Goal: Task Accomplishment & Management: Complete application form

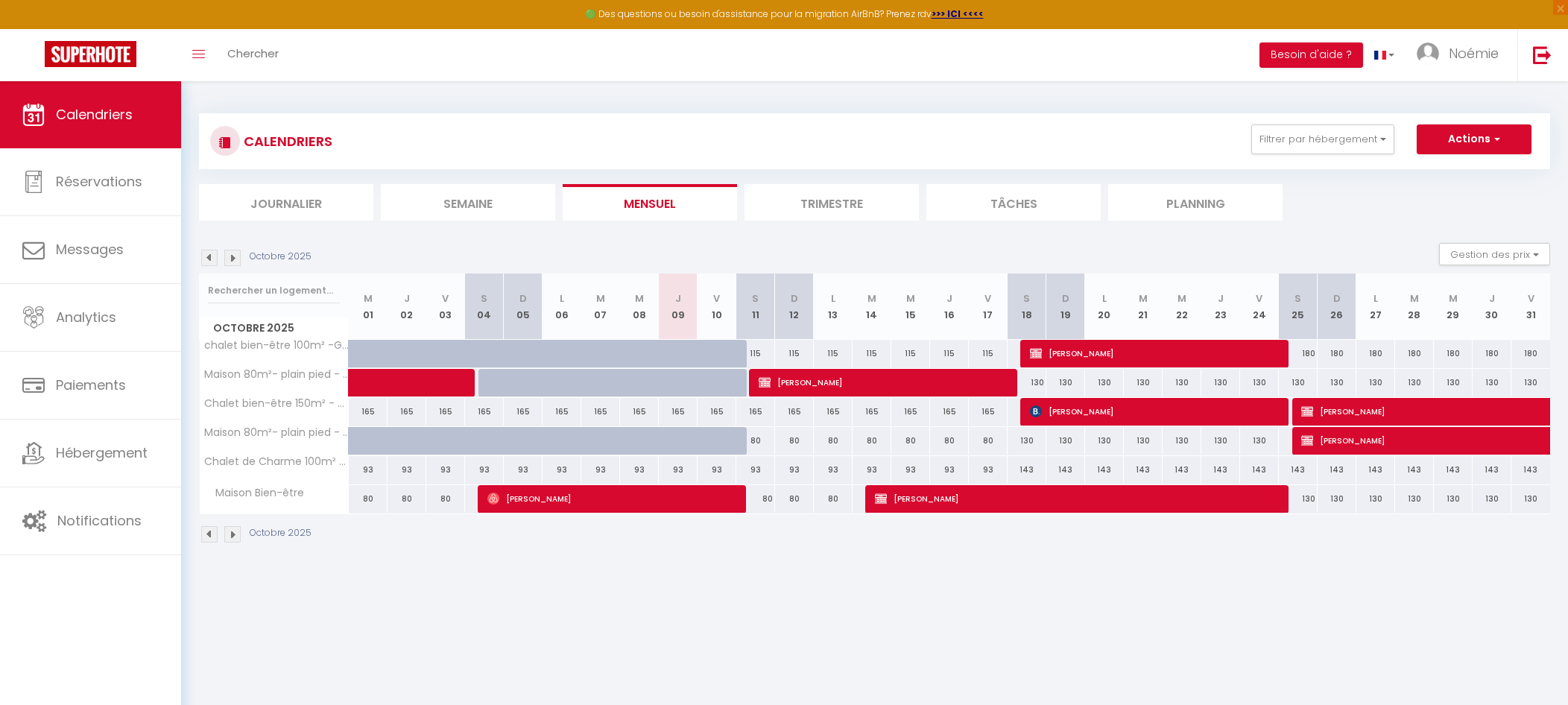
click at [236, 267] on div "Octobre 2025 Gestion des prix Nb Nuits minimum Règles Disponibilité" at bounding box center [875, 258] width 1351 height 30
click at [231, 258] on img at bounding box center [233, 258] width 17 height 17
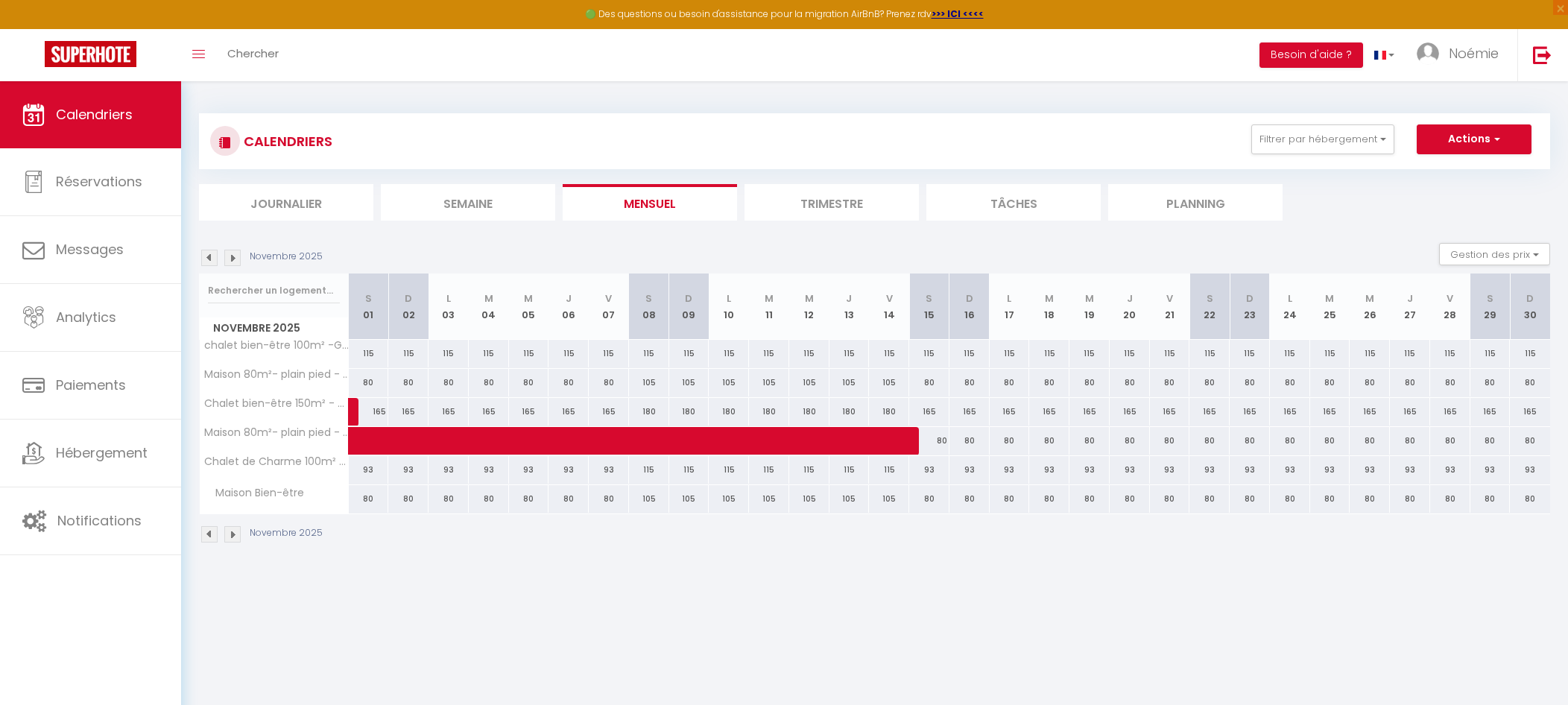
click at [234, 258] on img at bounding box center [233, 258] width 17 height 17
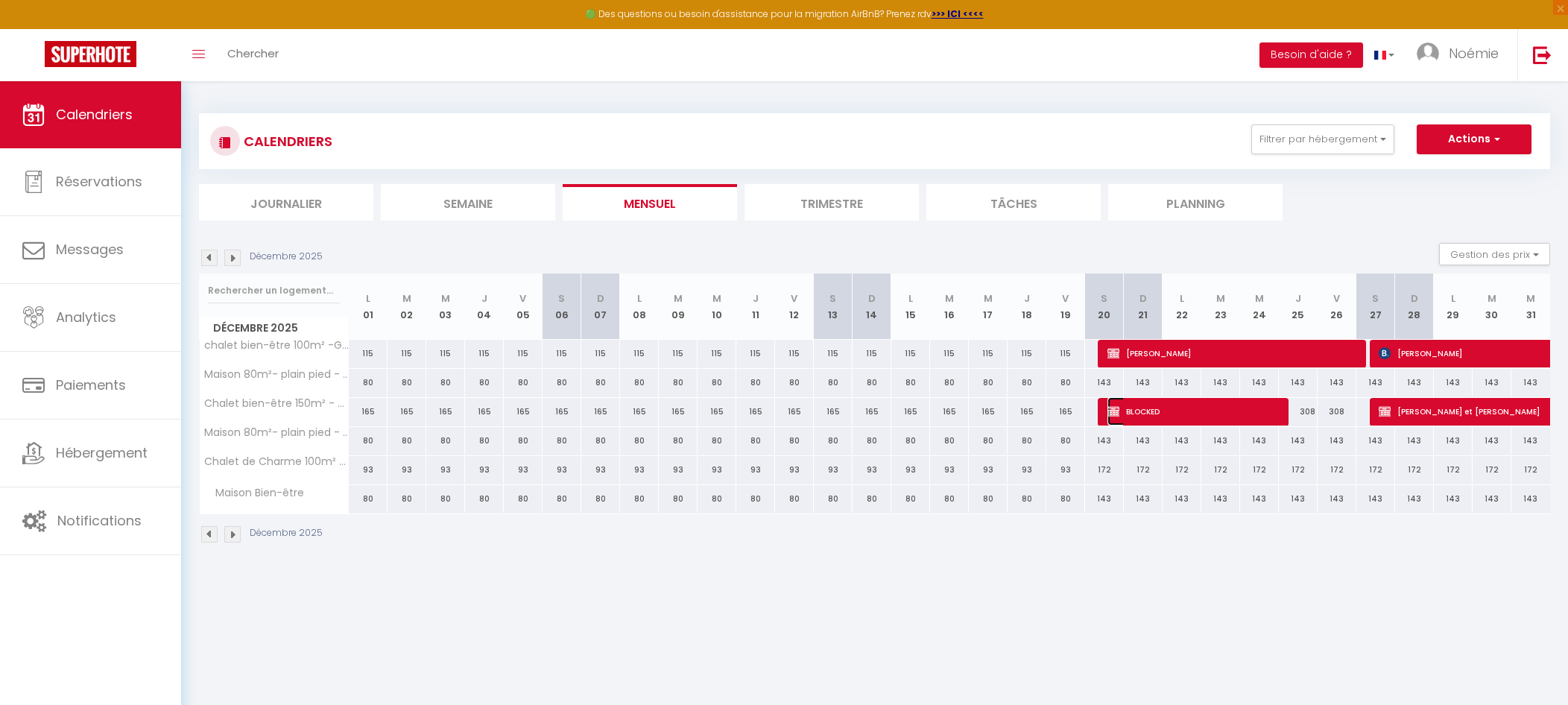
click at [1200, 420] on span "BLOCKED" at bounding box center [1191, 411] width 168 height 28
select select "OK"
select select "KO"
select select "0"
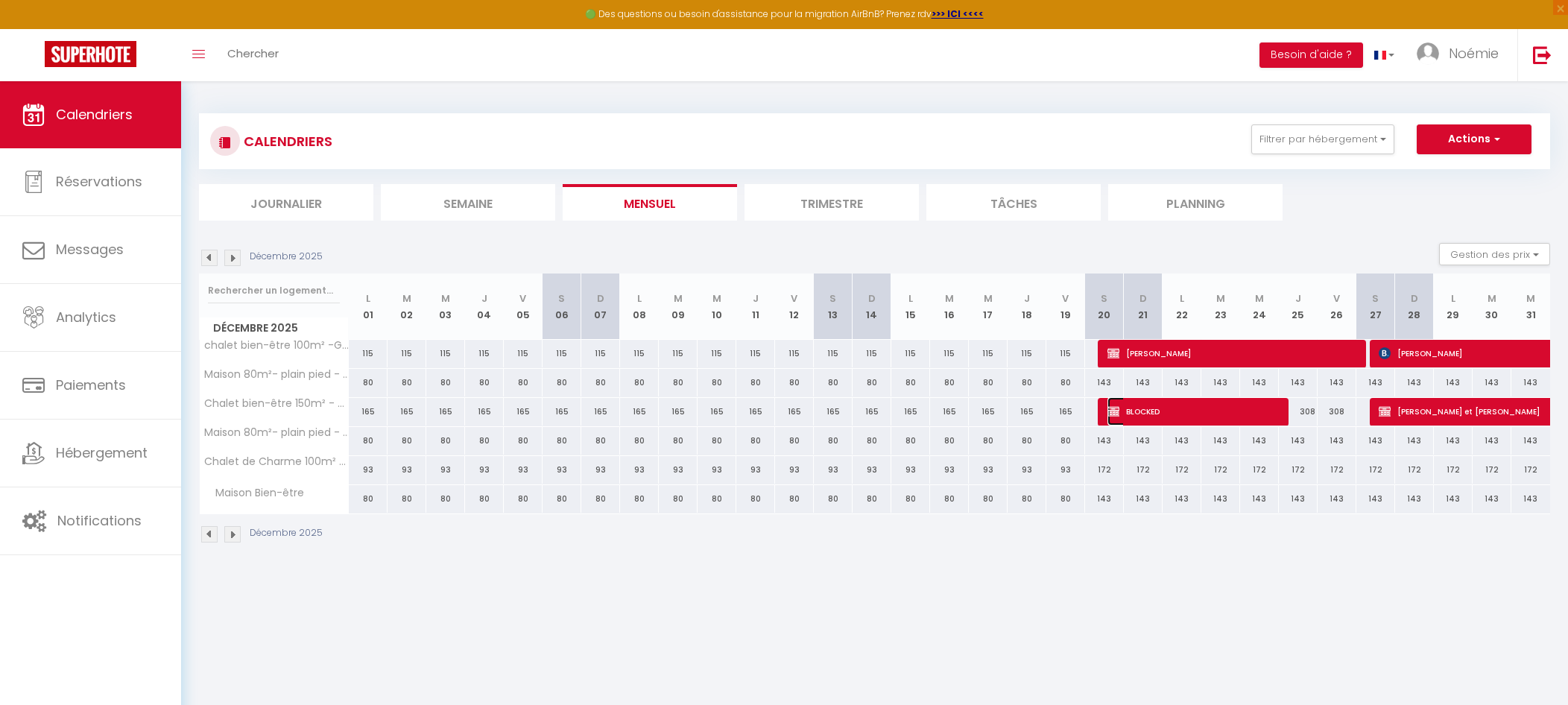
select select "1"
select select
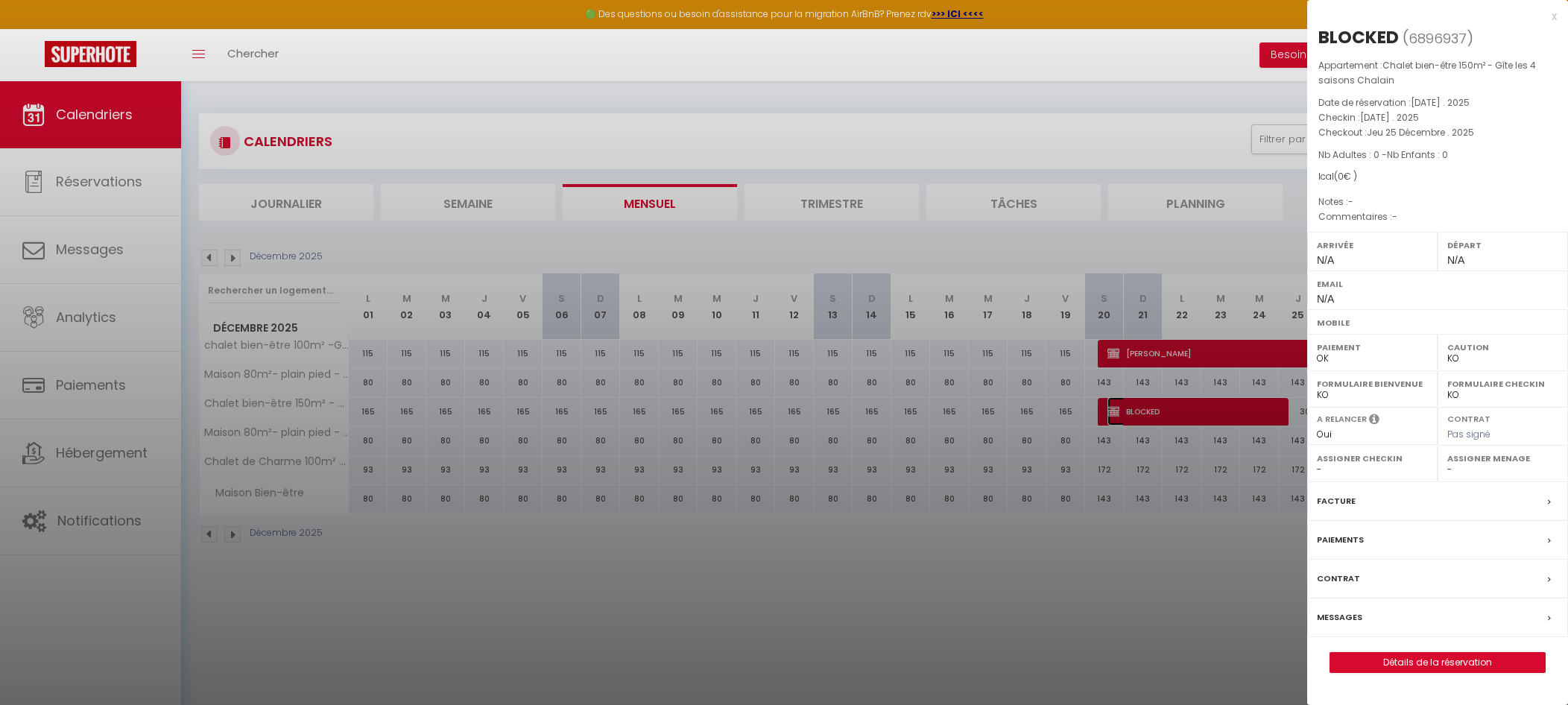
scroll to position [81, 0]
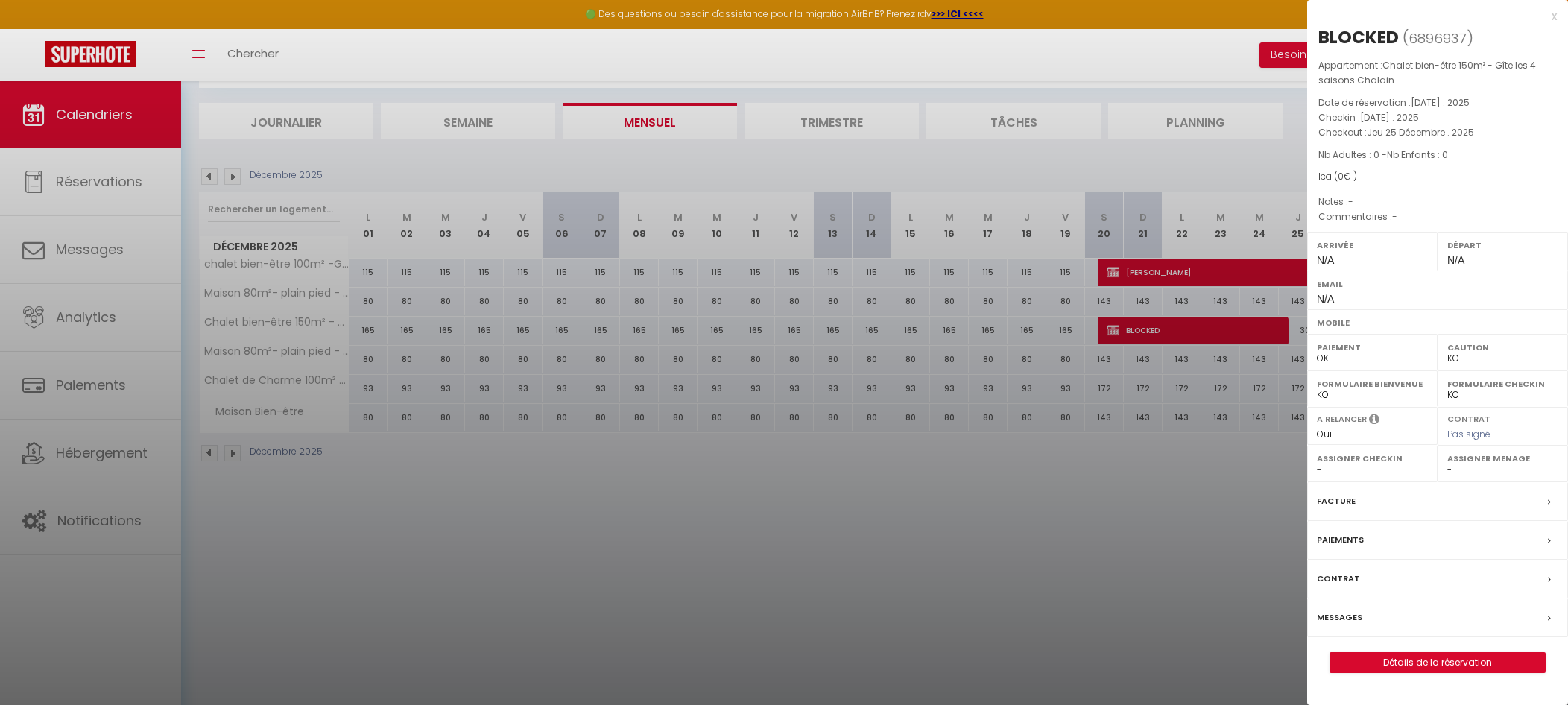
click at [1127, 501] on div at bounding box center [784, 352] width 1568 height 705
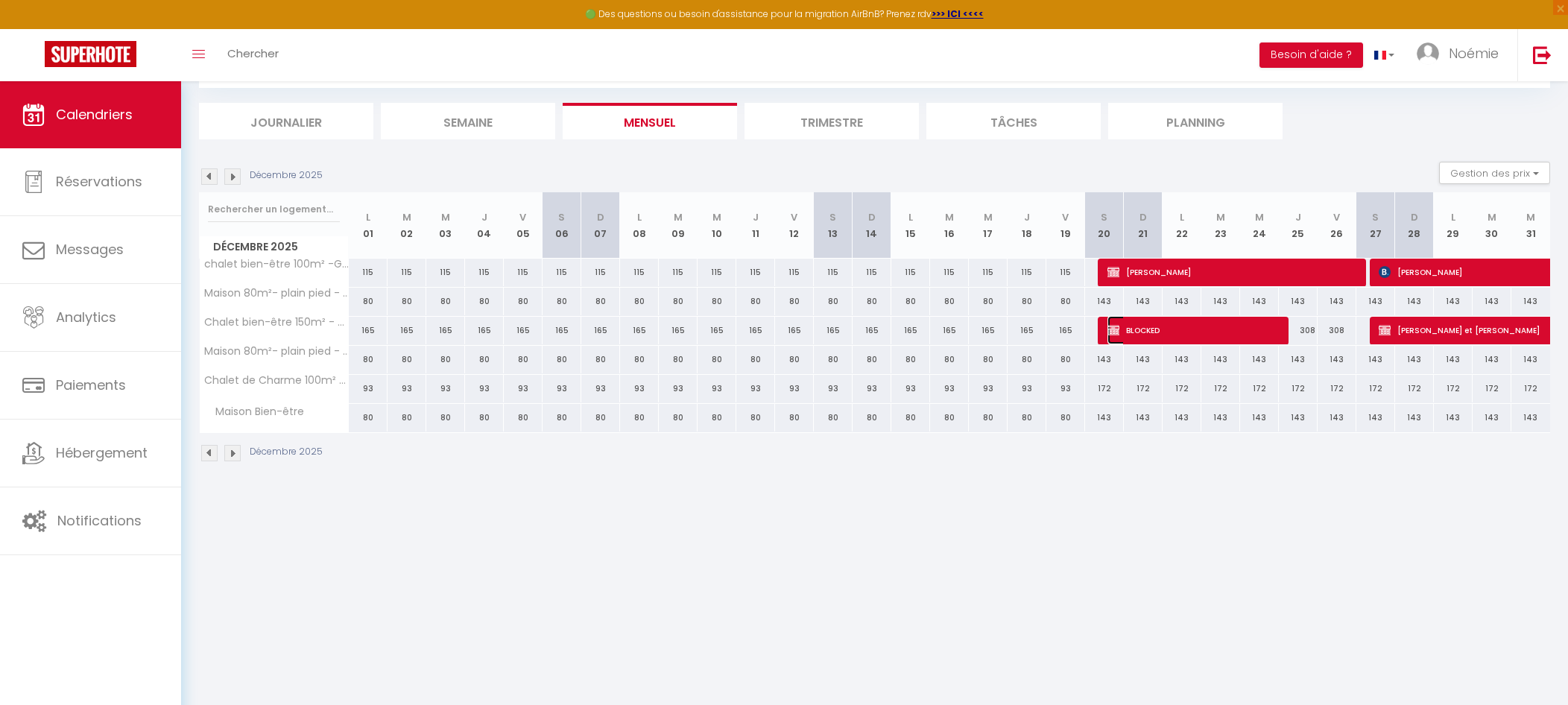
click at [1164, 342] on span "BLOCKED" at bounding box center [1191, 330] width 168 height 28
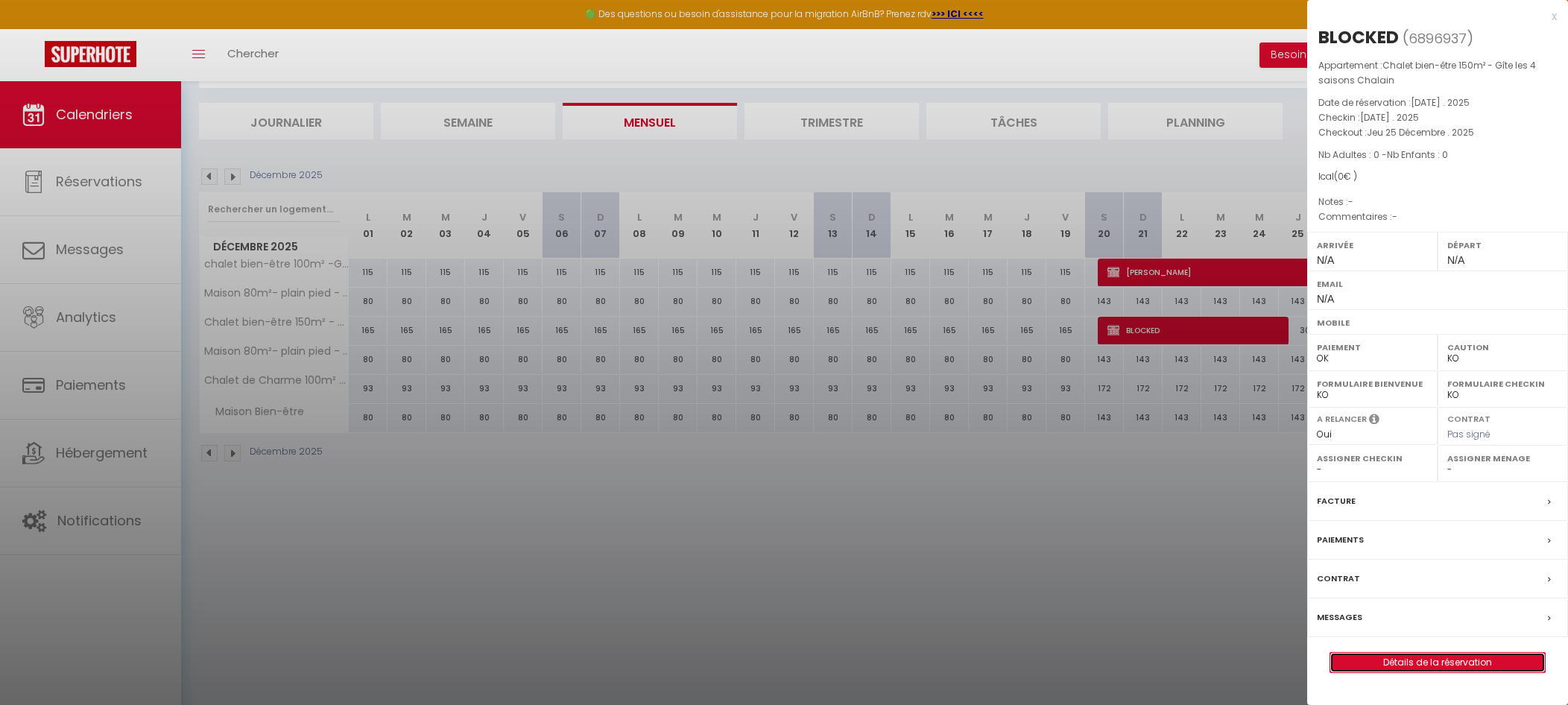
click at [1400, 670] on link "Détails de la réservation" at bounding box center [1438, 662] width 214 height 19
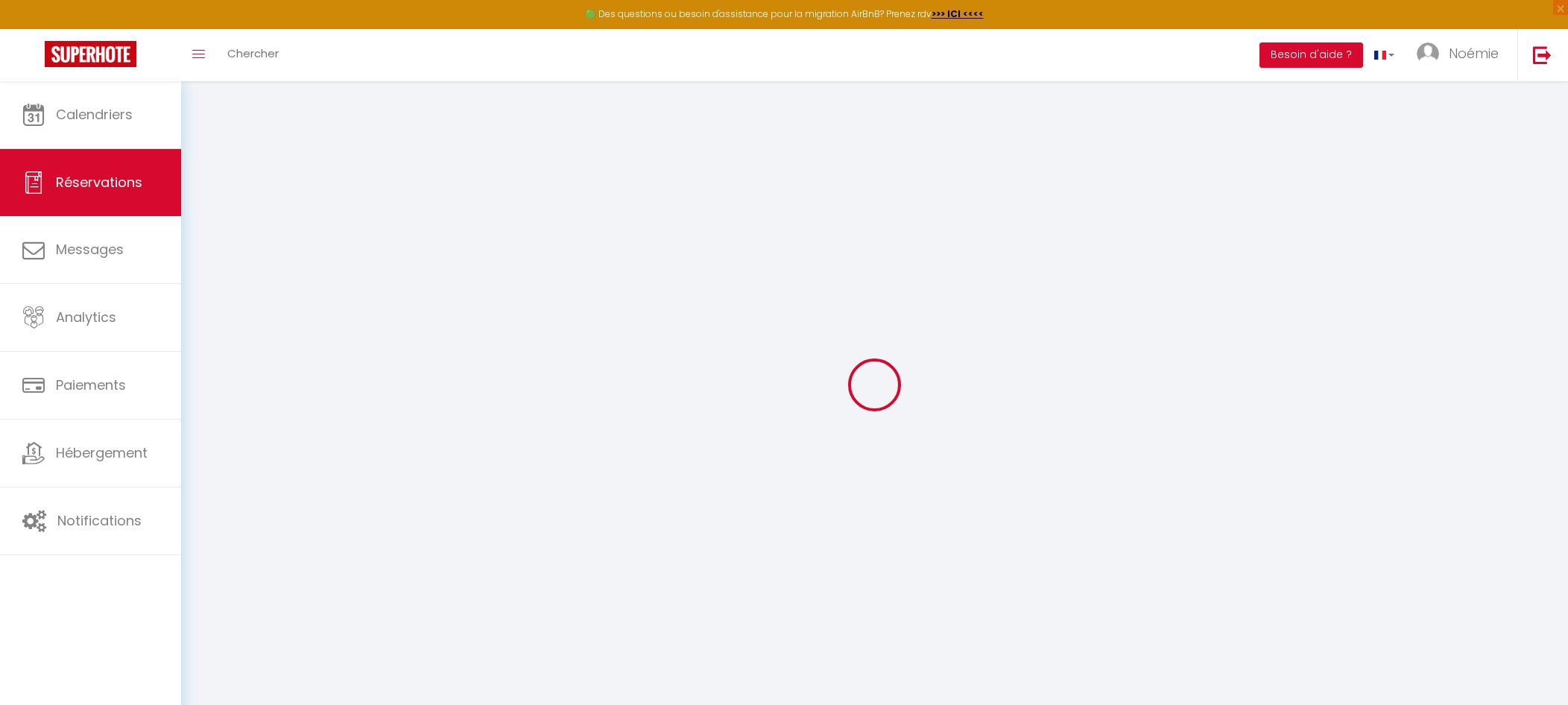
select select
select select "14"
checkbox input "false"
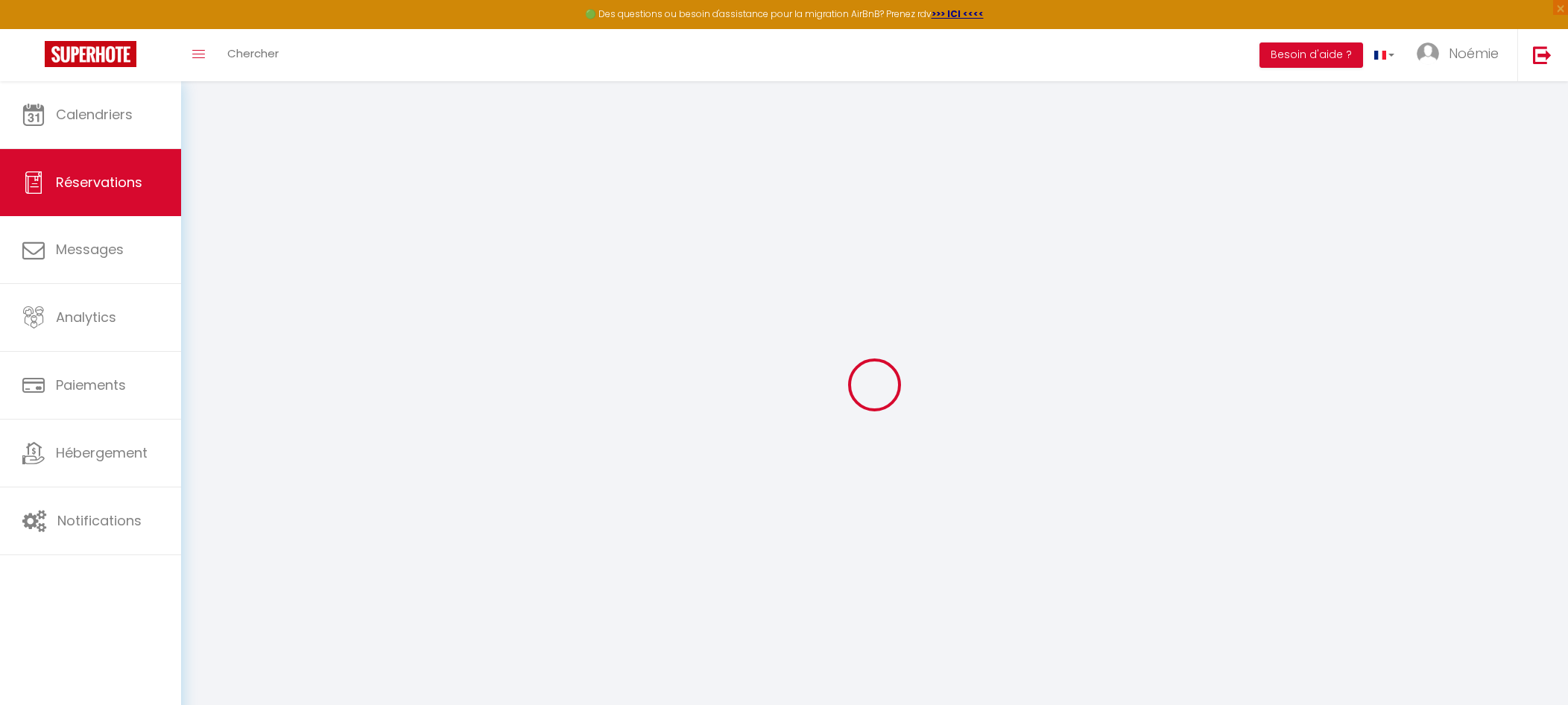
select select
checkbox input "false"
select select
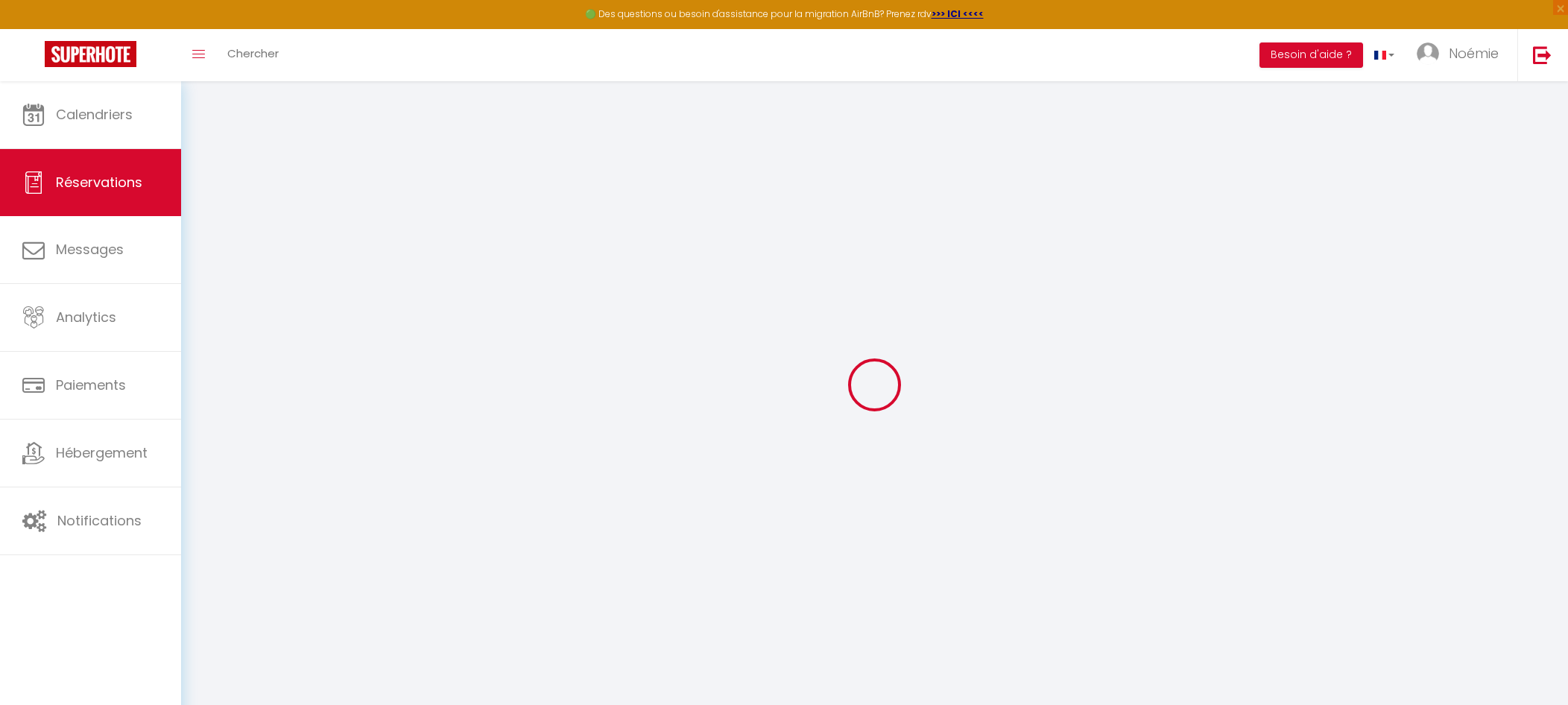
select select
checkbox input "false"
select select
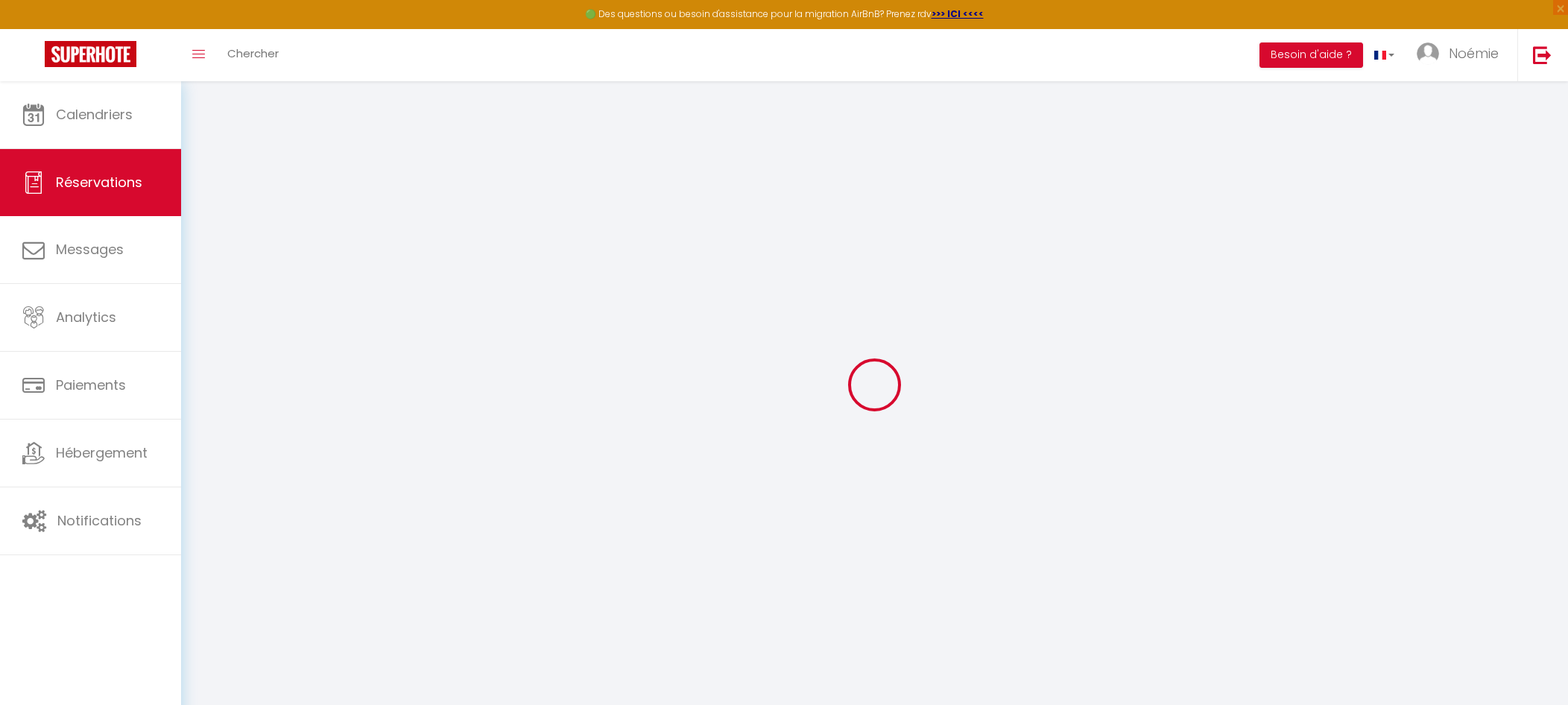
select select
checkbox input "false"
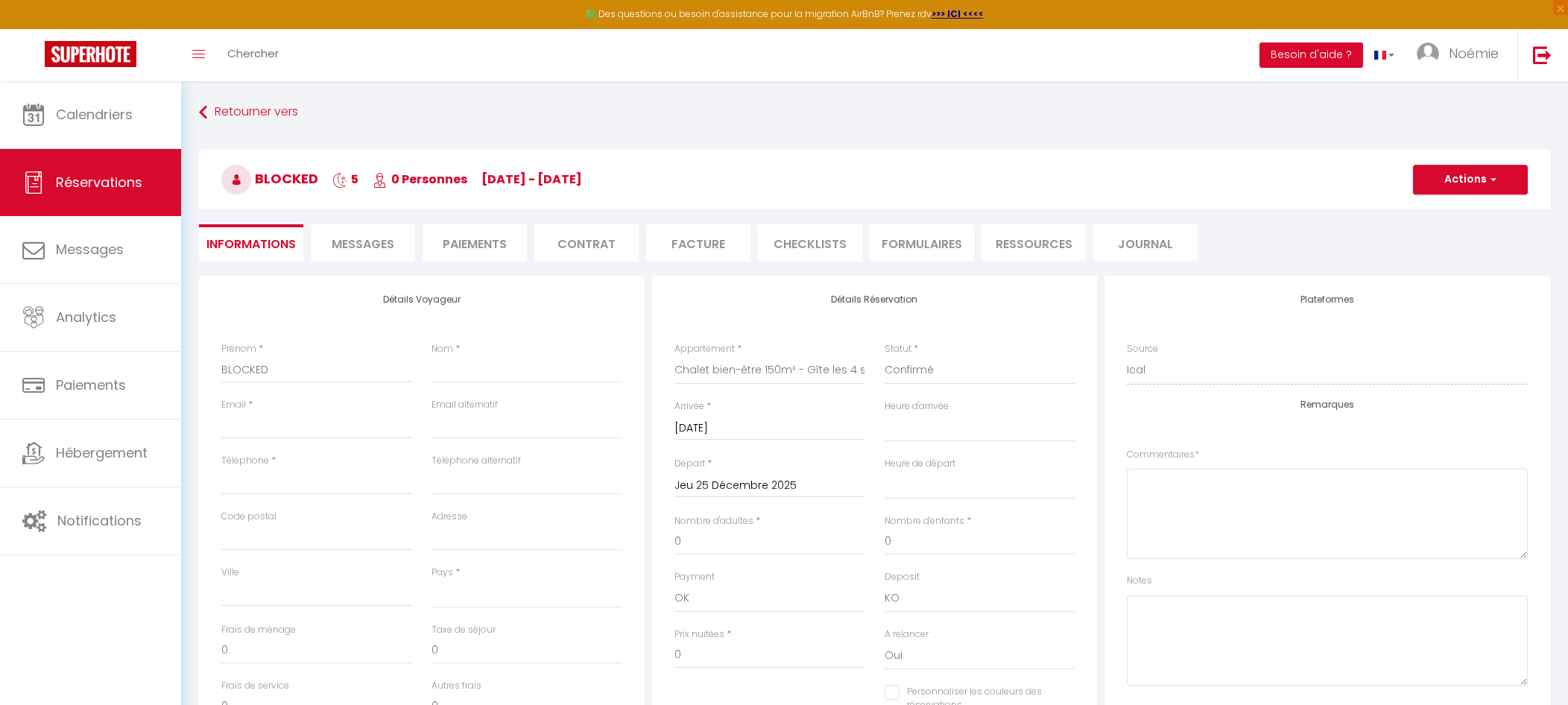
select select
checkbox input "false"
select select
click at [1506, 184] on button "Actions" at bounding box center [1470, 179] width 115 height 30
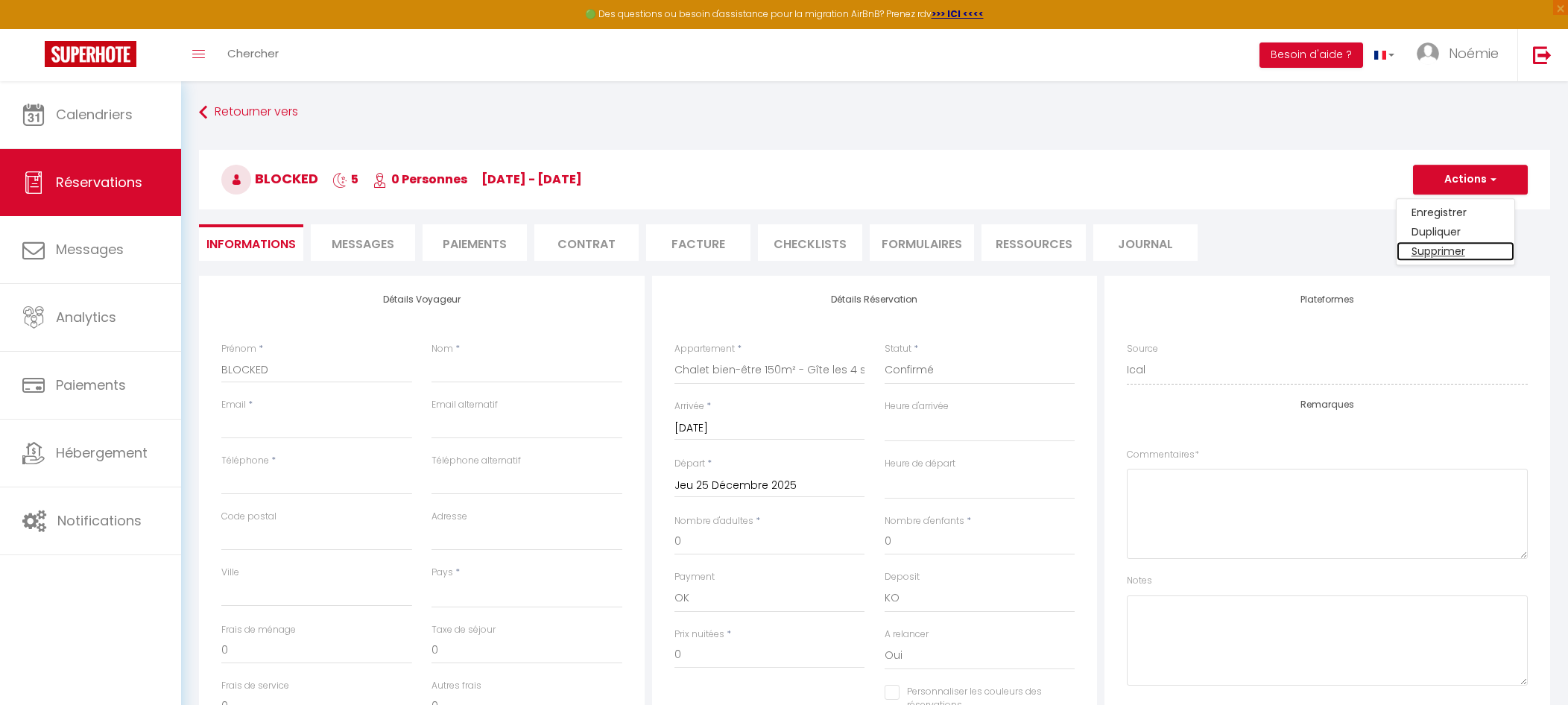
click at [1464, 244] on link "Supprimer" at bounding box center [1456, 251] width 118 height 19
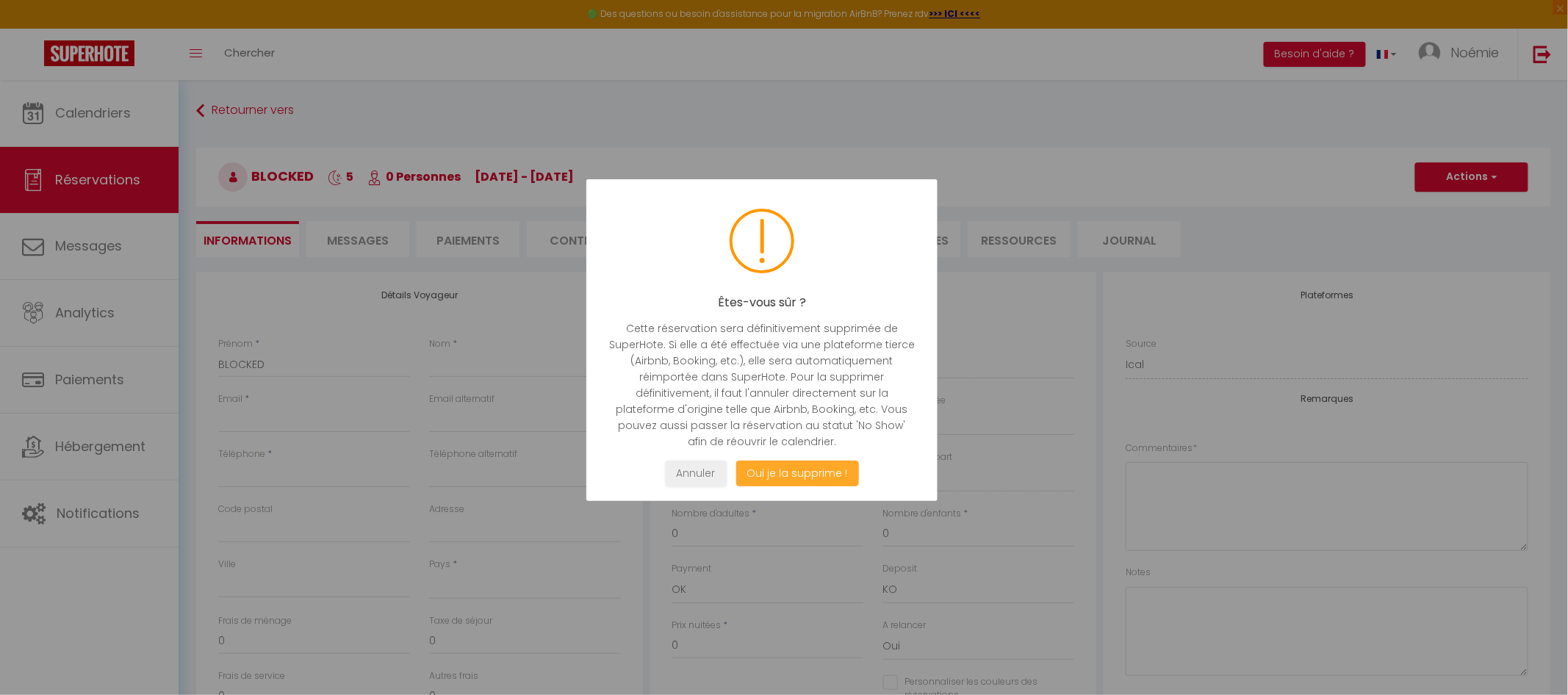
click at [751, 479] on button "Oui je la supprime !" at bounding box center [798, 473] width 123 height 25
select select "not_cancelled"
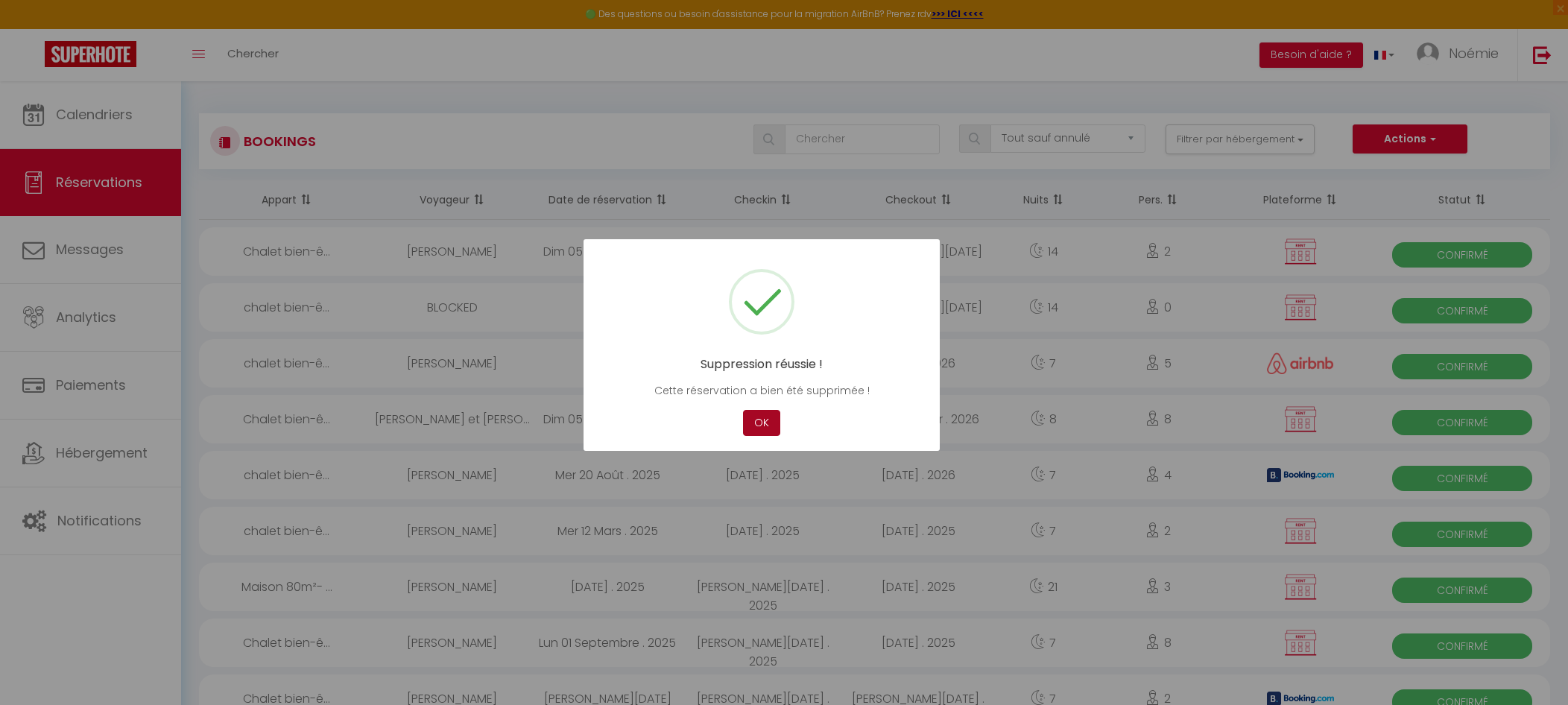
click at [768, 432] on button "OK" at bounding box center [762, 422] width 37 height 26
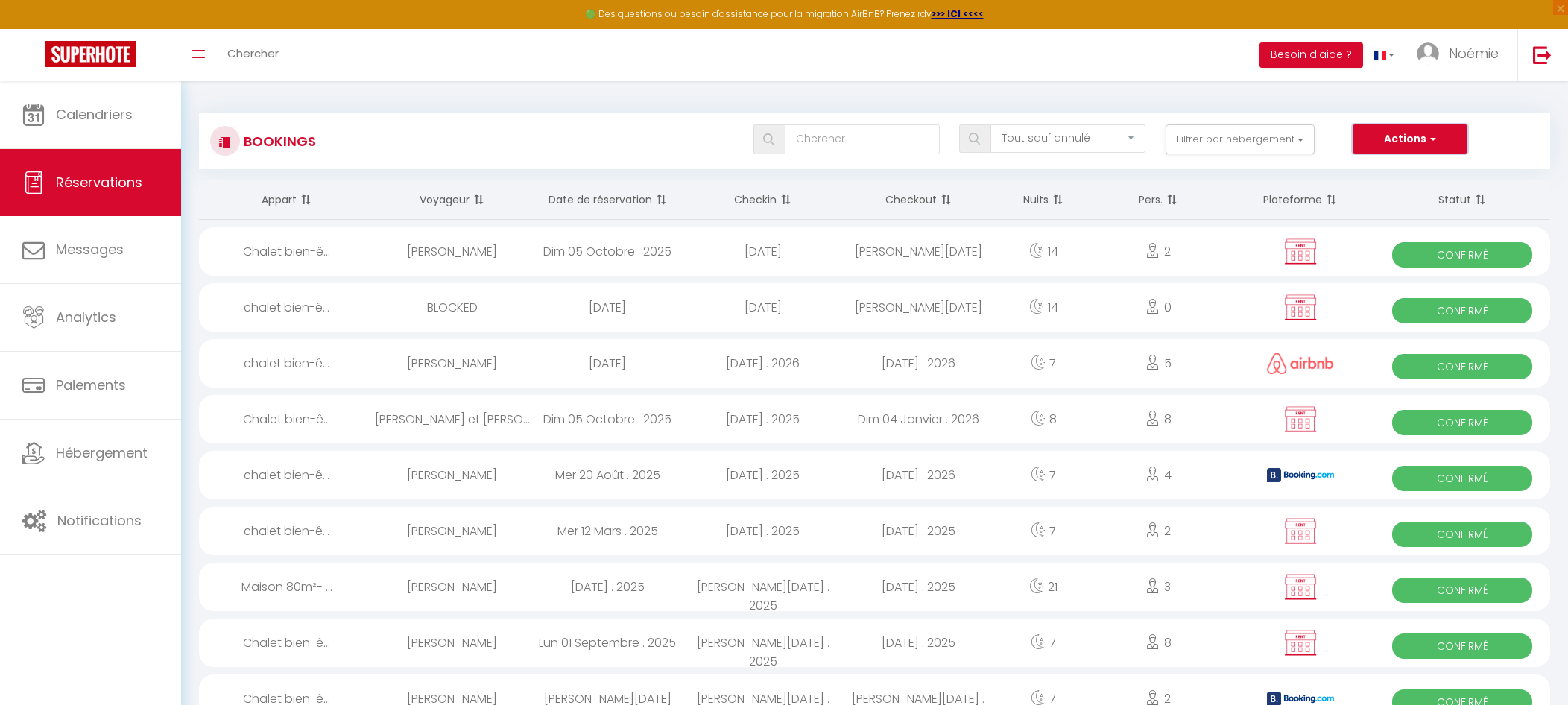
click at [1408, 135] on button "Actions" at bounding box center [1410, 139] width 115 height 30
click at [1414, 170] on link "Nouvelle Réservation" at bounding box center [1387, 171] width 160 height 19
select select
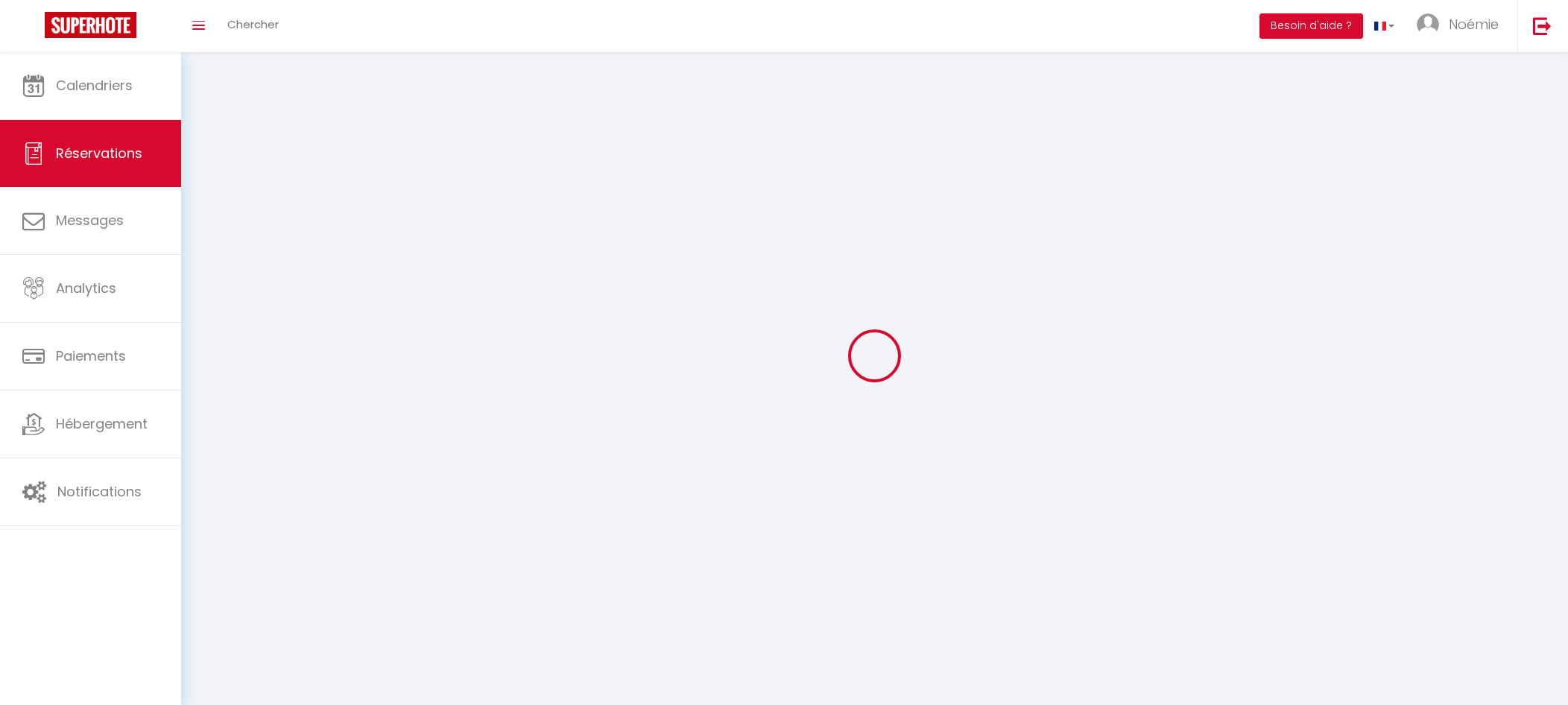
select select
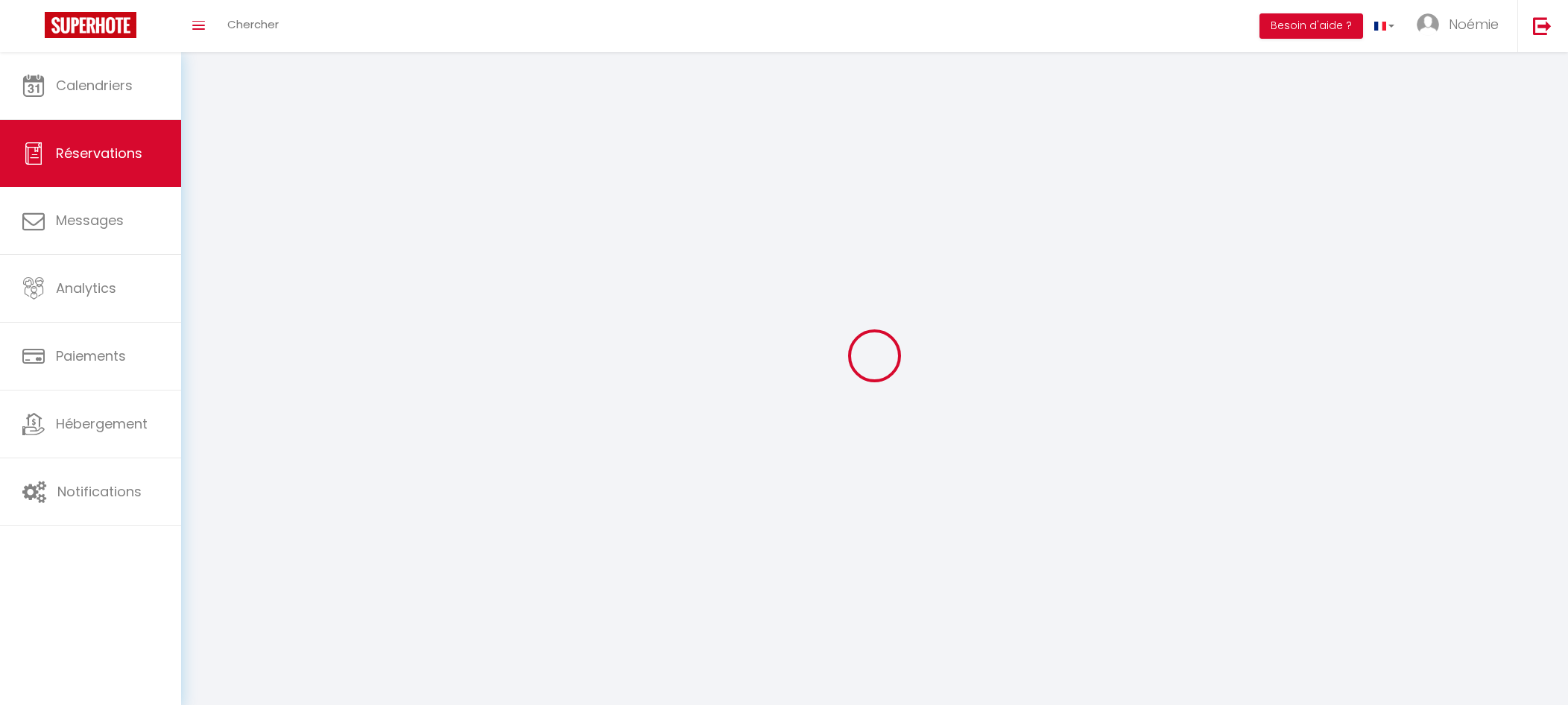
select select
checkbox input "false"
select select
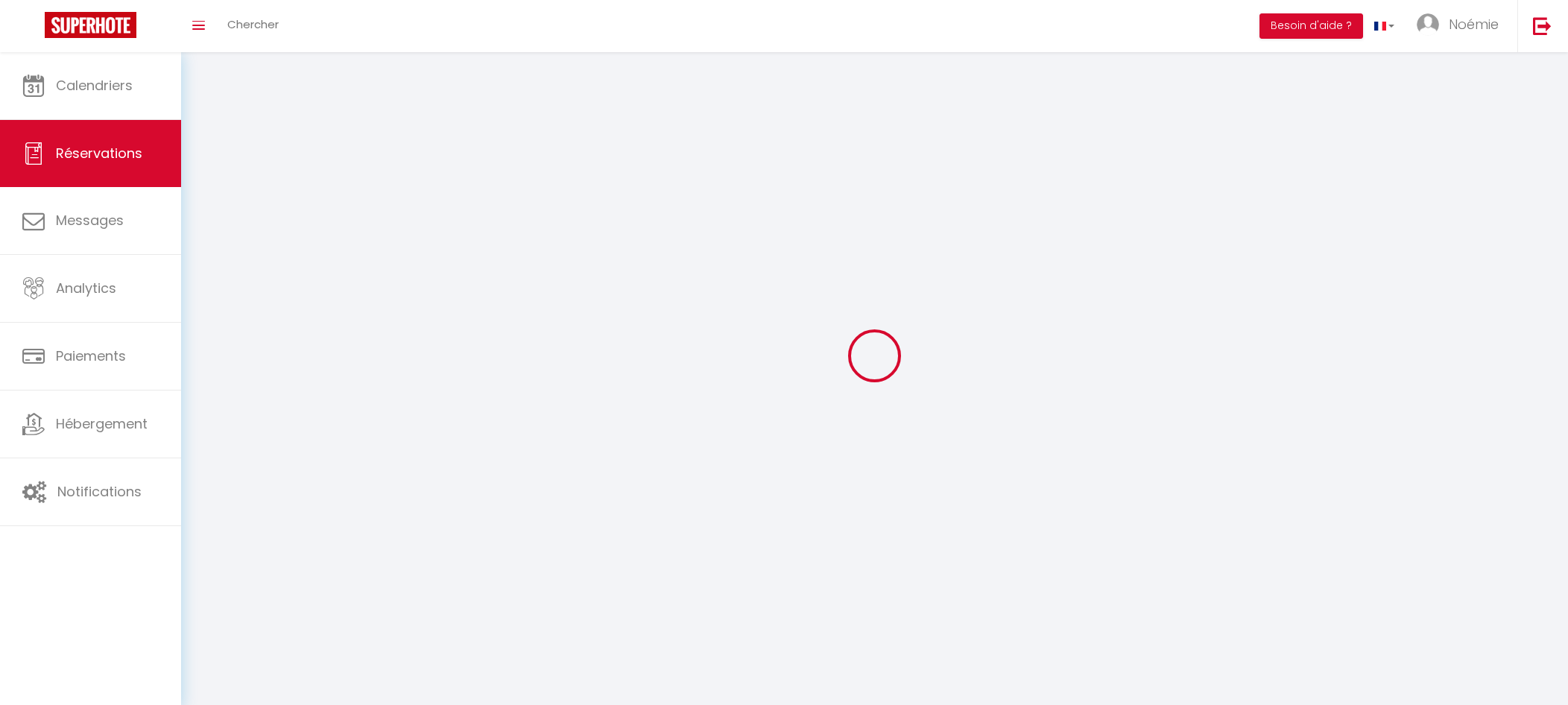
select select
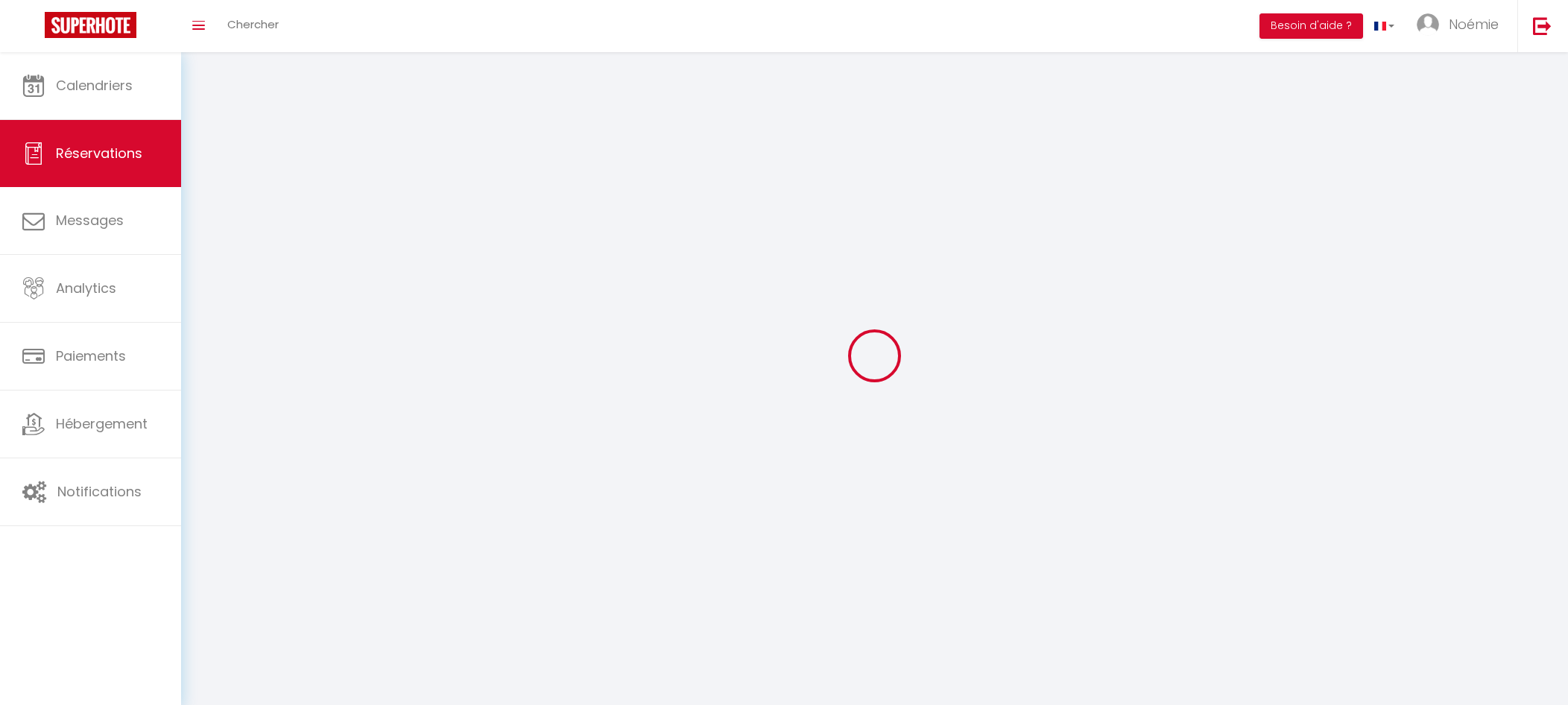
select select
checkbox input "false"
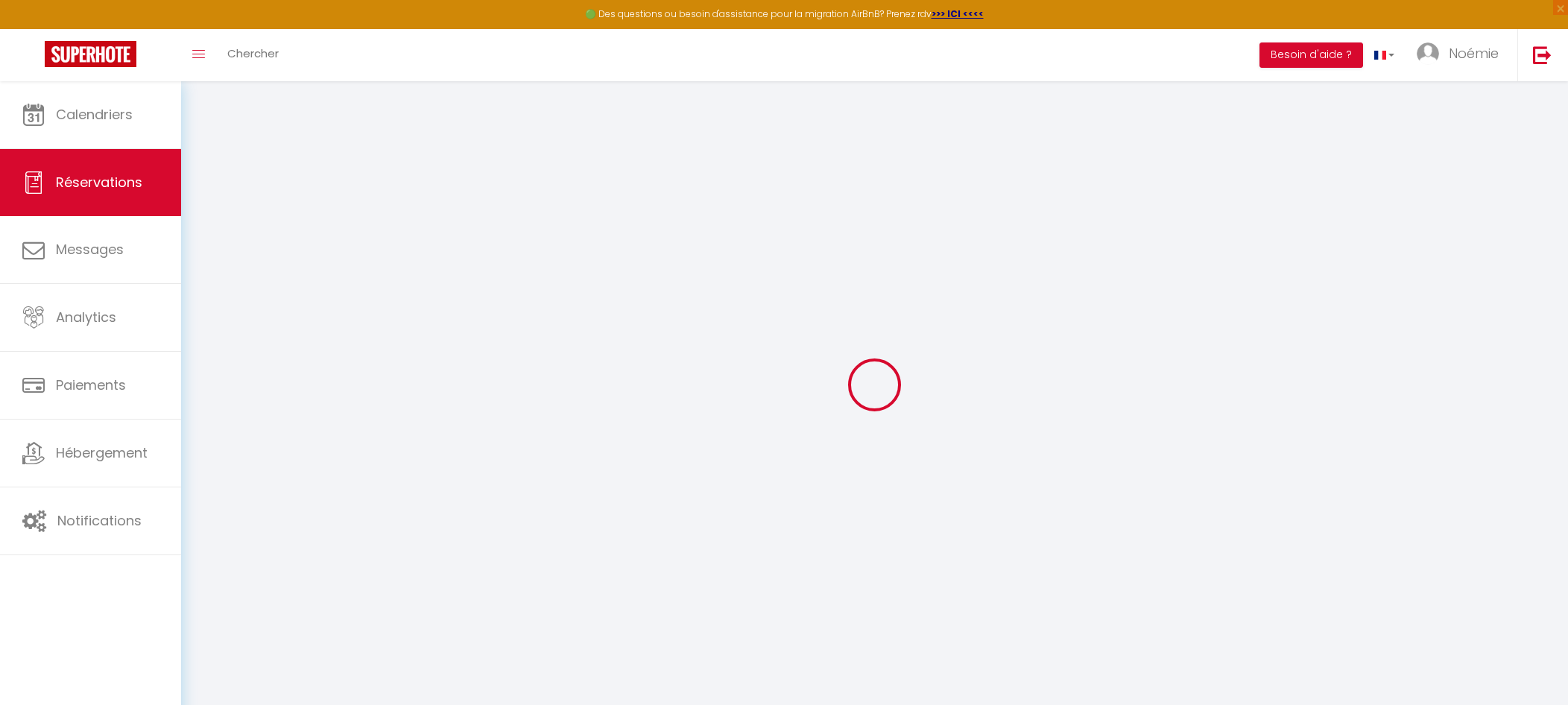
select select
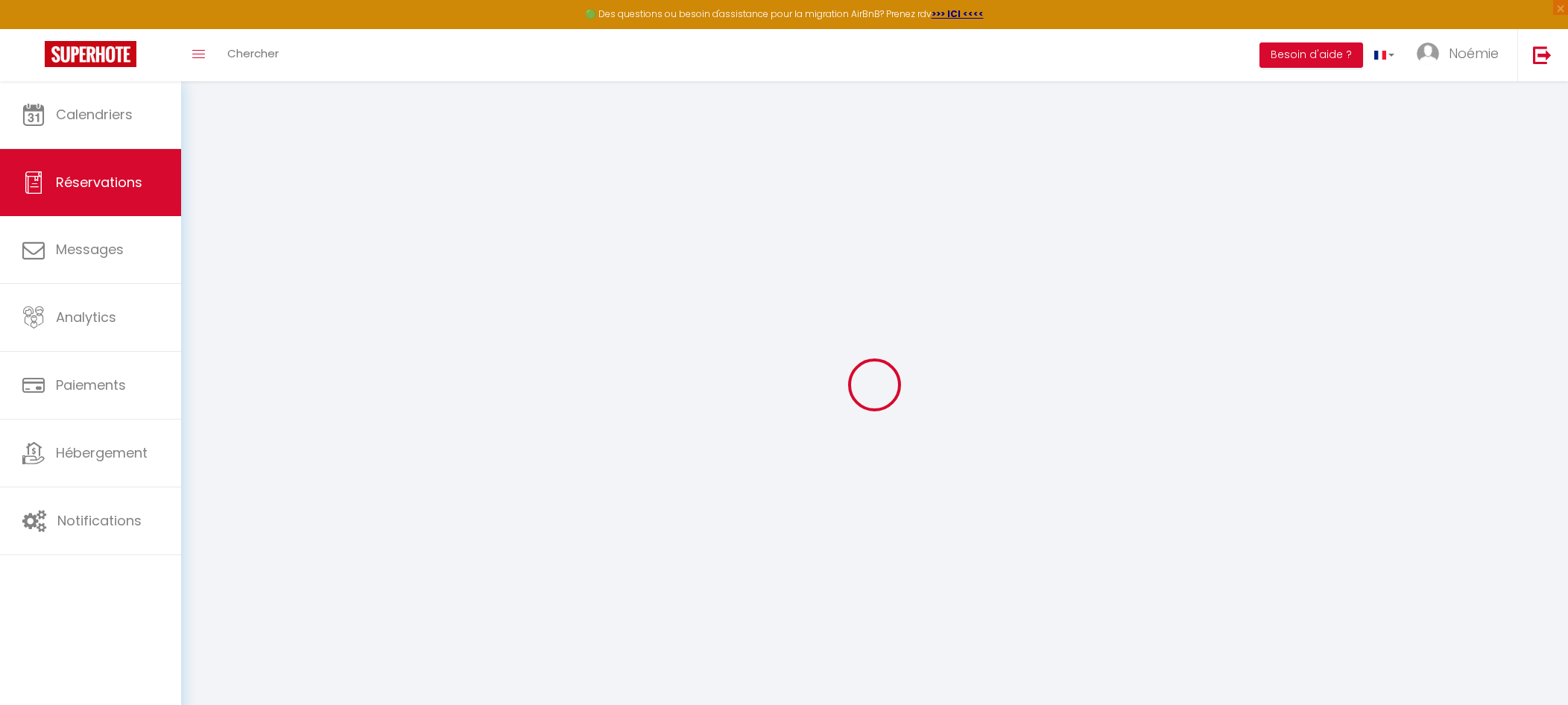
select select
checkbox input "false"
select select
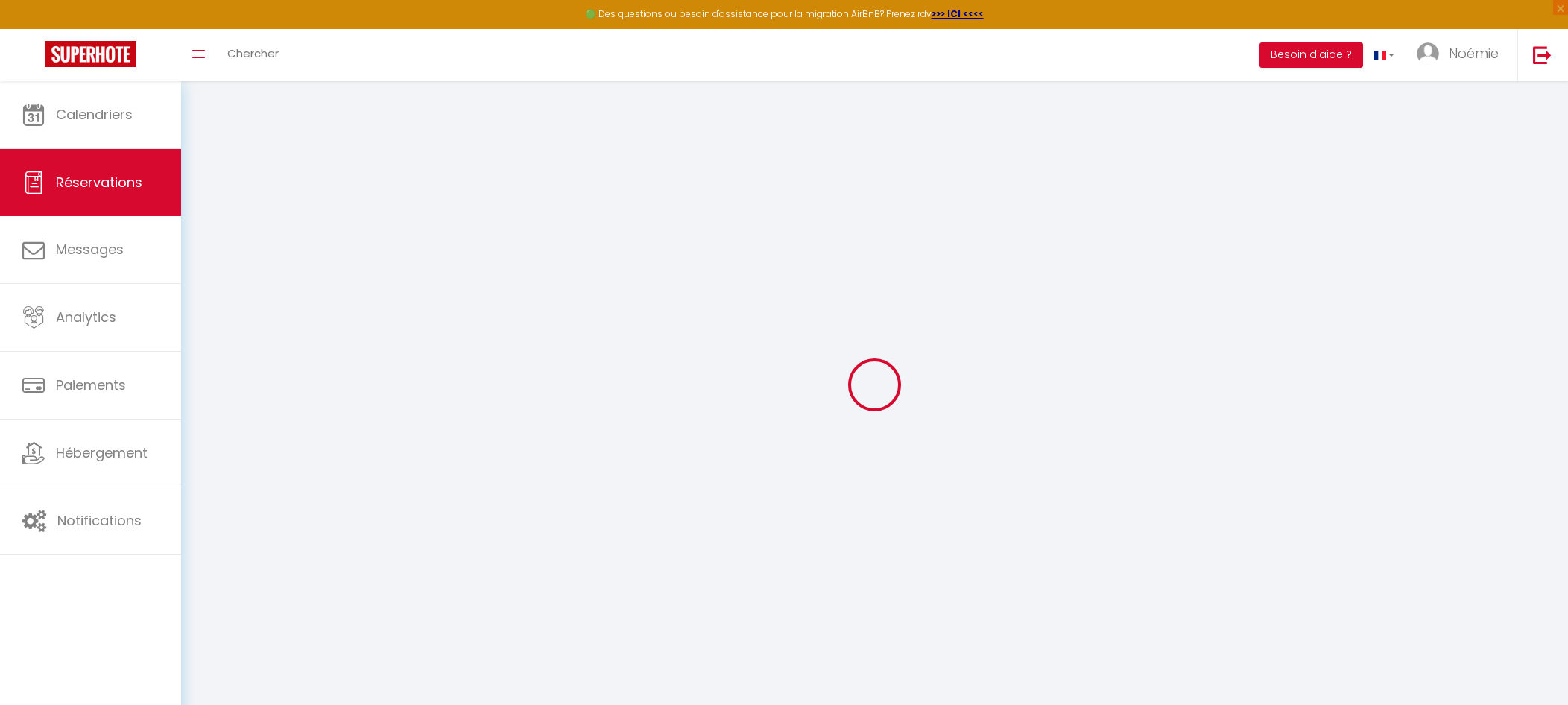
select select
checkbox input "false"
select select
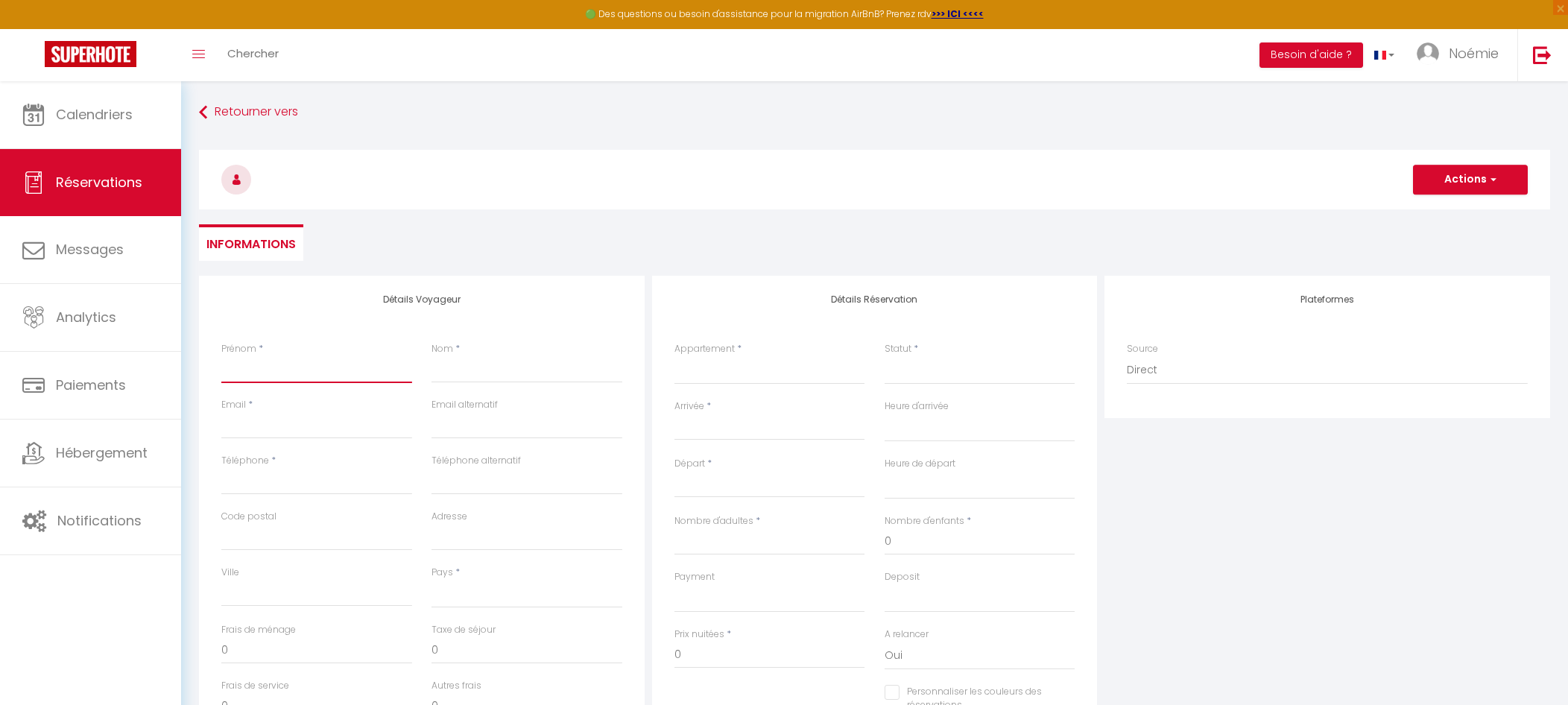
click at [319, 381] on input "Prénom" at bounding box center [316, 369] width 191 height 27
paste input "[PERSON_NAME] [STREET_ADDRESS] 06 86 86 06 14 [EMAIL_ADDRESS][DOMAIN_NAME]"
type input "[PERSON_NAME] [STREET_ADDRESS] 06 86 86 06 14 [EMAIL_ADDRESS][DOMAIN_NAME]"
select select
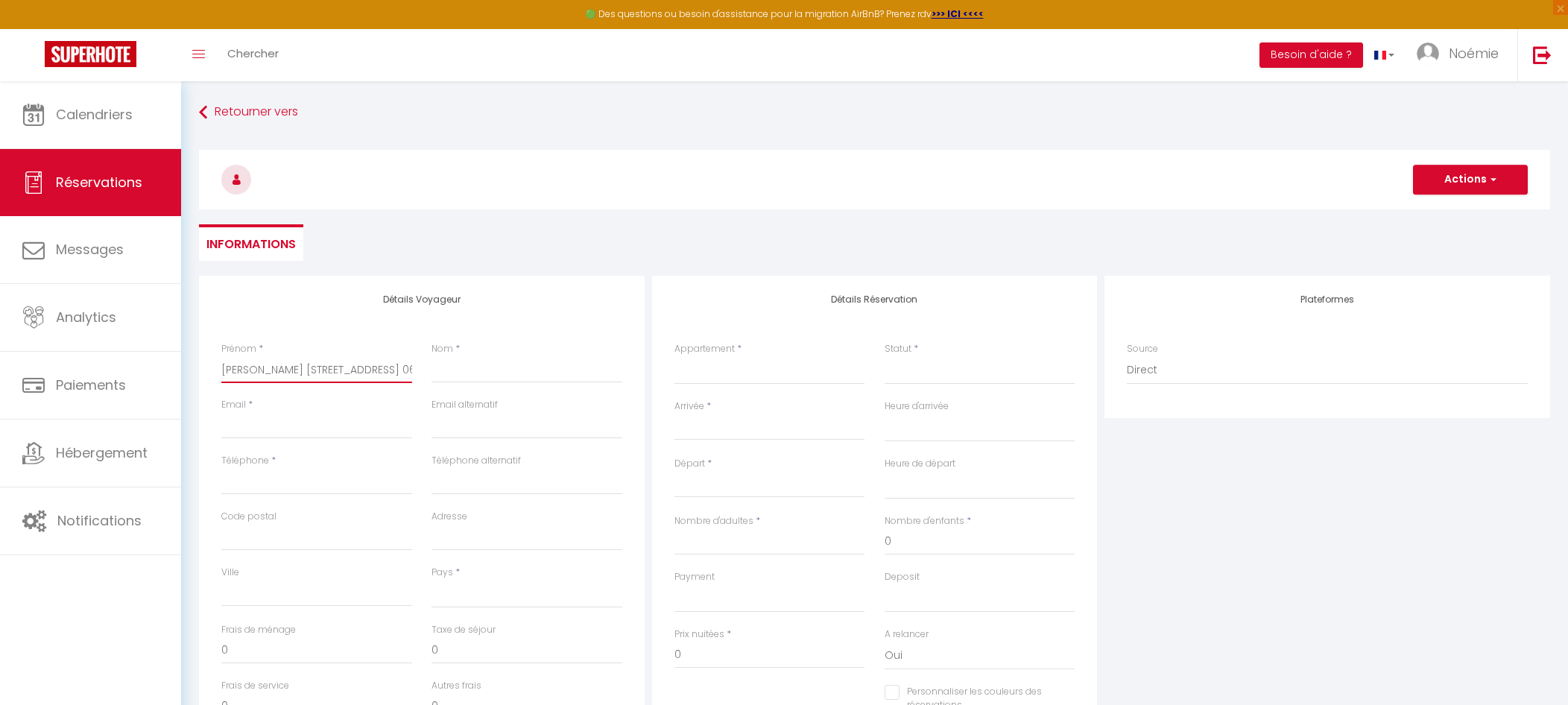
select select
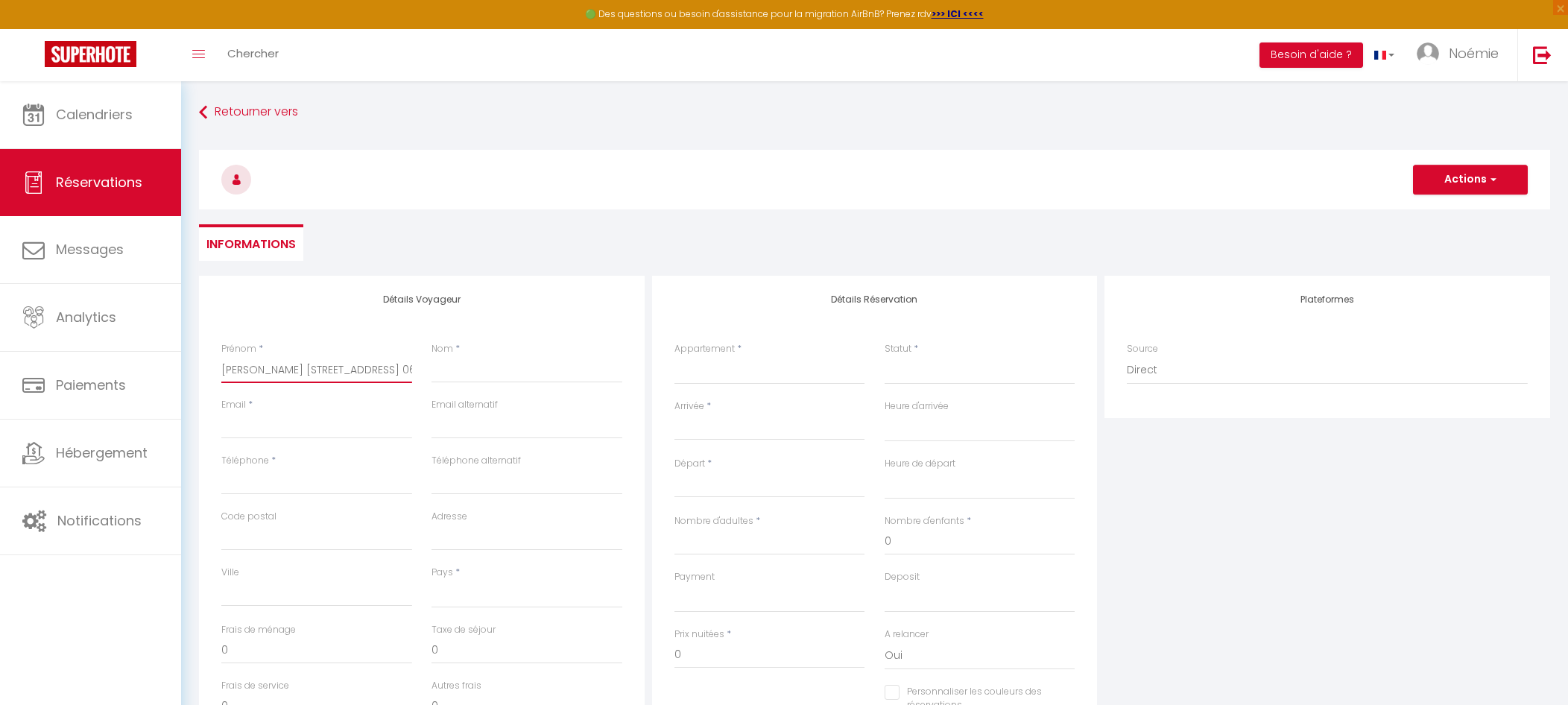
checkbox input "false"
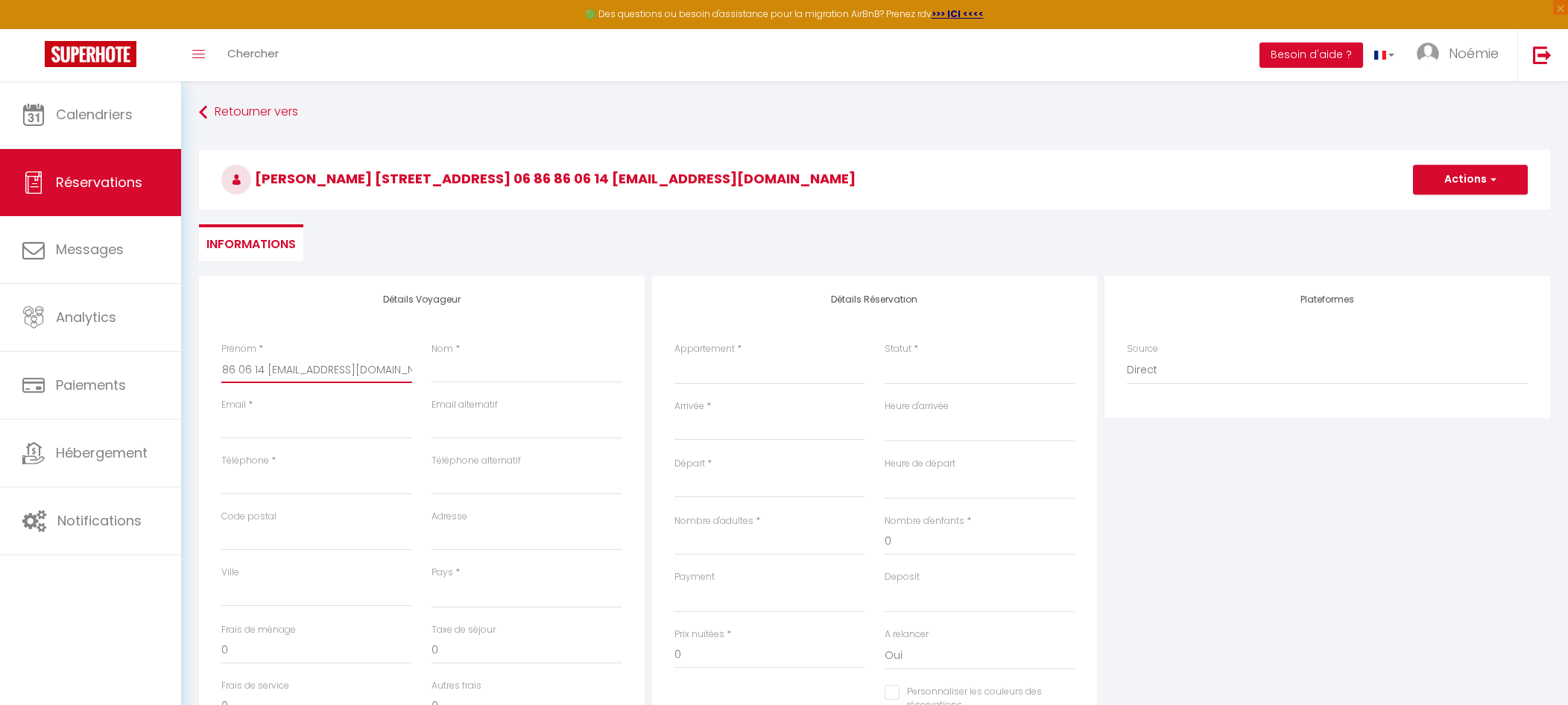
drag, startPoint x: 306, startPoint y: 371, endPoint x: 410, endPoint y: 371, distance: 104.0
click at [410, 371] on input "[PERSON_NAME] [STREET_ADDRESS] 06 86 86 06 14 [EMAIL_ADDRESS][DOMAIN_NAME]" at bounding box center [316, 369] width 191 height 27
type input "[PERSON_NAME] [STREET_ADDRESS] 06 86 86 06 14"
select select
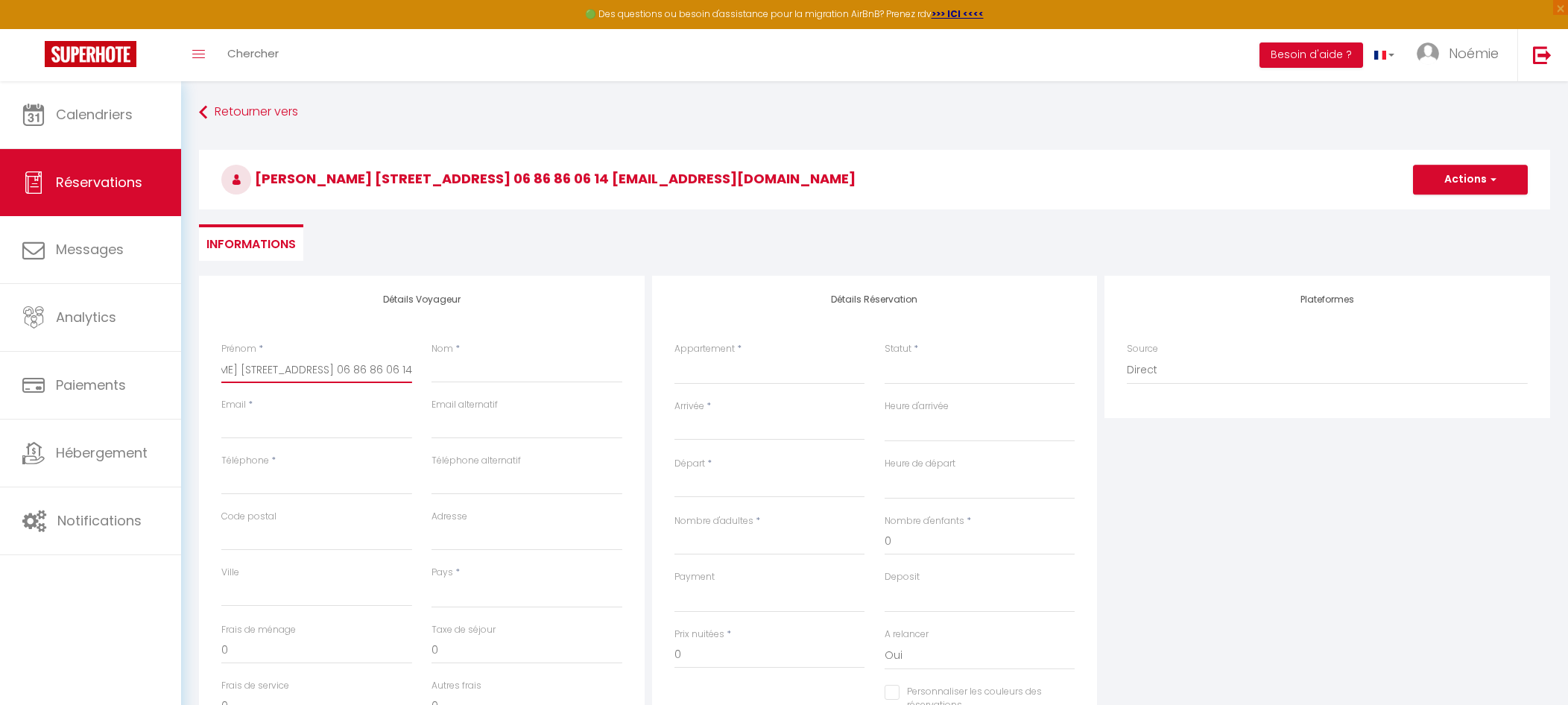
select select
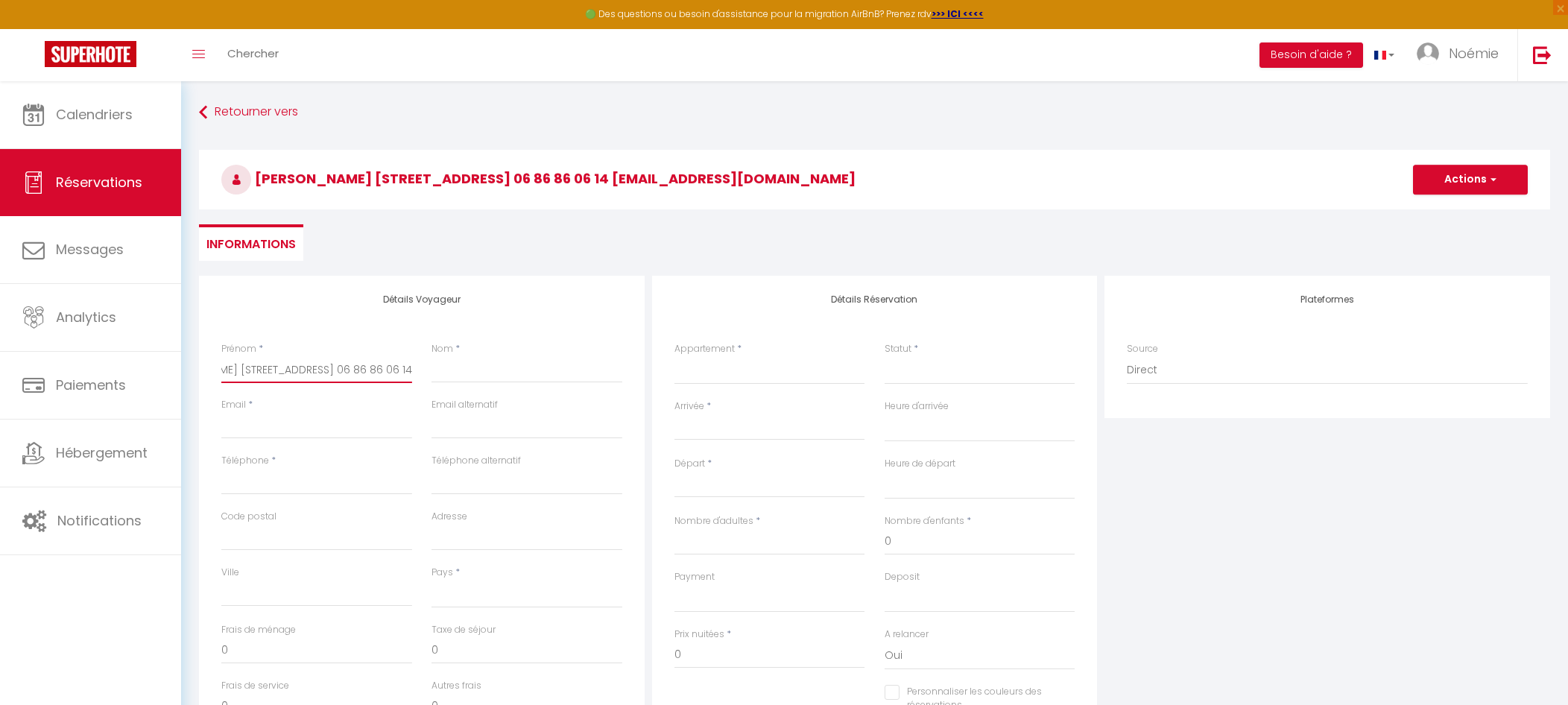
checkbox input "false"
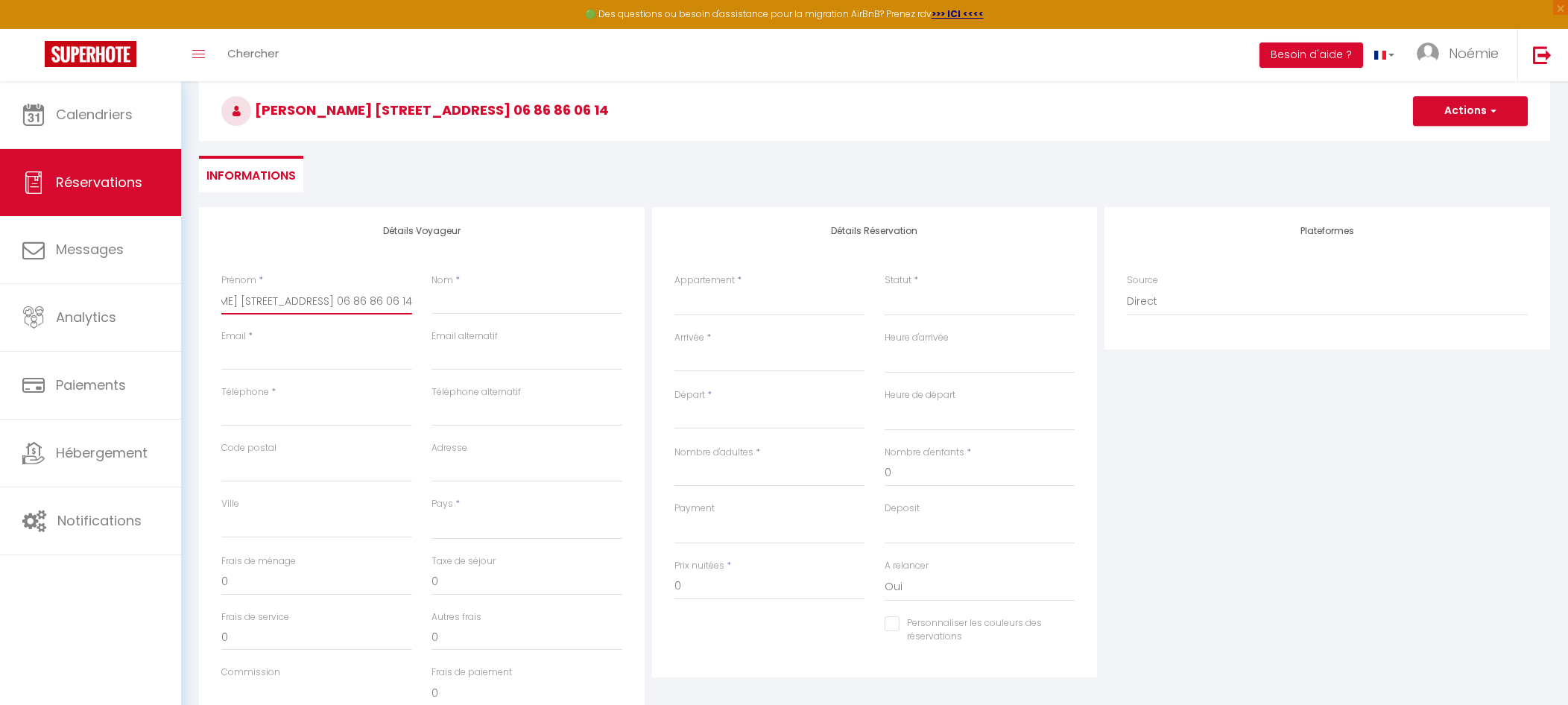
scroll to position [207, 0]
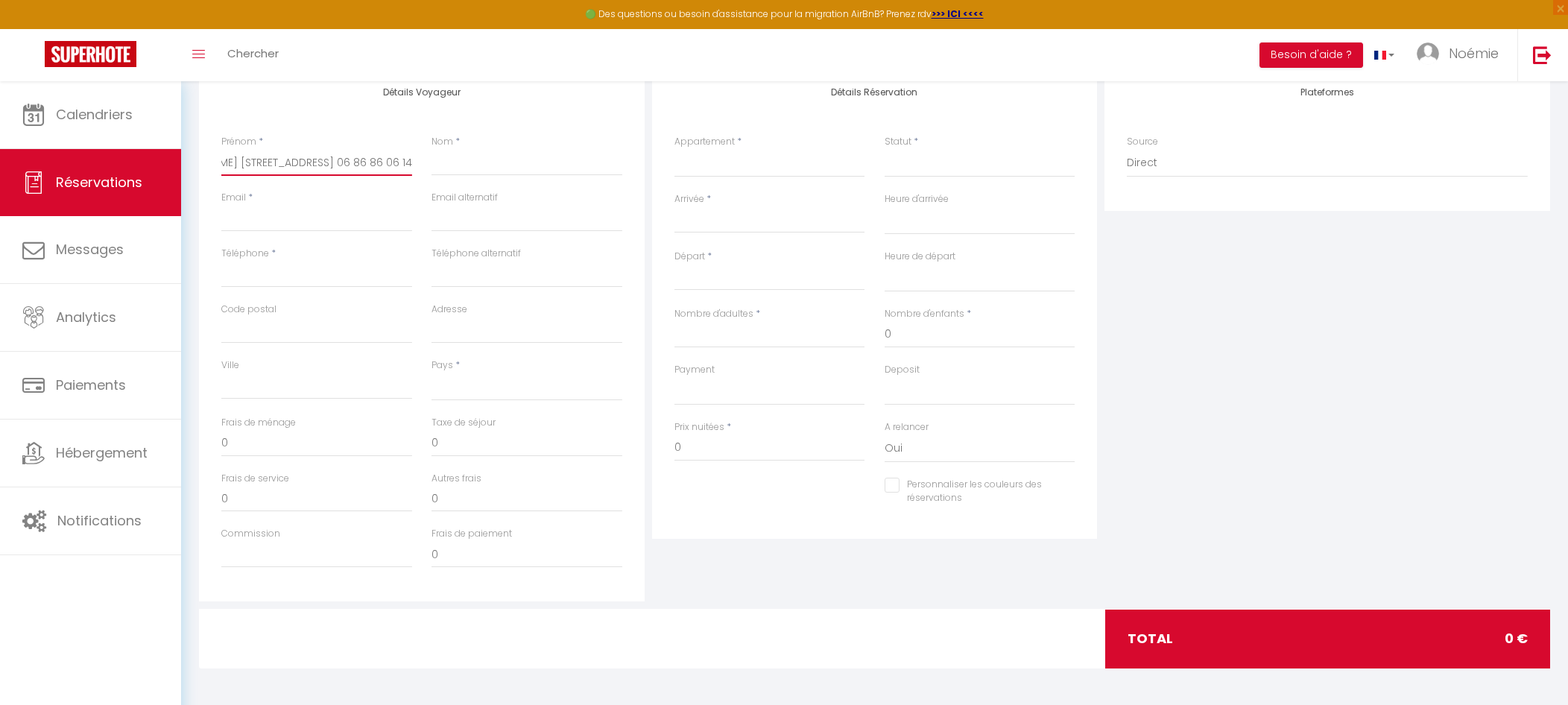
type input "[PERSON_NAME] [STREET_ADDRESS] 06 86 86 06 14"
click at [305, 219] on input "Email client" at bounding box center [316, 218] width 191 height 27
paste input "[EMAIL_ADDRESS][DOMAIN_NAME]"
type input "[EMAIL_ADDRESS][DOMAIN_NAME]"
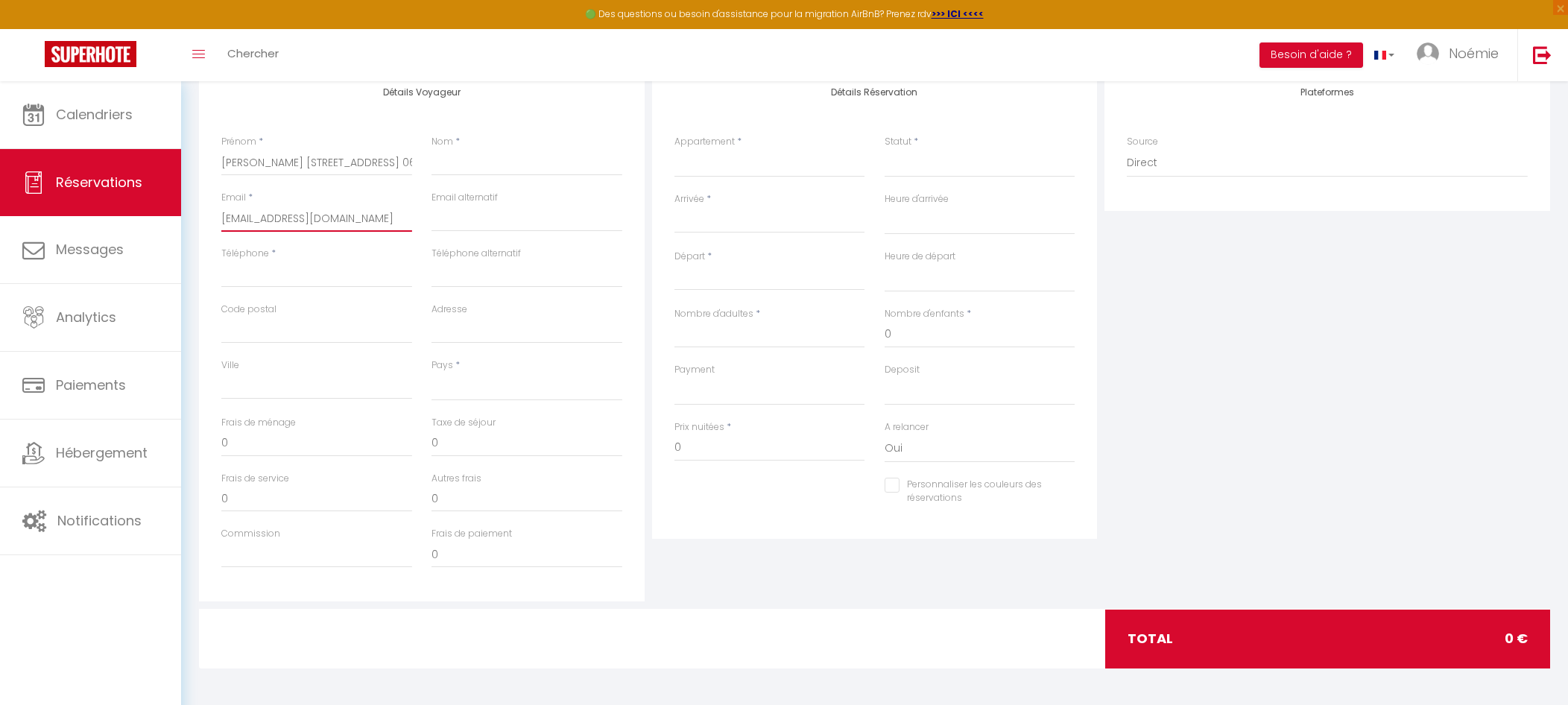
select select
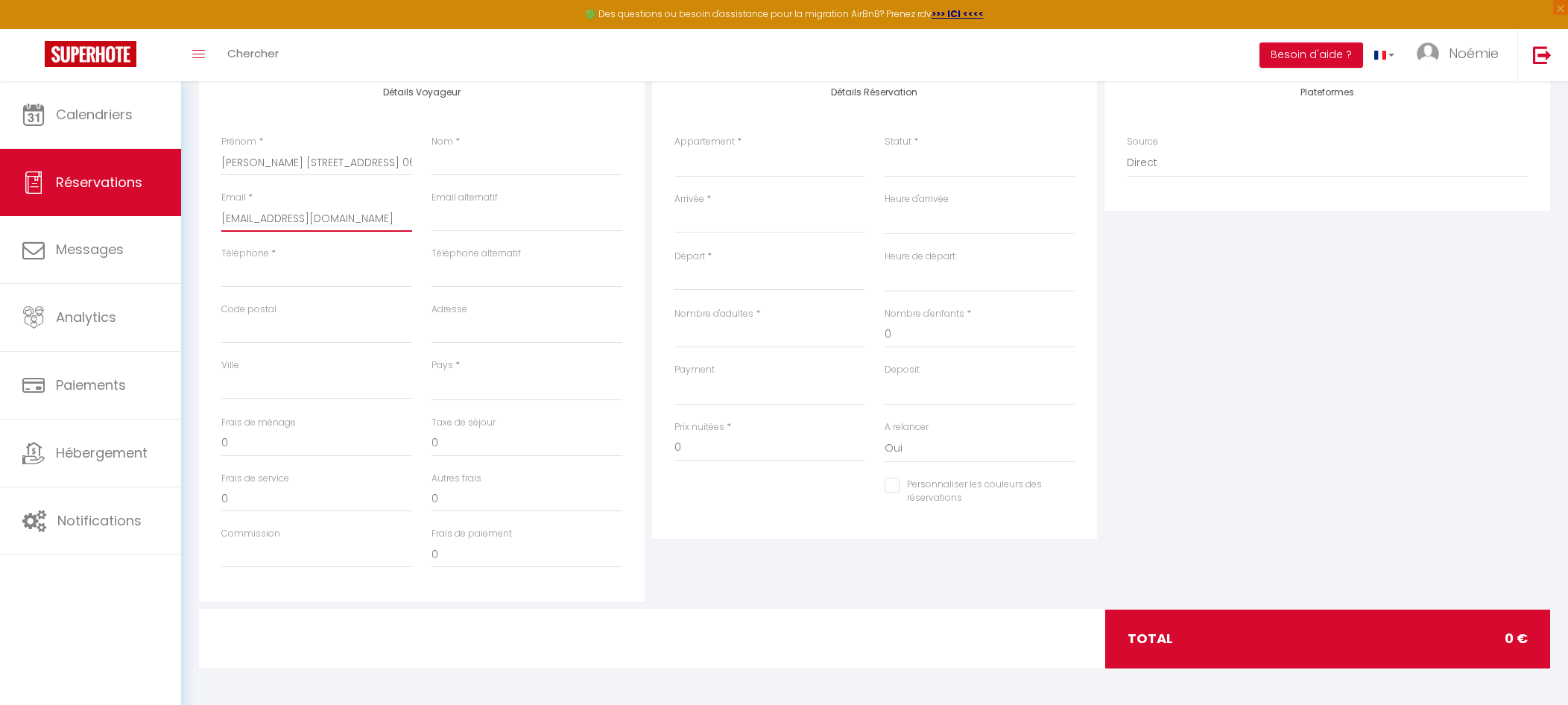
select select
checkbox input "false"
type input "[EMAIL_ADDRESS][DOMAIN_NAME]"
click at [263, 154] on input "[PERSON_NAME] [STREET_ADDRESS] 06 86 86 06 14" at bounding box center [316, 162] width 191 height 27
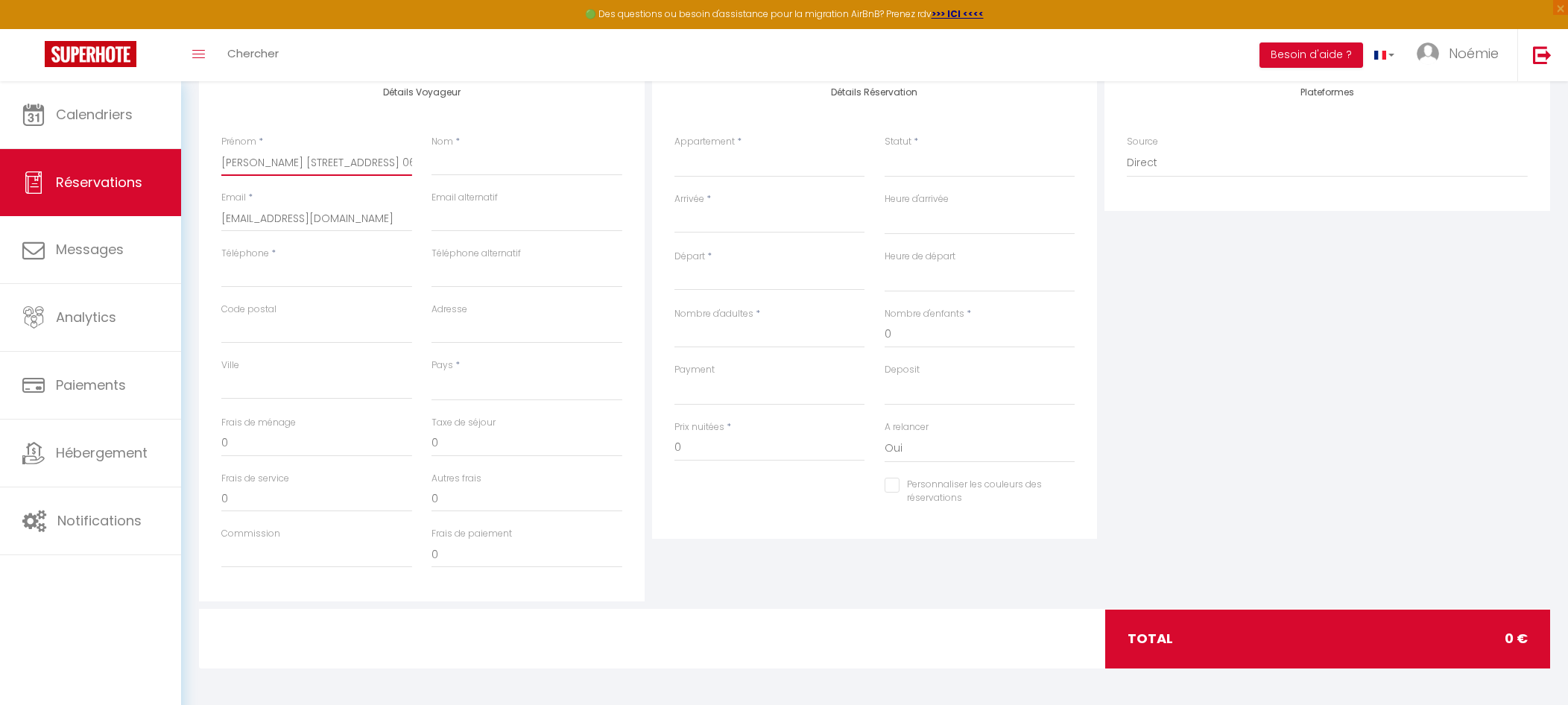
click at [263, 154] on input "[PERSON_NAME] [STREET_ADDRESS] 06 86 86 06 14" at bounding box center [316, 162] width 191 height 27
type input "[PERSON_NAME] [STREET_ADDRESS] 06 86 86 06 14"
select select
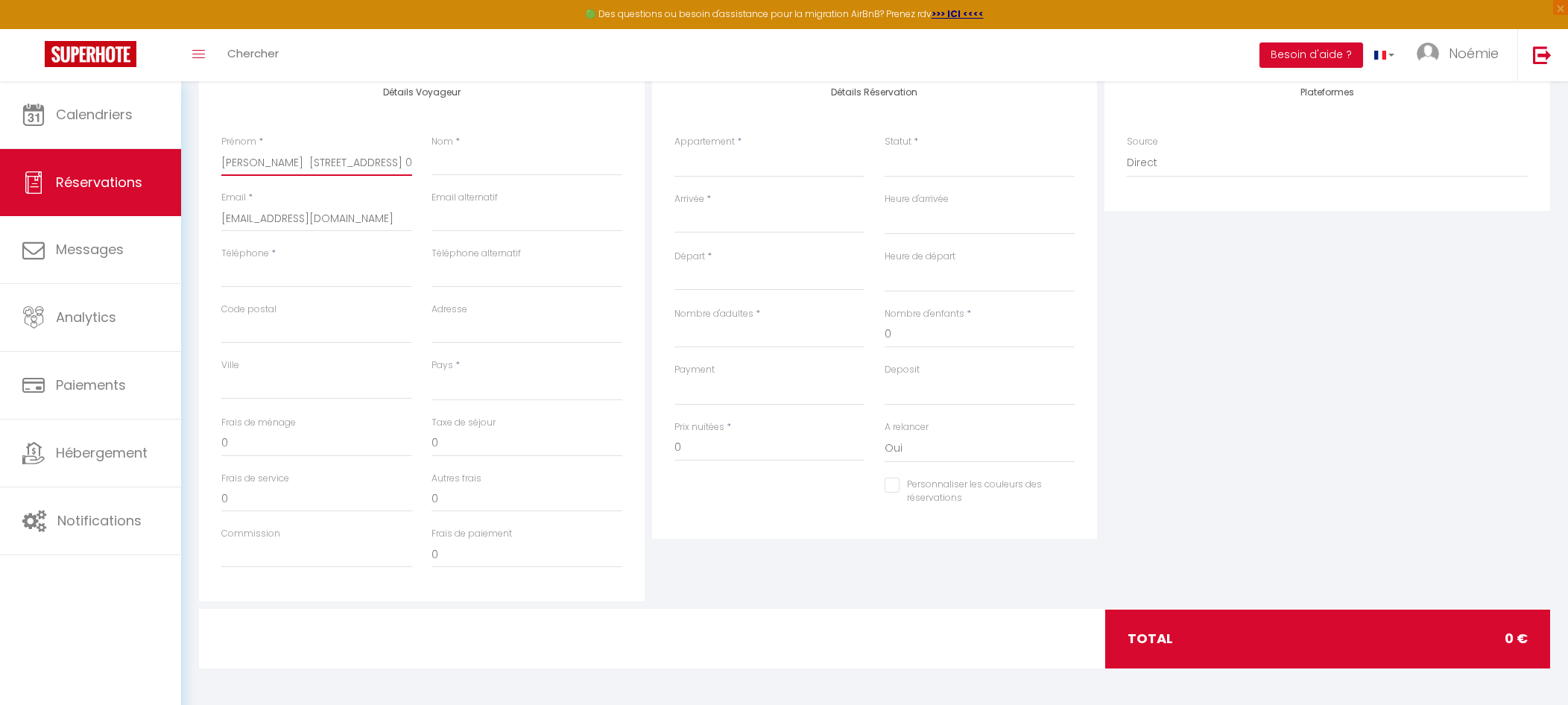
select select
checkbox input "false"
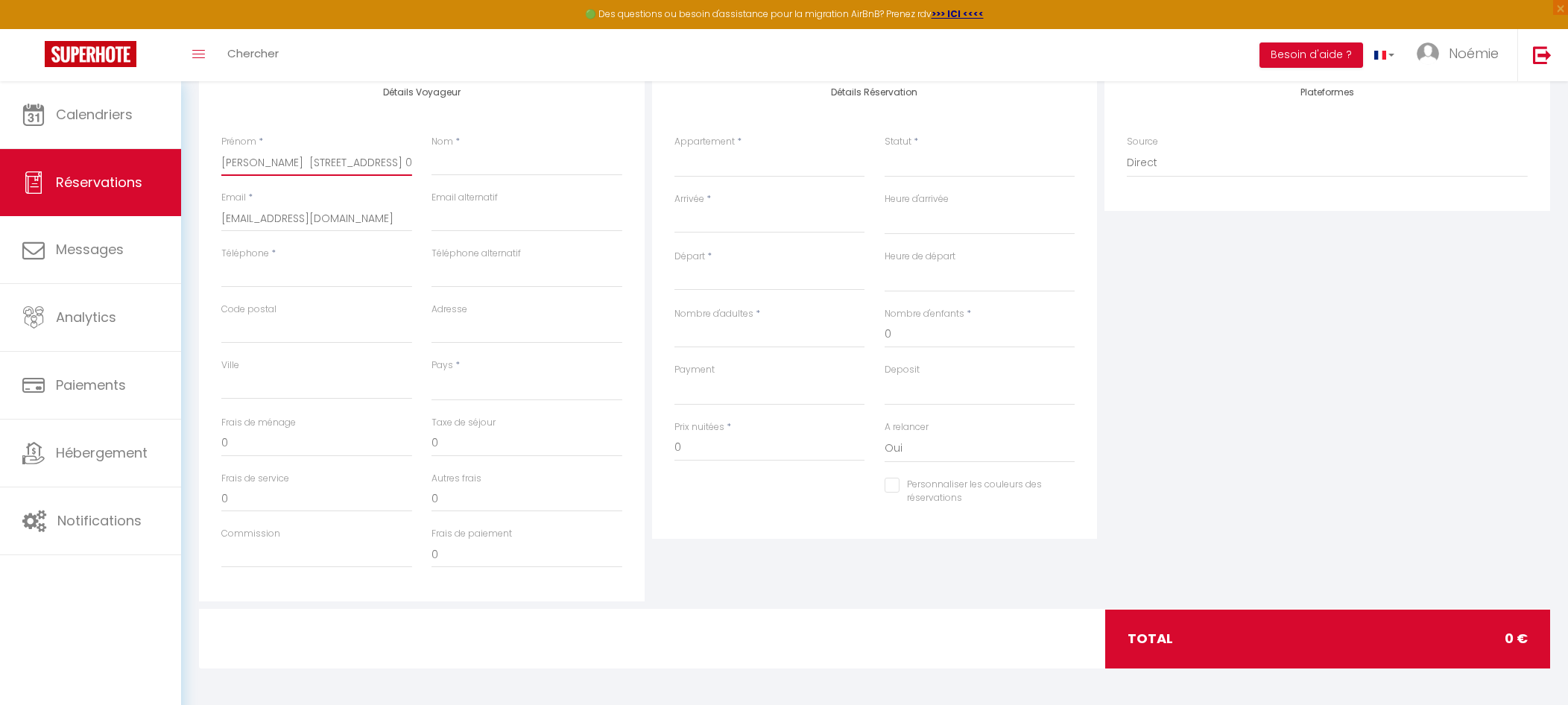
type input "[PERSON_NAME] [STREET_ADDRESS] 06 86 86 06 14"
click at [436, 156] on input "Nom" at bounding box center [527, 162] width 191 height 27
paste input "Gridel"
type input "Gridel"
select select
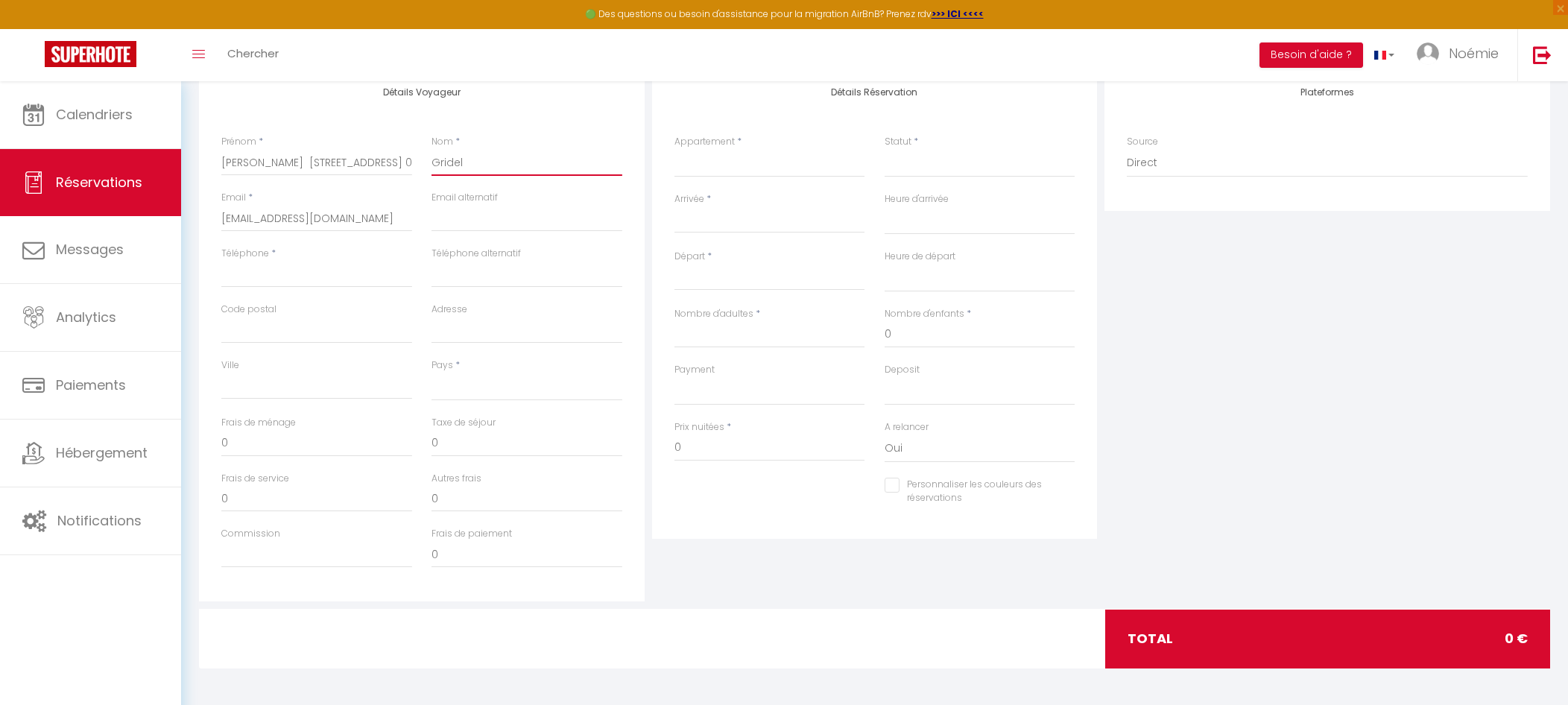
select select
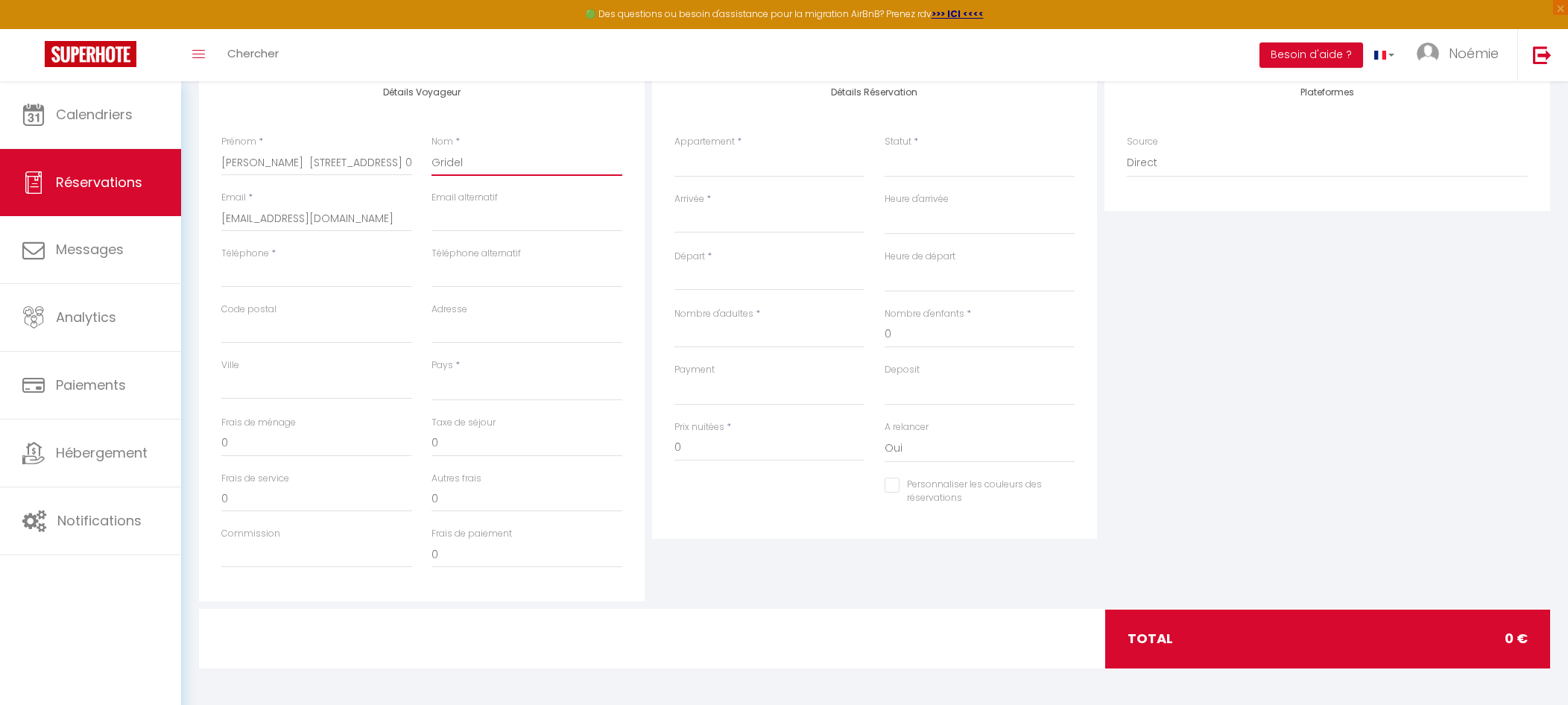
select select
checkbox input "false"
type input "Gridel"
drag, startPoint x: 261, startPoint y: 161, endPoint x: 331, endPoint y: 174, distance: 71.2
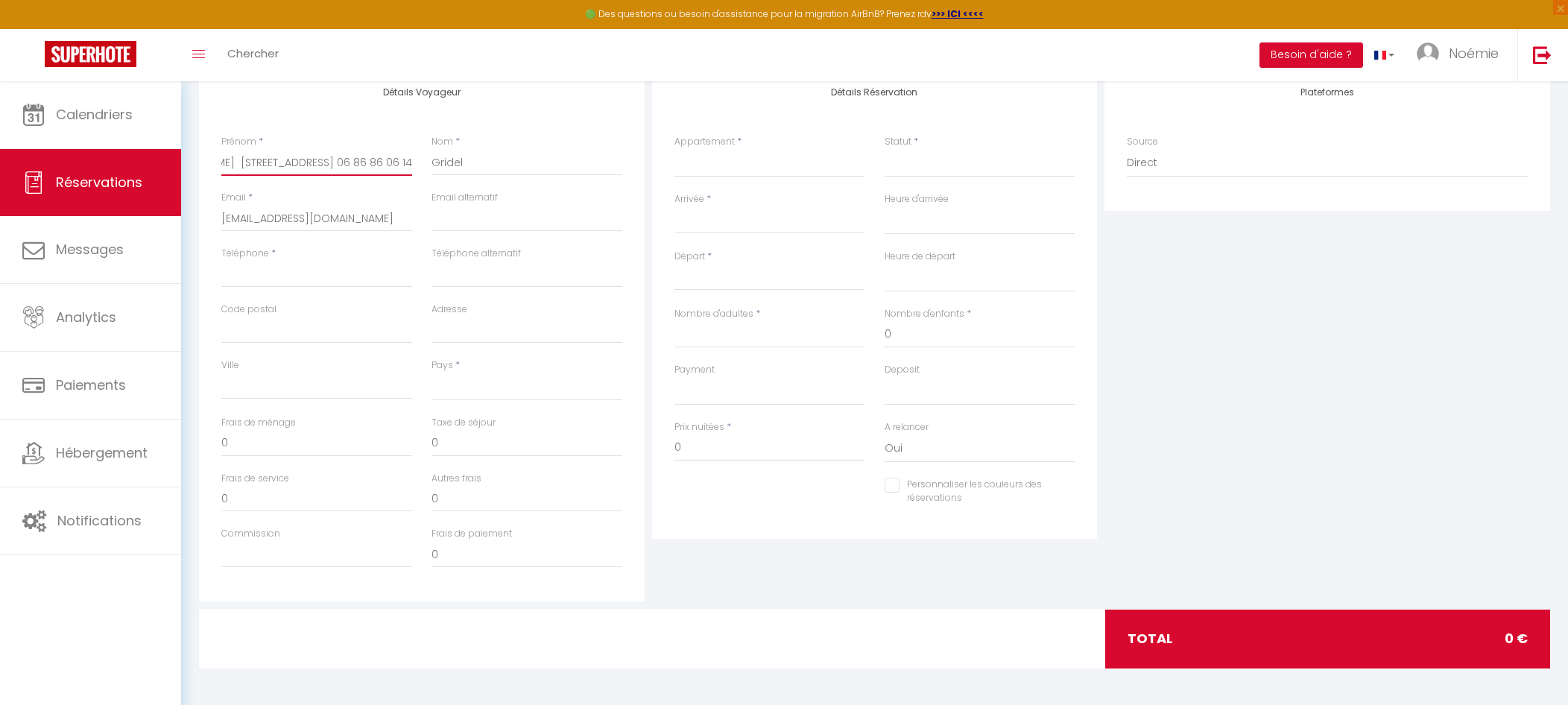
click at [331, 174] on input "[PERSON_NAME] [STREET_ADDRESS] 06 86 86 06 14" at bounding box center [316, 162] width 191 height 27
type input "[PERSON_NAME] 06 86 86 06 14"
select select
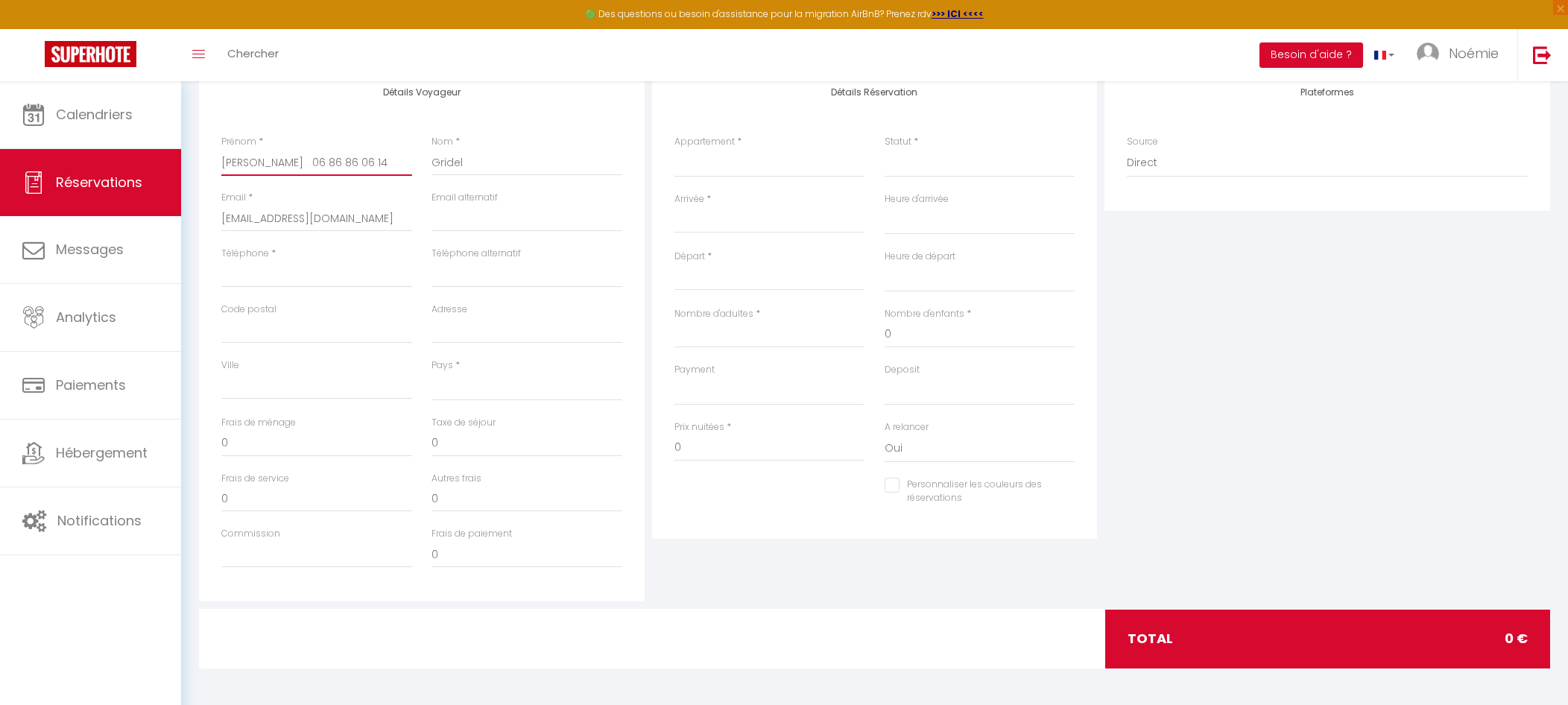
select select
checkbox input "false"
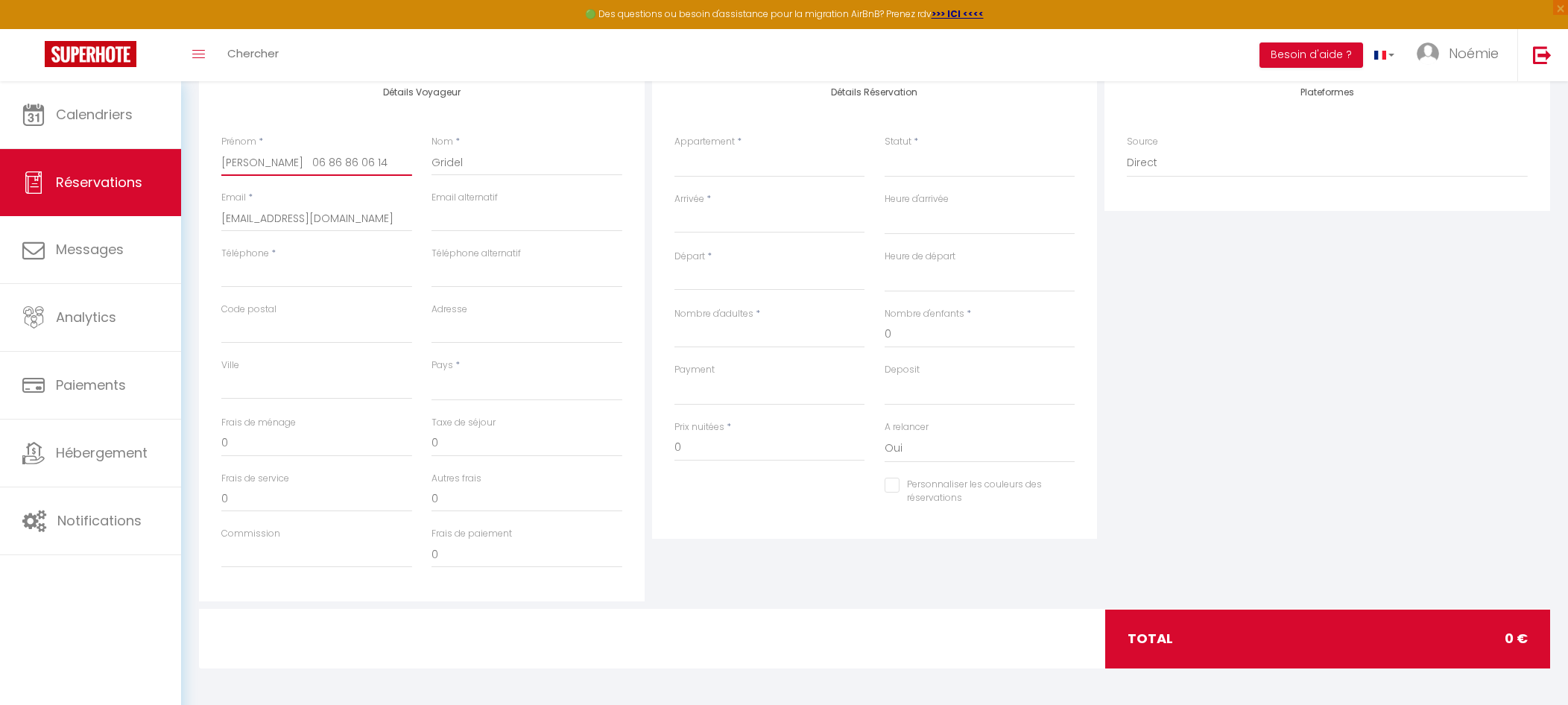
scroll to position [0, 0]
type input "[PERSON_NAME] 06 86 86 06 14"
click at [454, 335] on input "Adresse" at bounding box center [527, 330] width 191 height 27
paste input "[STREET_ADDRESS]"
type input "[STREET_ADDRESS]"
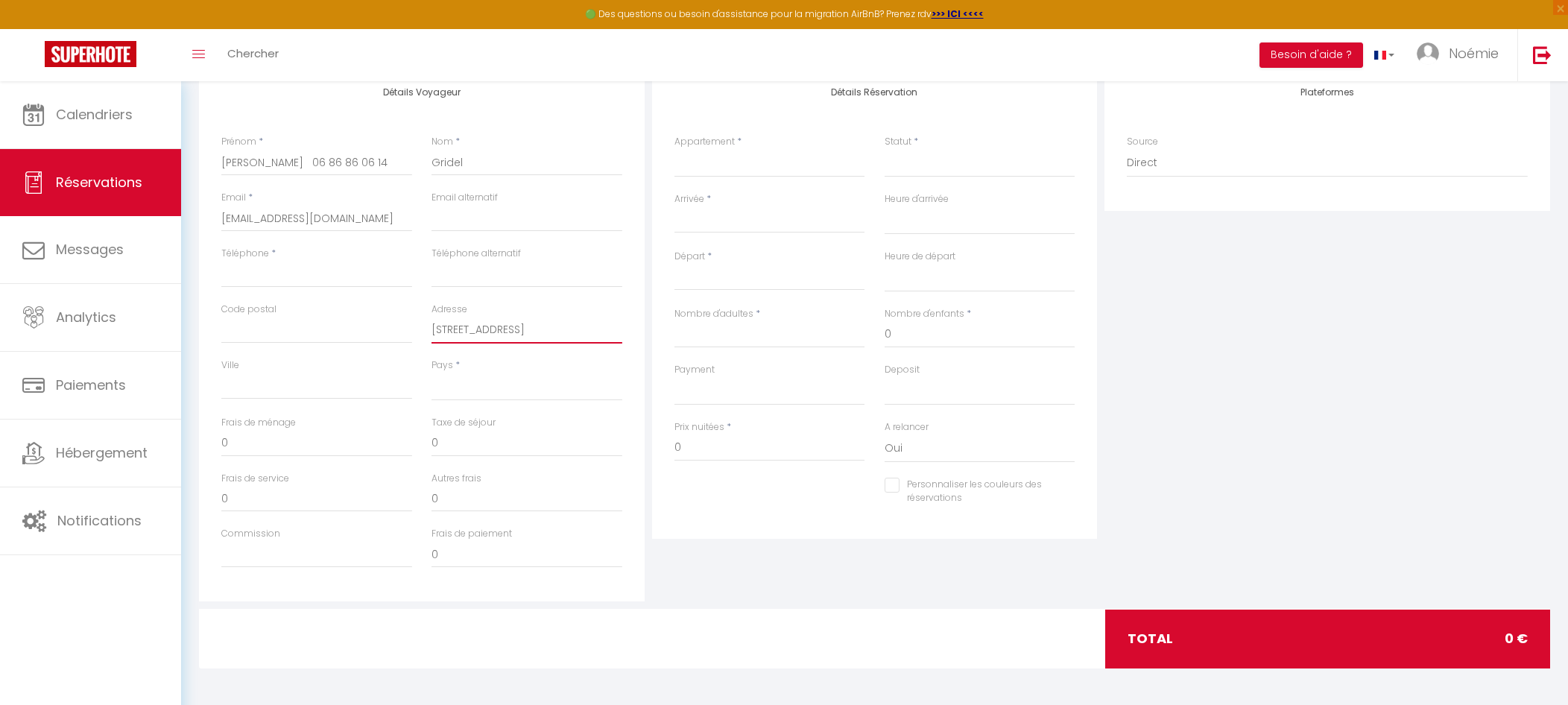
select select
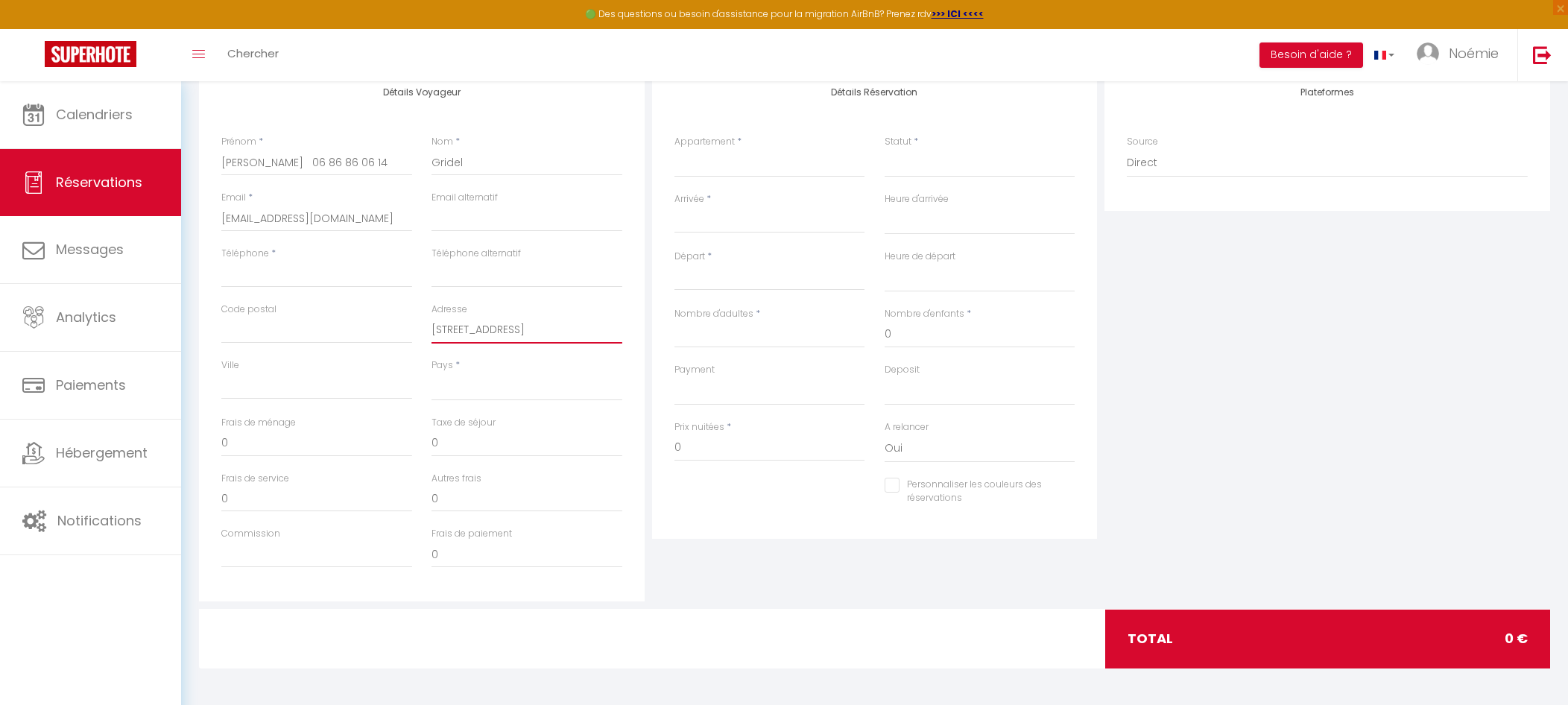
select select
checkbox input "false"
click at [564, 327] on input "[STREET_ADDRESS]" at bounding box center [527, 330] width 191 height 27
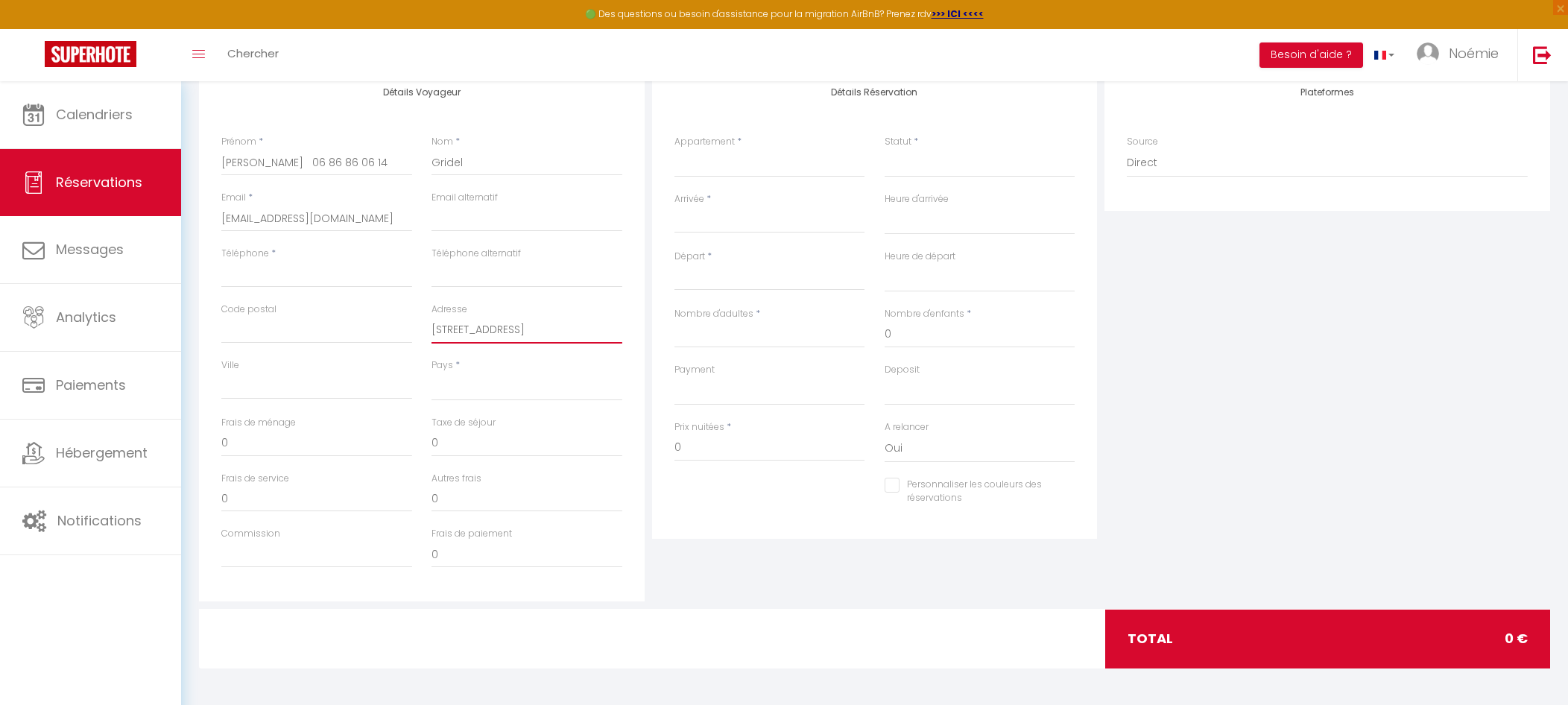
type input "[STREET_ADDRESS]"
select select
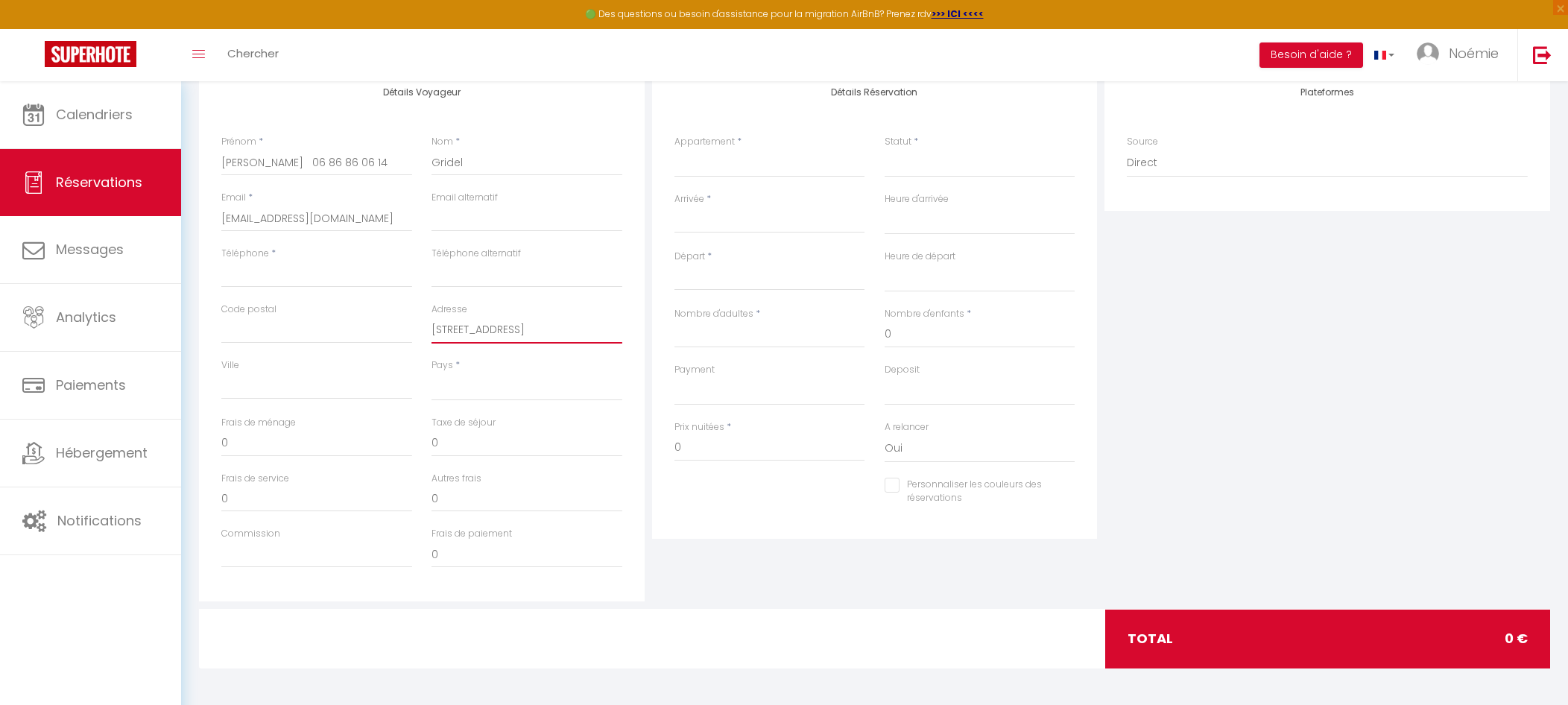
select select
checkbox input "false"
type input "[STREET_ADDRESS]"
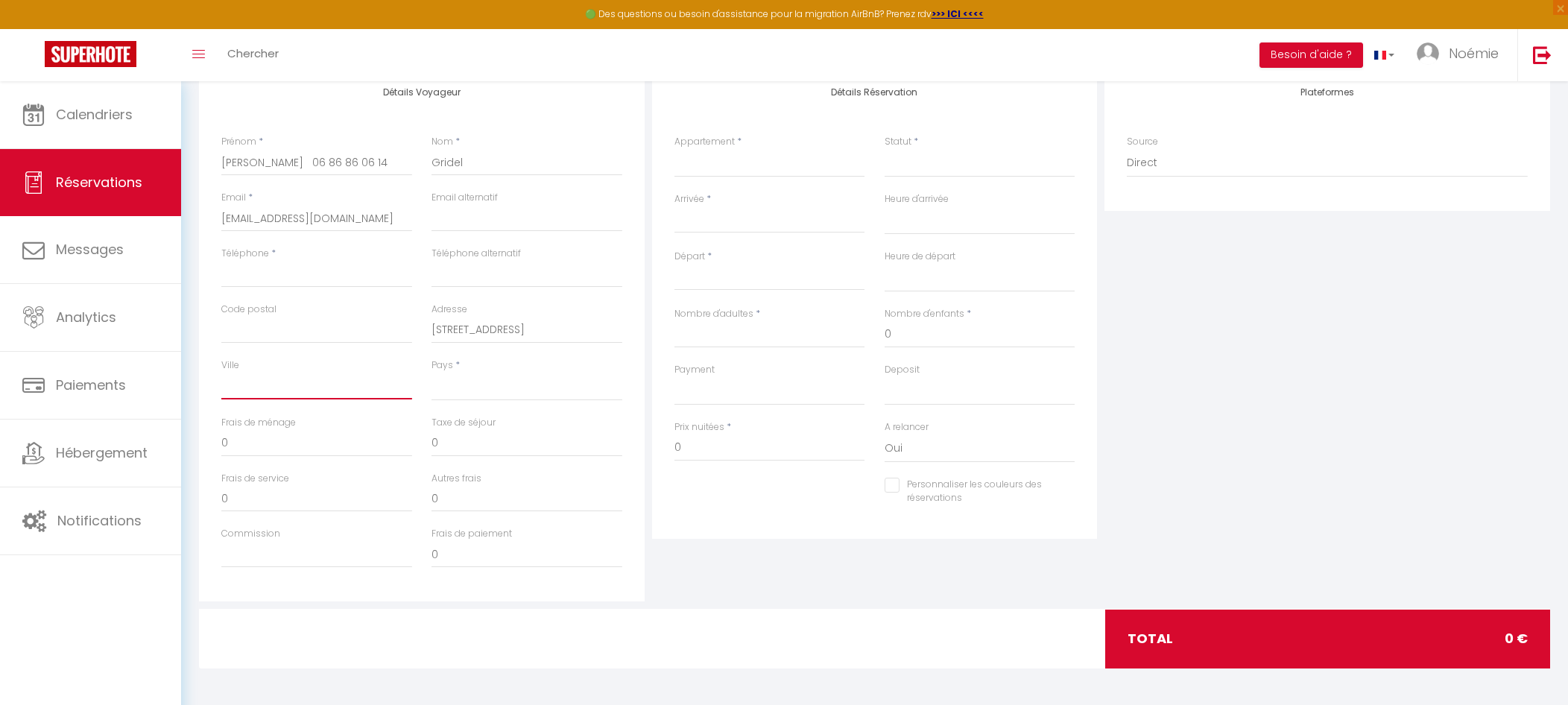
click at [245, 386] on input "Ville" at bounding box center [316, 385] width 191 height 27
paste input "[GEOGRAPHIC_DATA]"
type input "[GEOGRAPHIC_DATA]"
select select
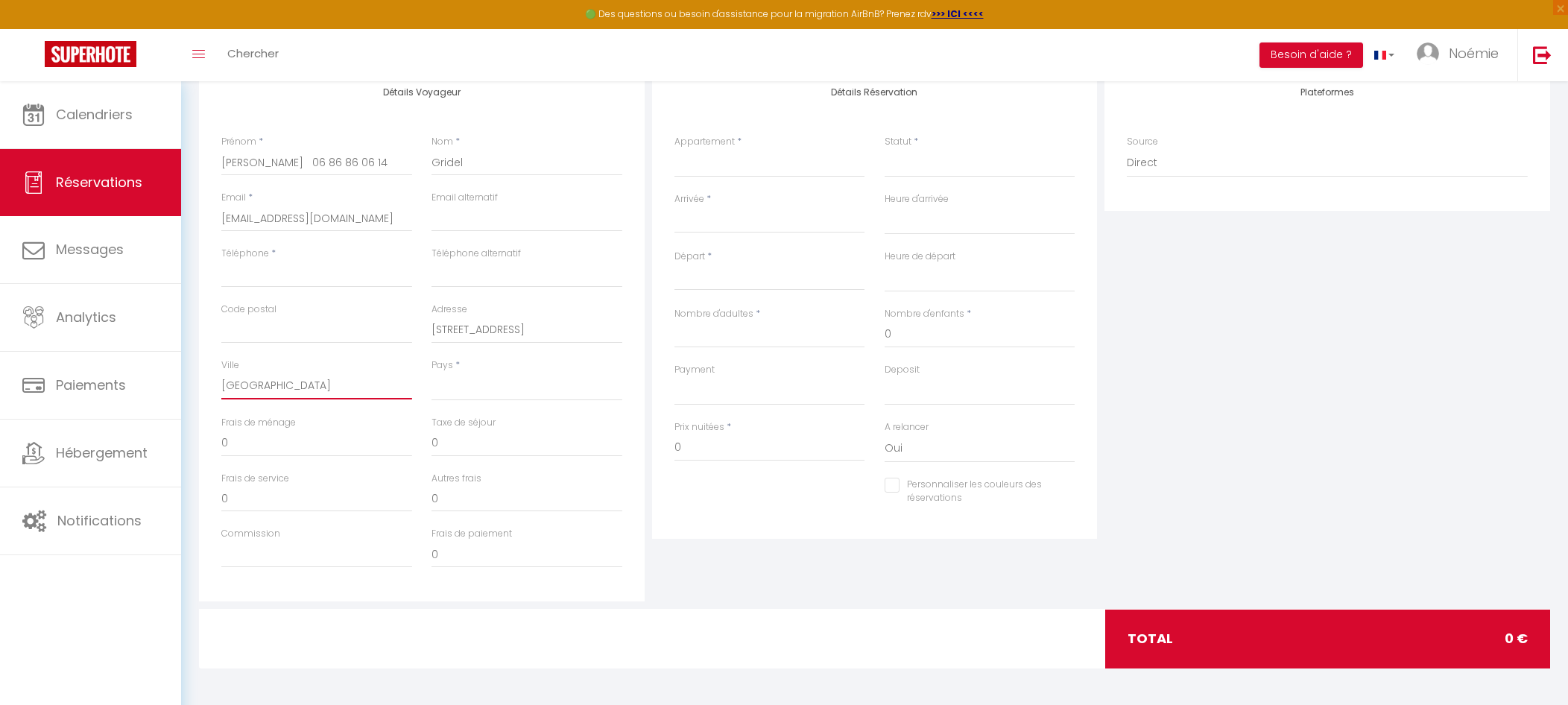
select select
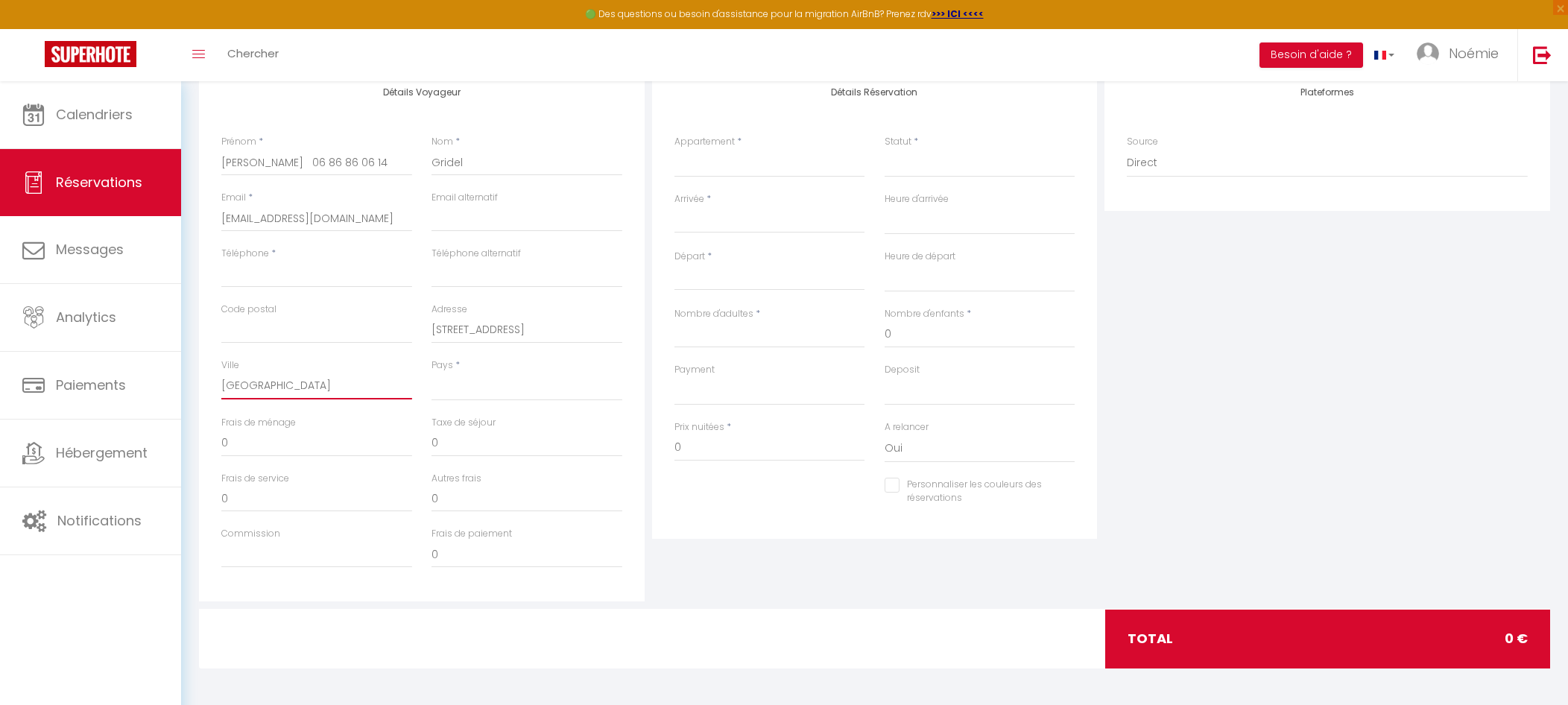
checkbox input "false"
type input "[GEOGRAPHIC_DATA]"
click at [543, 329] on input "[STREET_ADDRESS]" at bounding box center [527, 330] width 191 height 27
type input "[STREET_ADDRESS]"
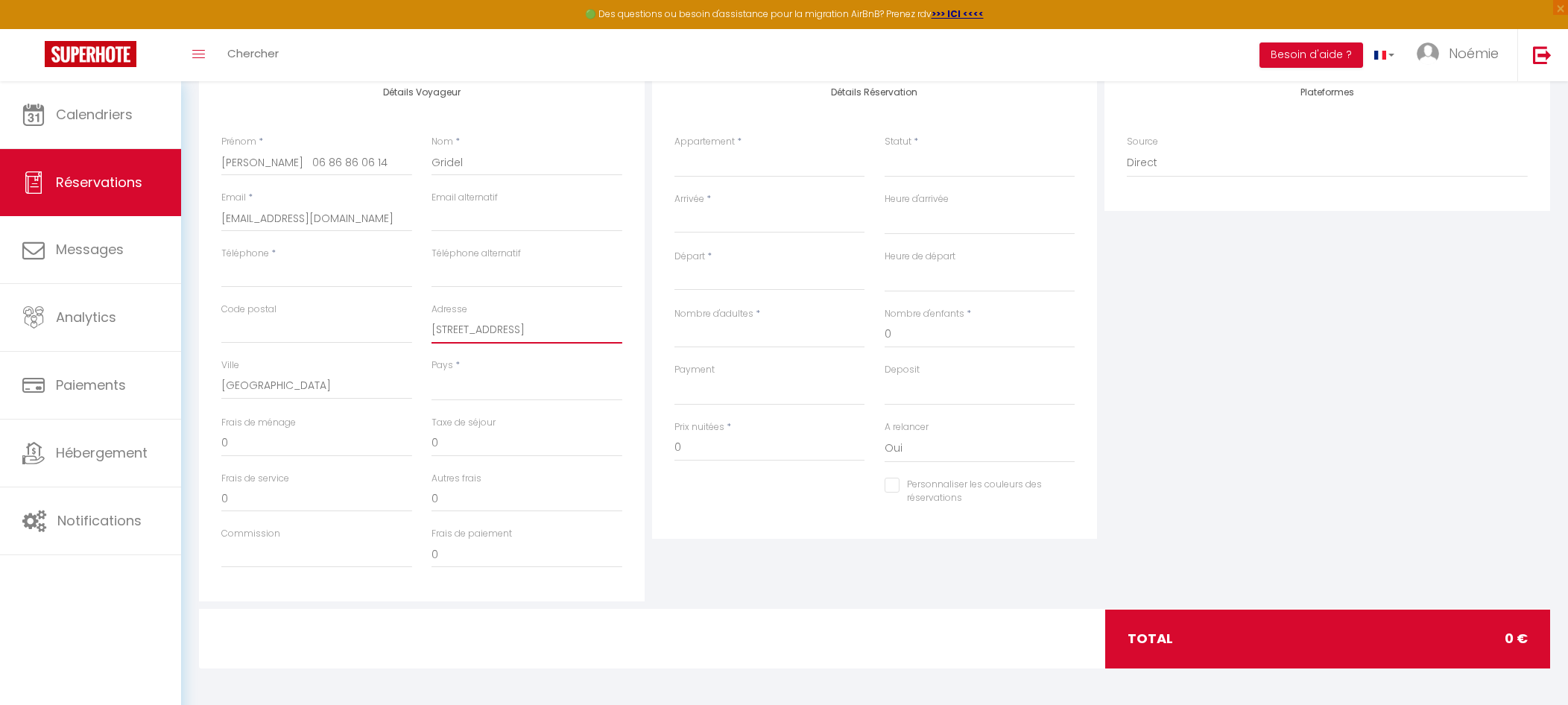
select select
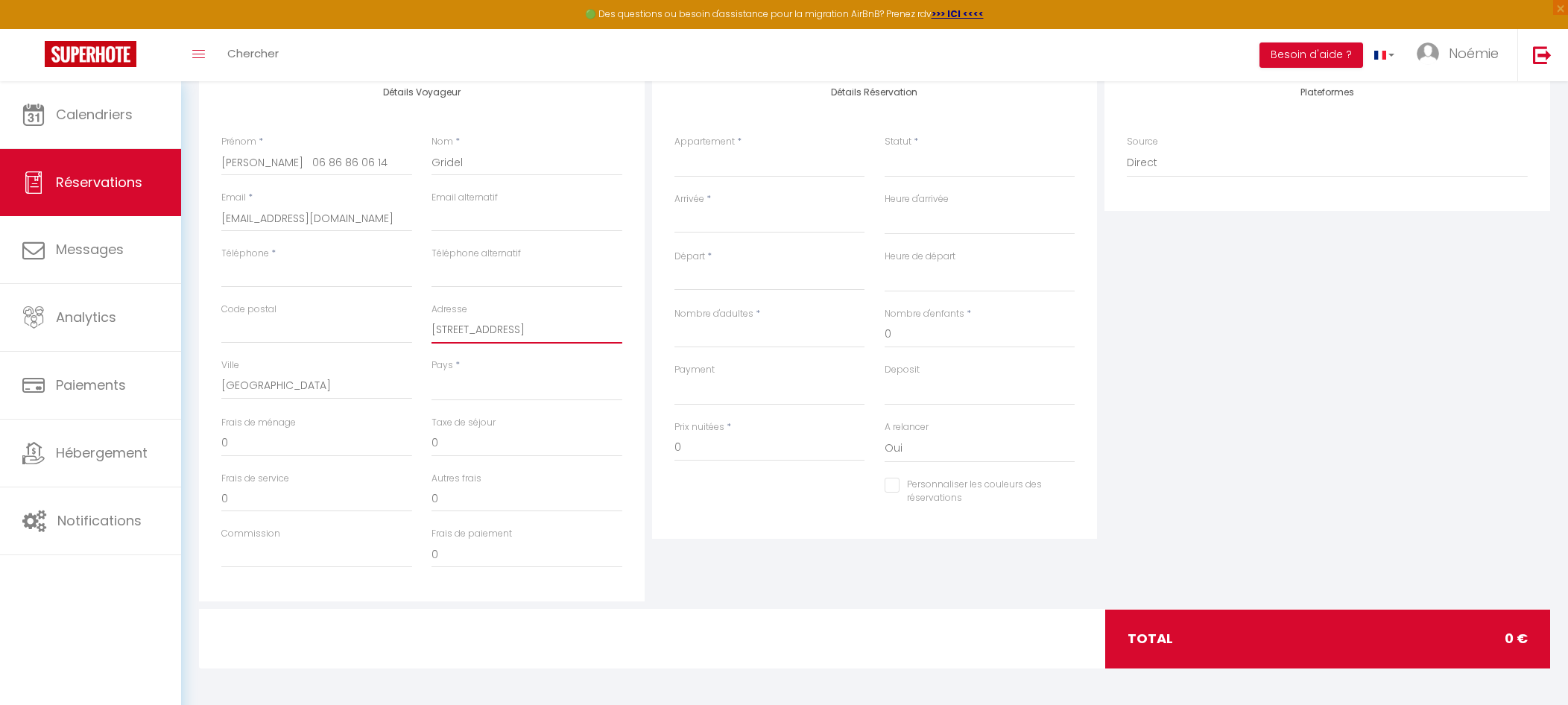
select select
checkbox input "false"
type input "[STREET_ADDRESS]"
click at [528, 390] on select "[GEOGRAPHIC_DATA] [GEOGRAPHIC_DATA] [GEOGRAPHIC_DATA] [GEOGRAPHIC_DATA] [GEOGRA…" at bounding box center [527, 386] width 191 height 28
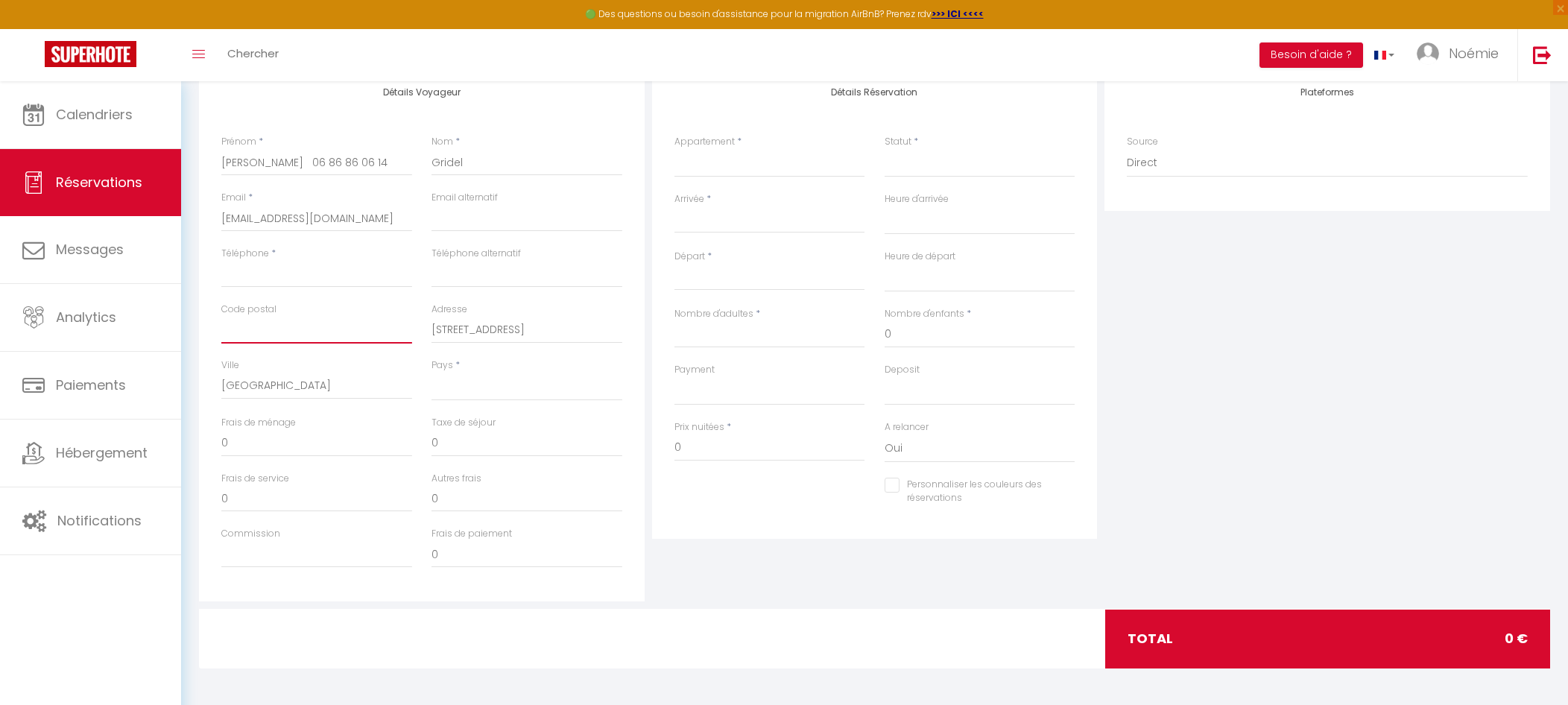
click at [298, 321] on input "Code postal" at bounding box center [316, 330] width 191 height 27
paste input "75015"
type input "75015"
select select
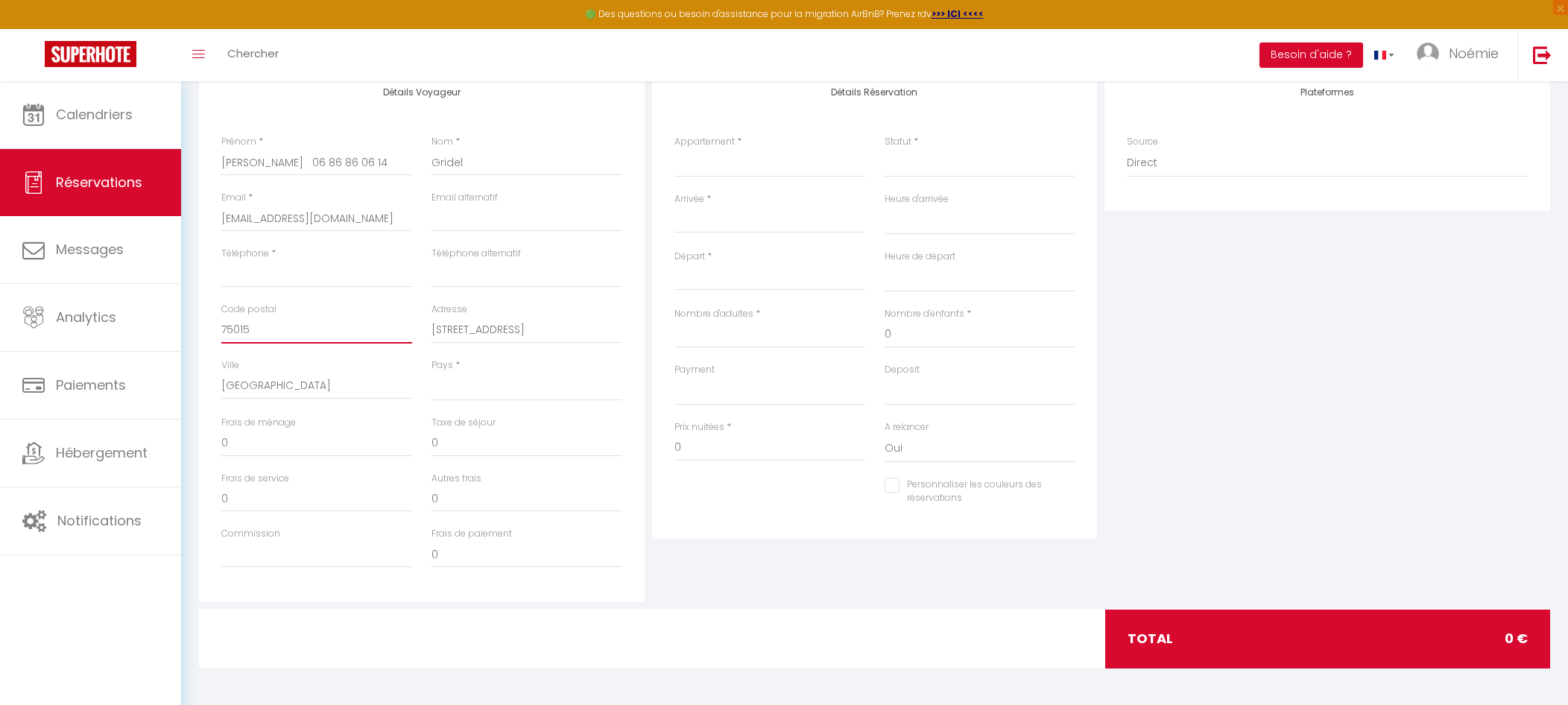
select select
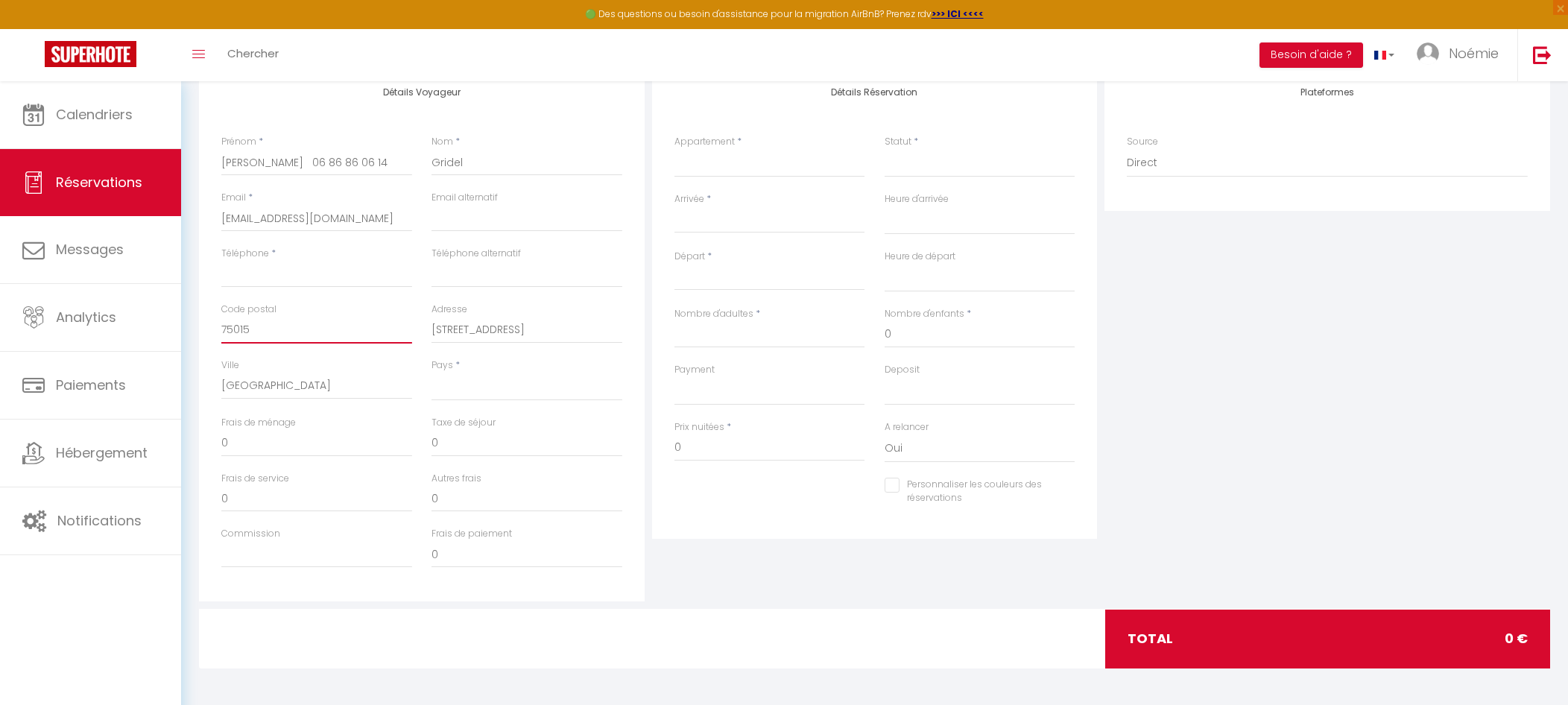
checkbox input "false"
type input "75015"
click at [468, 394] on select "[GEOGRAPHIC_DATA] [GEOGRAPHIC_DATA] [GEOGRAPHIC_DATA] [GEOGRAPHIC_DATA] [GEOGRA…" at bounding box center [527, 386] width 191 height 28
click at [432, 372] on select "[GEOGRAPHIC_DATA] [GEOGRAPHIC_DATA] [GEOGRAPHIC_DATA] [GEOGRAPHIC_DATA] [GEOGRA…" at bounding box center [527, 386] width 191 height 28
select select "FR"
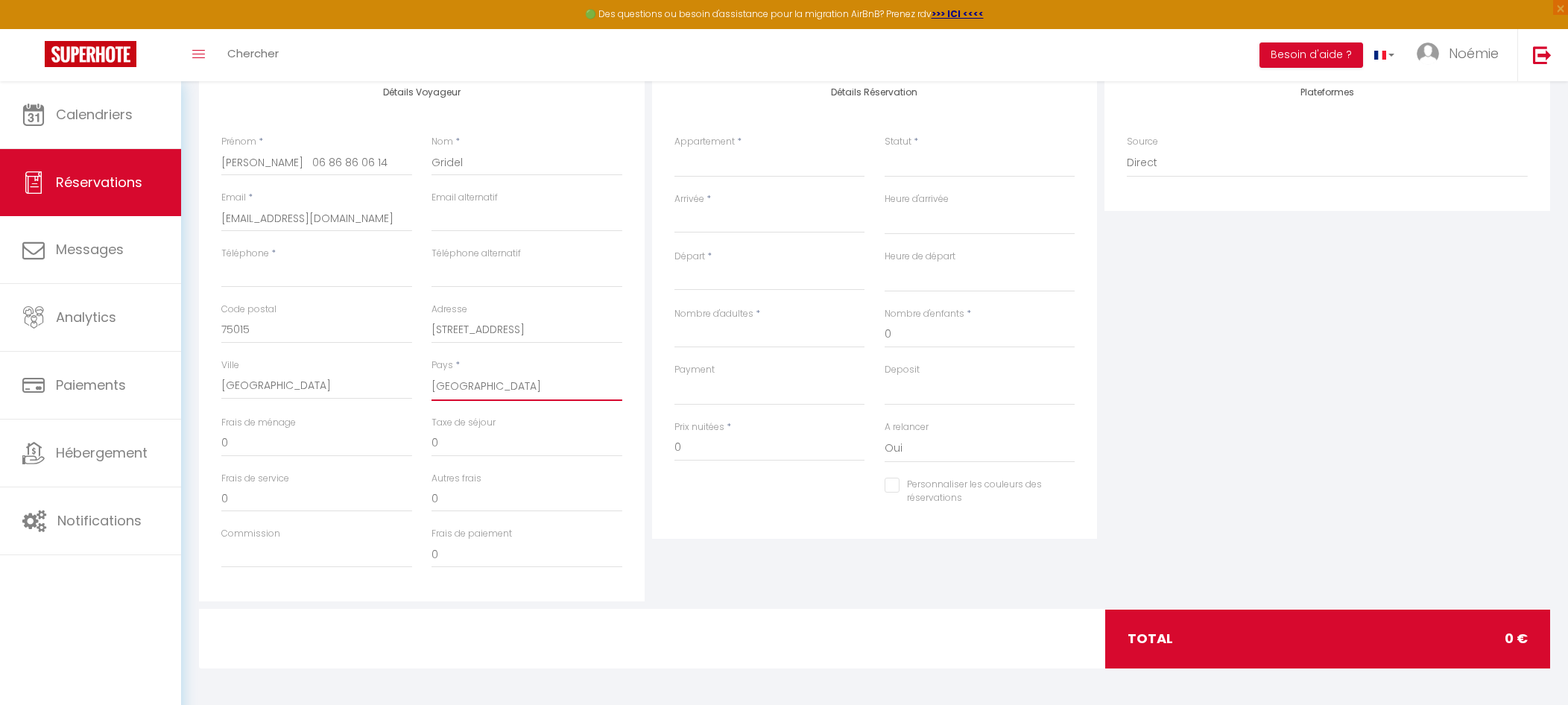
select select
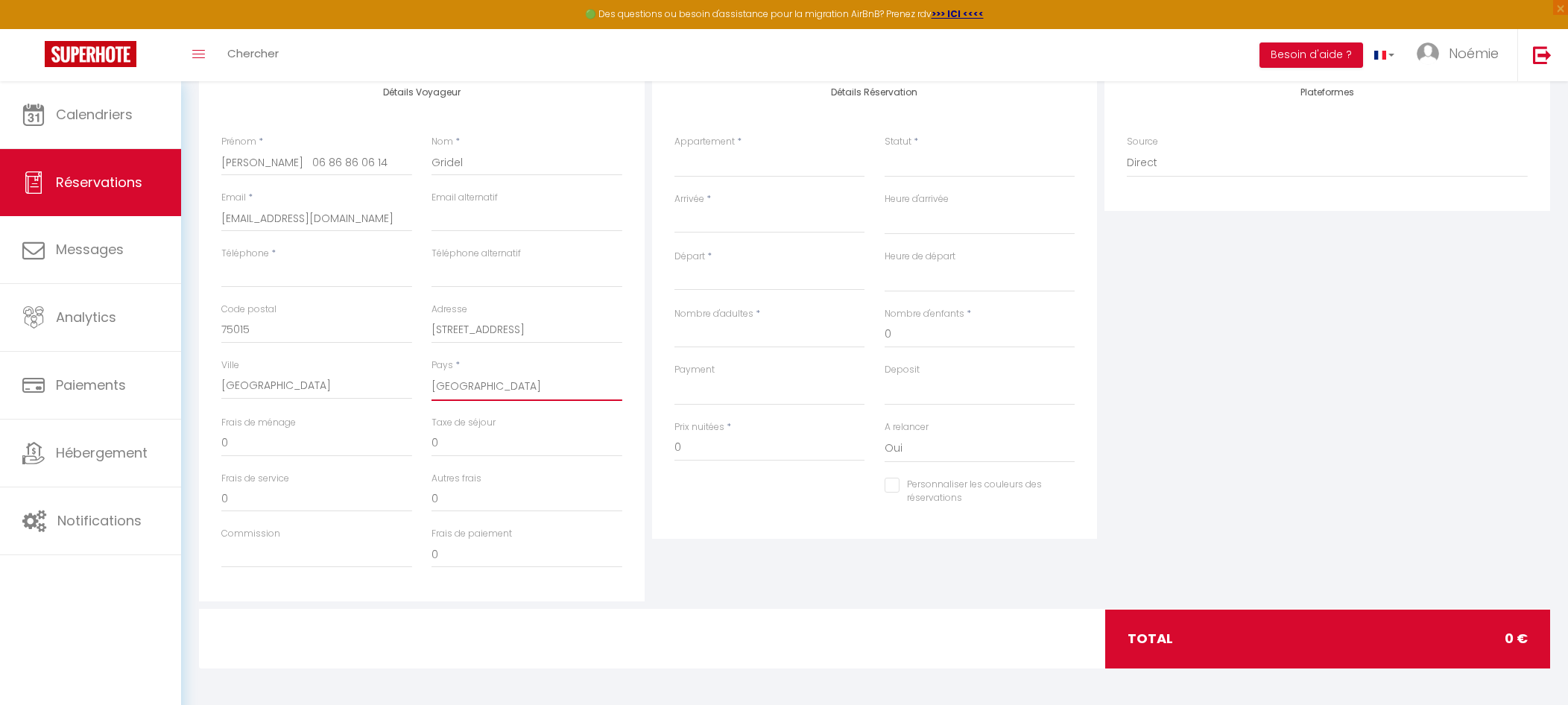
select select
checkbox input "false"
click at [302, 157] on input "[PERSON_NAME] 06 86 86 06 14" at bounding box center [316, 162] width 191 height 27
drag, startPoint x: 341, startPoint y: 160, endPoint x: 267, endPoint y: 164, distance: 74.1
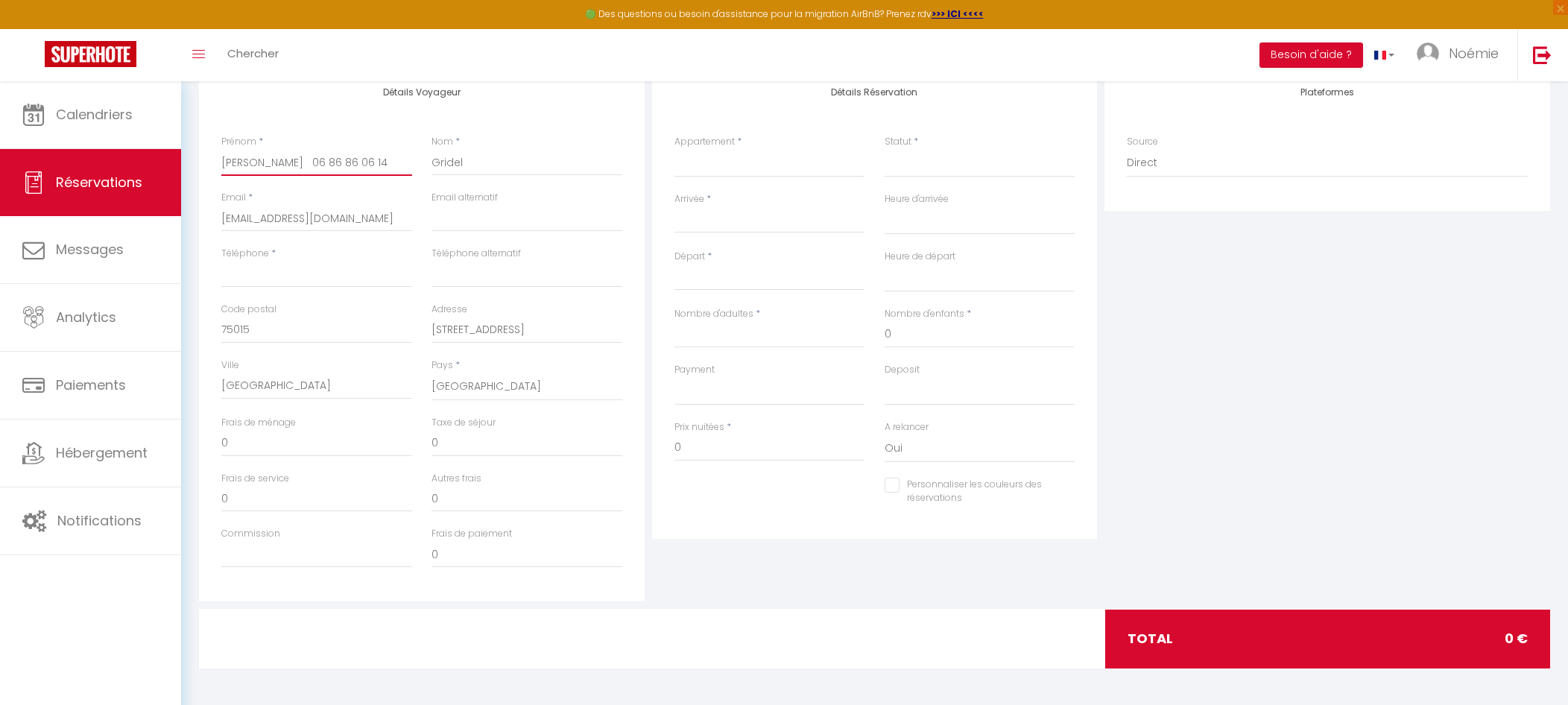
click at [267, 164] on input "[PERSON_NAME] 06 86 86 06 14" at bounding box center [316, 162] width 191 height 27
type input "[PERSON_NAME]"
select select
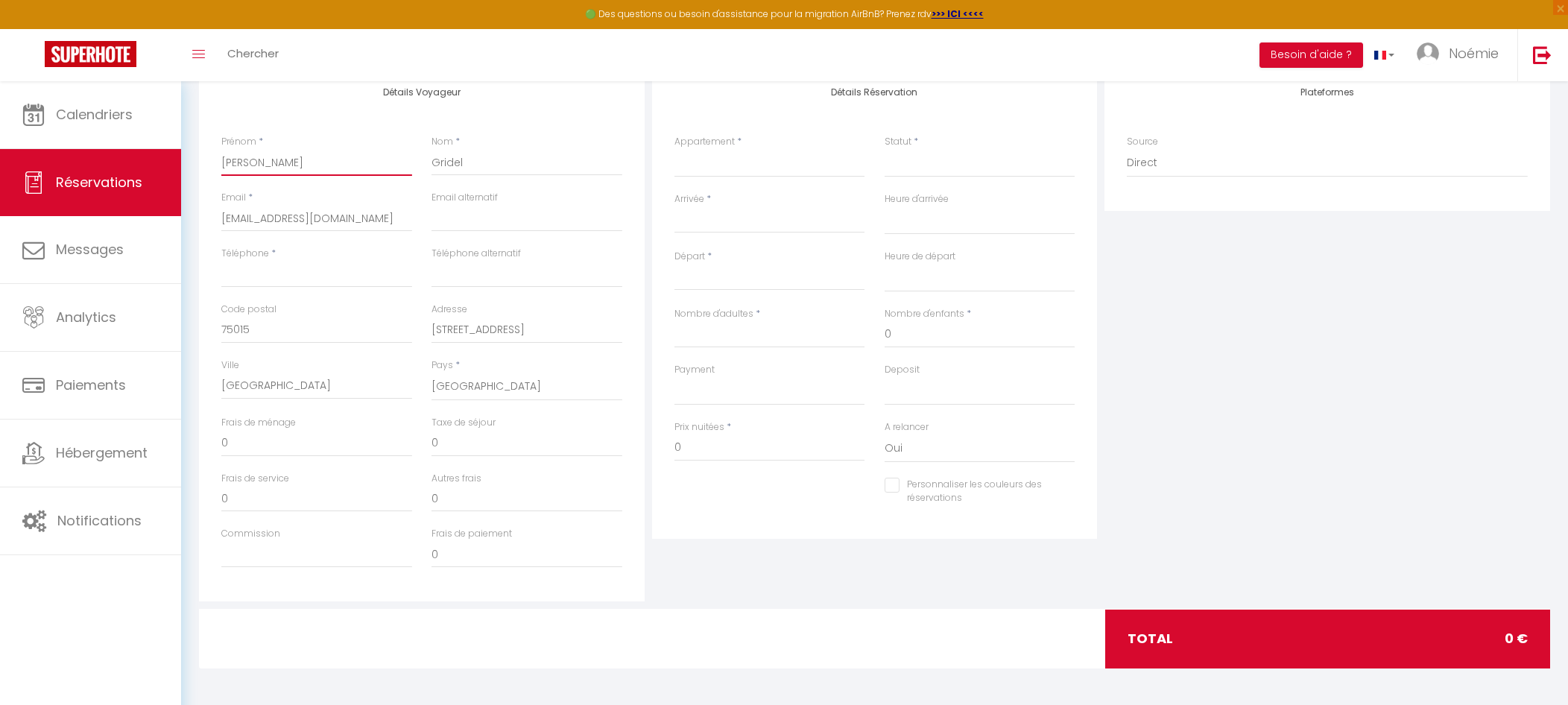
select select
checkbox input "false"
type input "[PERSON_NAME]"
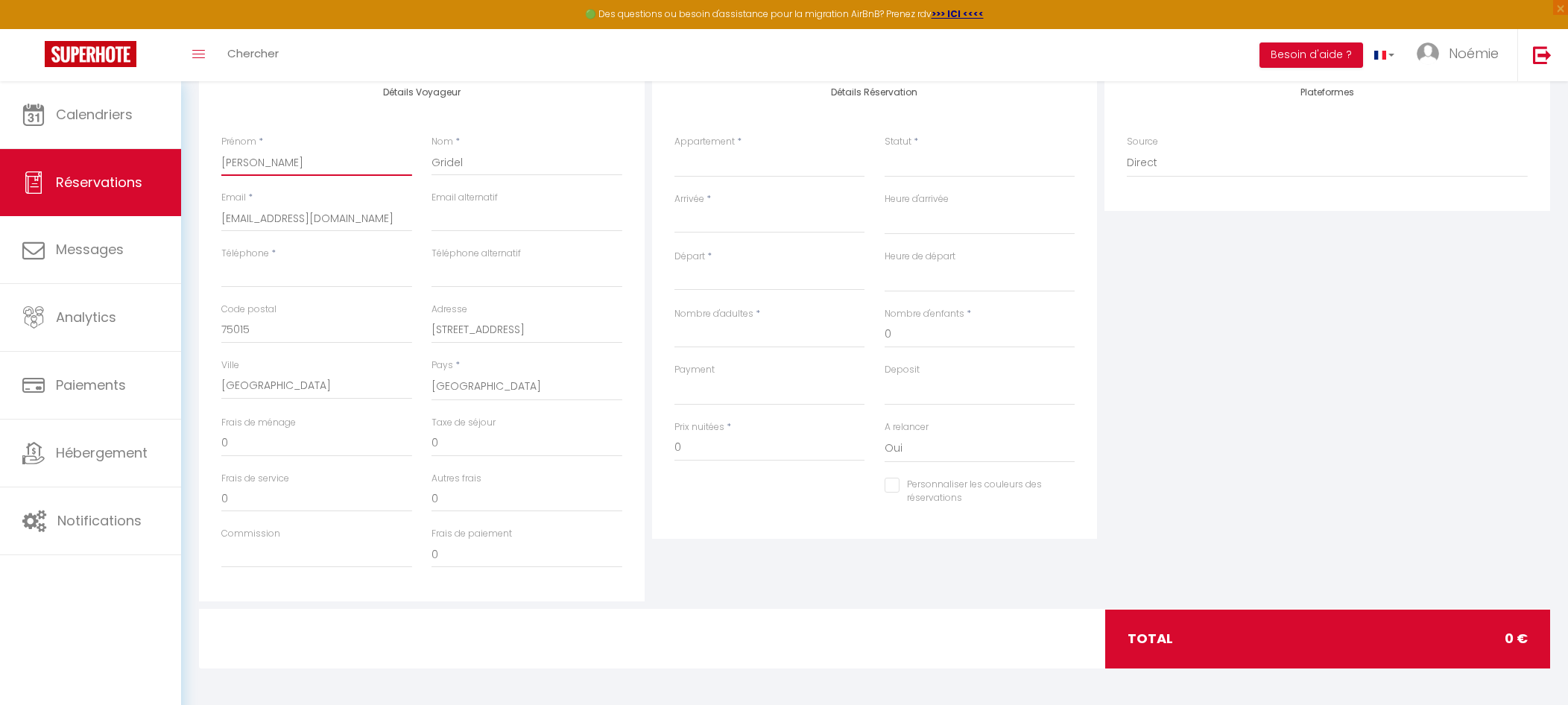
select select
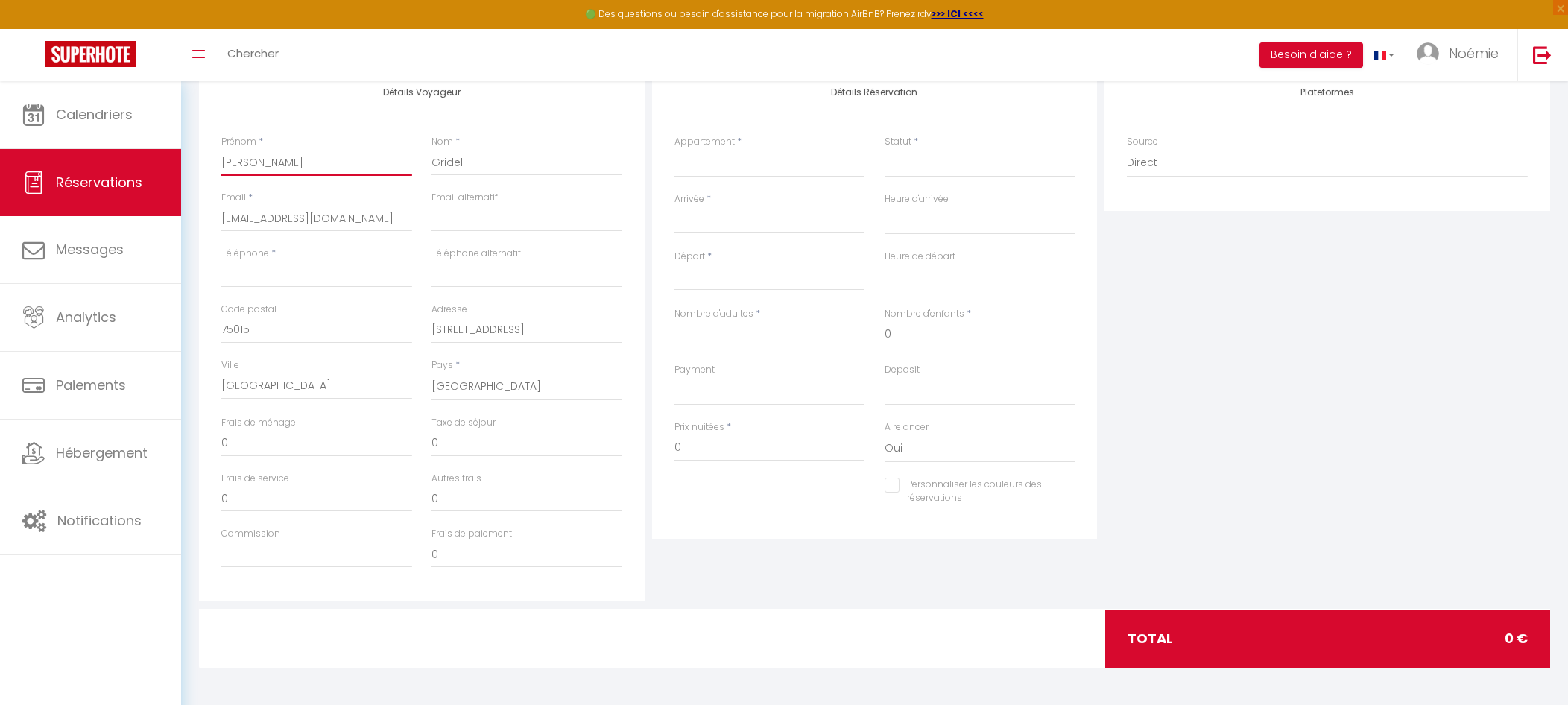
select select
checkbox input "false"
type input "[PERSON_NAME]"
select select
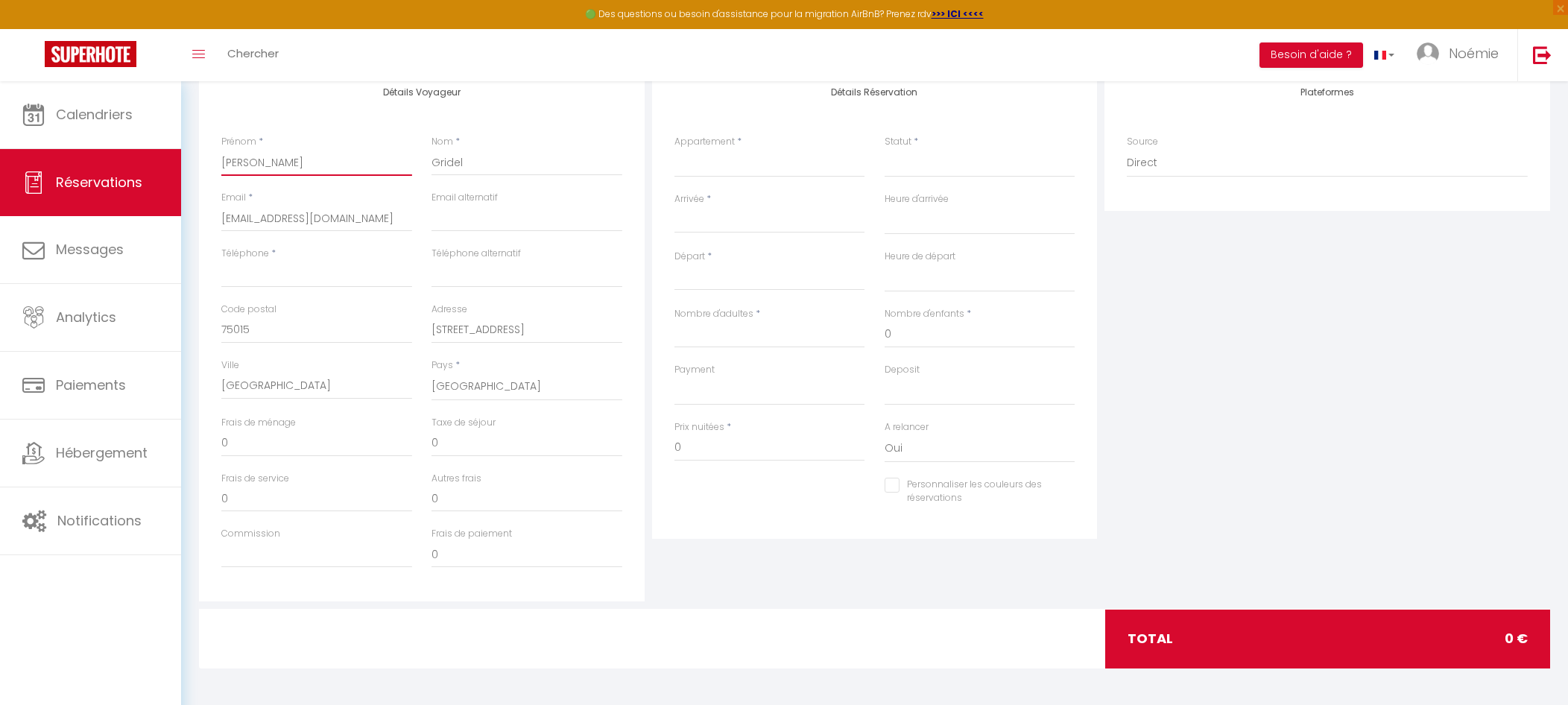
select select
click at [284, 280] on input "Téléphone" at bounding box center [316, 273] width 191 height 27
paste input "06 86 86 06 14"
click at [736, 172] on select "Maison 80m²- plain pied - Gîte N°1 Chalet de Charme 100m² - Lac de chalain Mais…" at bounding box center [770, 163] width 191 height 28
click at [675, 149] on select "Maison 80m²- plain pied - Gîte N°1 Chalet de Charme 100m² - Lac de chalain Mais…" at bounding box center [770, 163] width 191 height 28
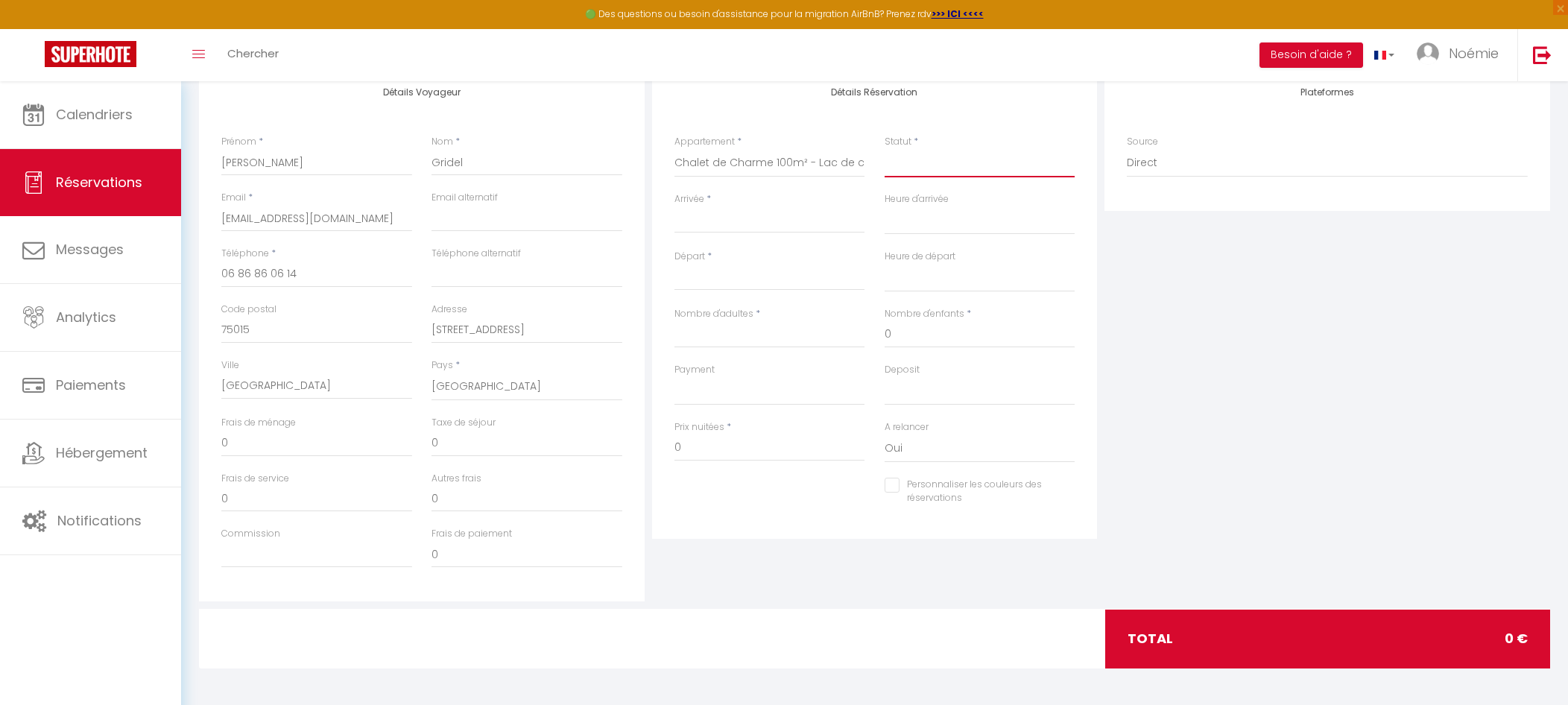
click at [942, 167] on select "Confirmé Non Confirmé [PERSON_NAME] par le voyageur No Show Request" at bounding box center [980, 163] width 191 height 28
click at [885, 149] on select "Confirmé Non Confirmé [PERSON_NAME] par le voyageur No Show Request" at bounding box center [980, 163] width 191 height 28
click at [770, 226] on input "Arrivée" at bounding box center [770, 221] width 191 height 19
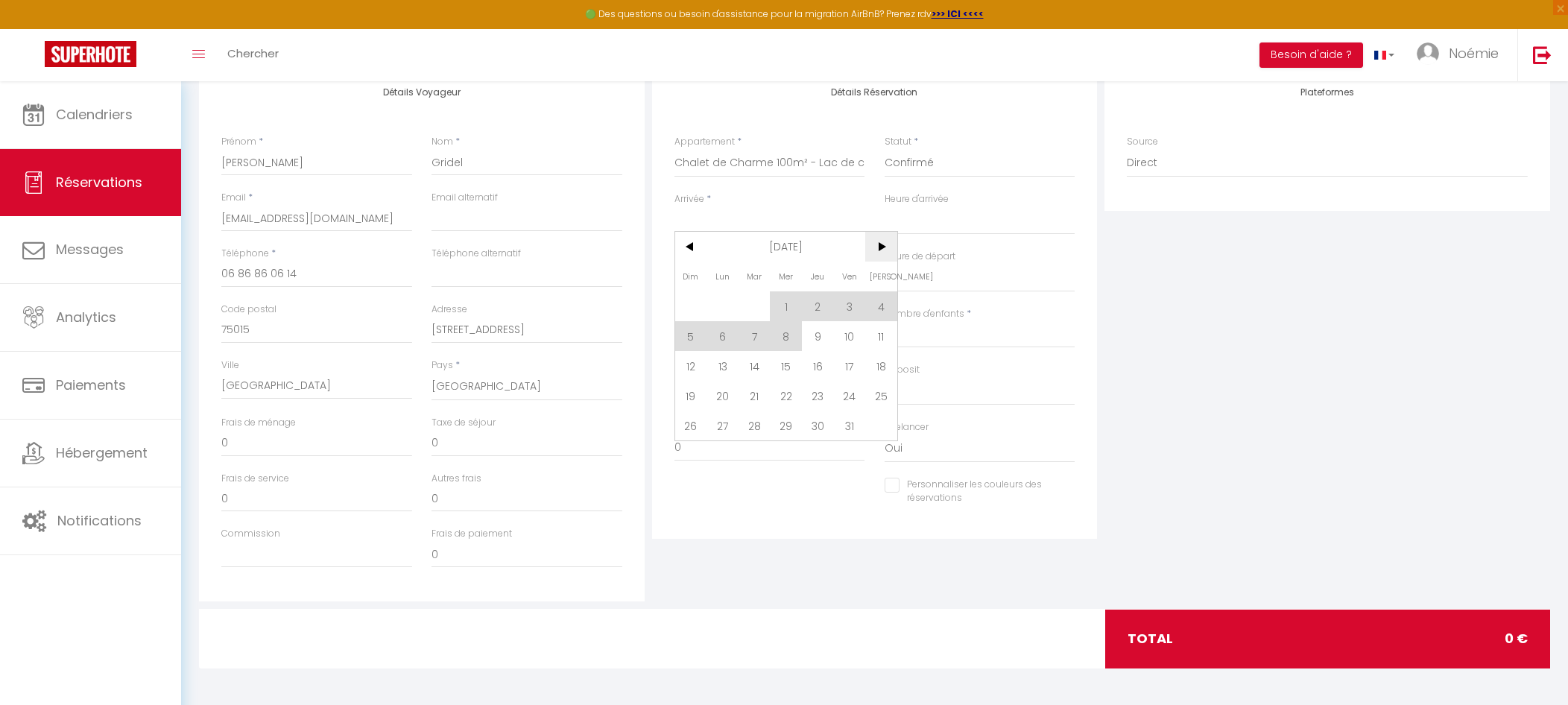
click at [882, 241] on span ">" at bounding box center [882, 246] width 32 height 30
click at [885, 407] on span "27" at bounding box center [882, 395] width 32 height 30
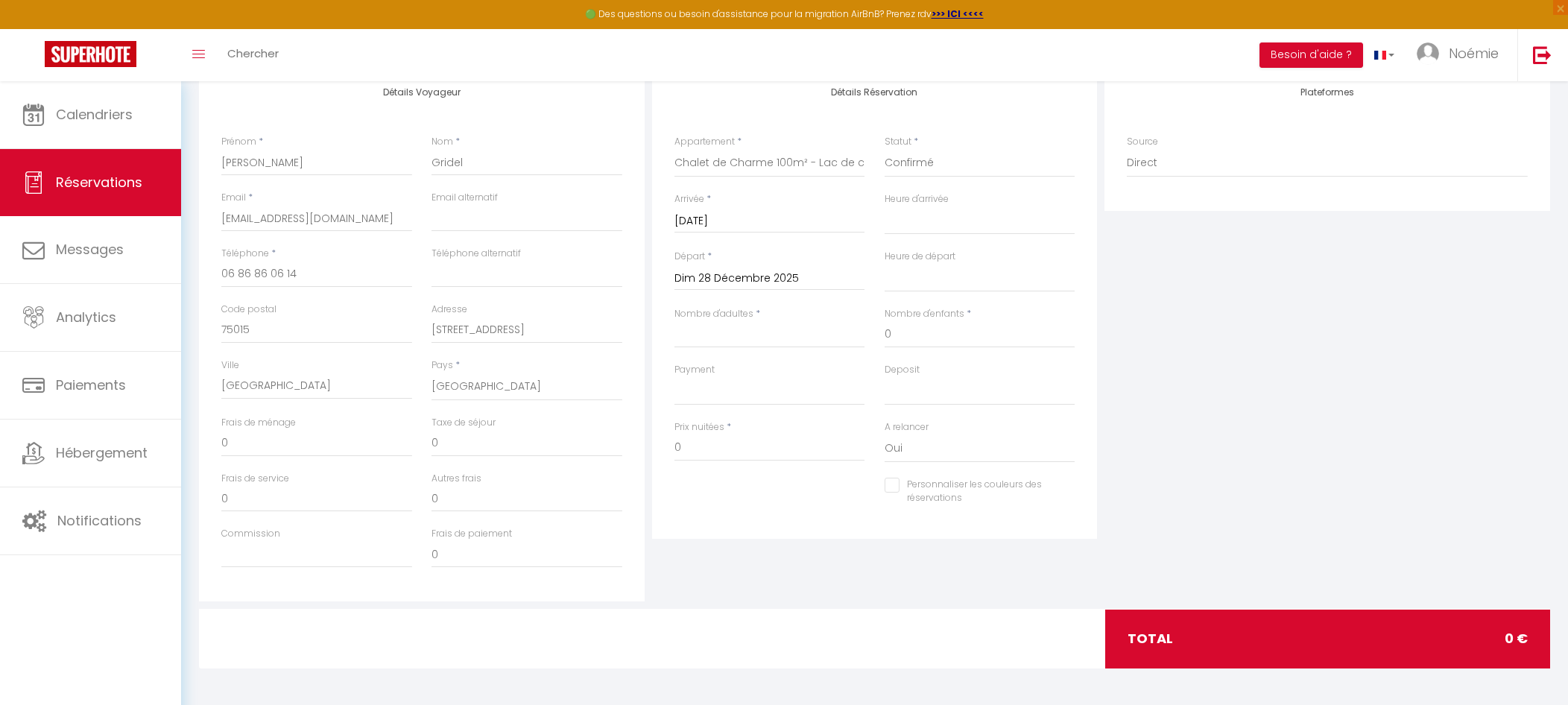
click at [735, 283] on input "Dim 28 Décembre 2025" at bounding box center [770, 278] width 191 height 19
click at [876, 300] on span ">" at bounding box center [882, 303] width 32 height 30
click at [880, 361] on span "3" at bounding box center [882, 362] width 32 height 30
click at [802, 344] on input "Nombre d'adultes" at bounding box center [770, 334] width 191 height 27
click at [889, 330] on input "0" at bounding box center [980, 334] width 191 height 27
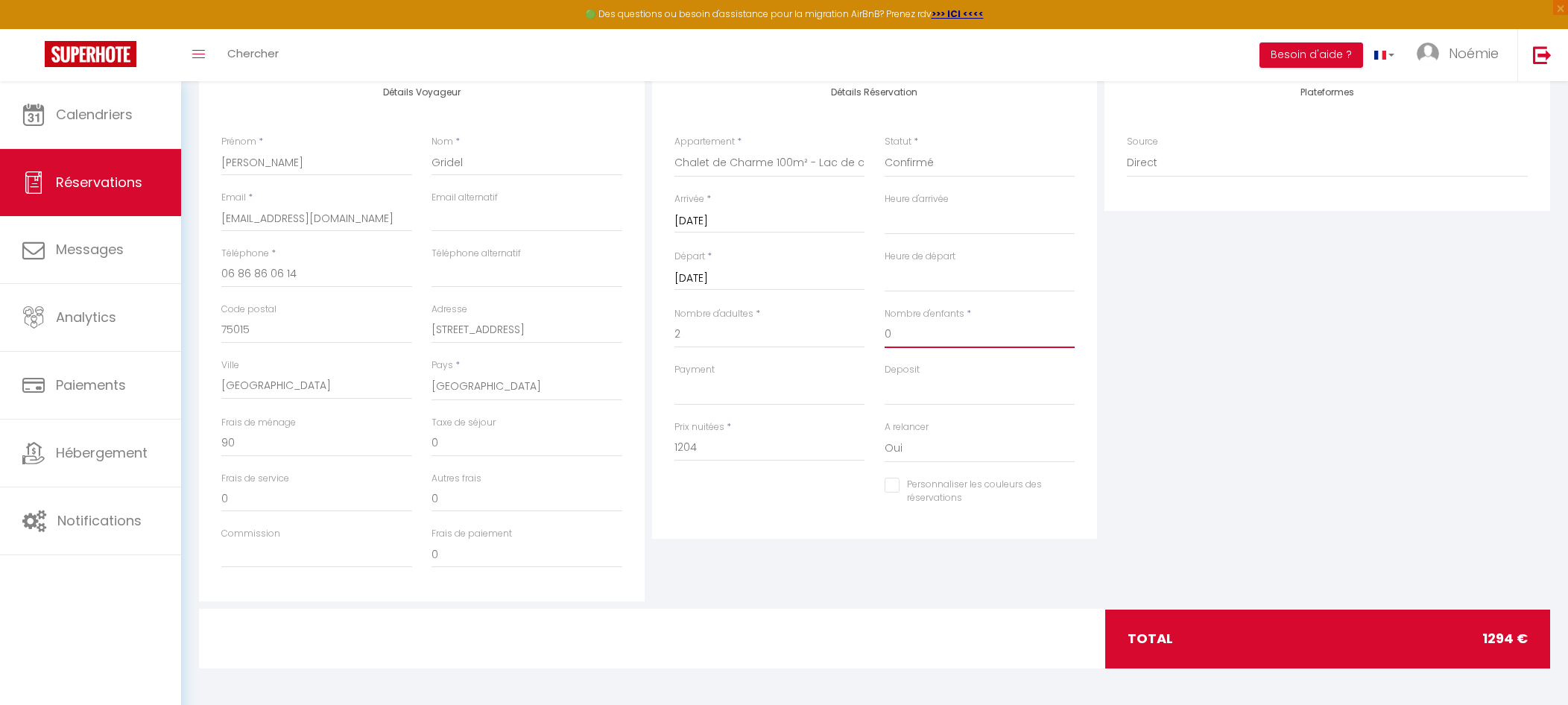
click at [889, 330] on input "0" at bounding box center [980, 334] width 191 height 27
click at [905, 226] on select "00:00 00:30 01:00 01:30 02:00 02:30 03:00 03:30 04:00 04:30 05:00 05:30 06:00 0…" at bounding box center [980, 220] width 191 height 28
click at [885, 207] on select "00:00 00:30 01:00 01:30 02:00 02:30 03:00 03:30 04:00 04:30 05:00 05:30 06:00 0…" at bounding box center [980, 220] width 191 height 28
click at [949, 282] on select "00:00 00:30 01:00 01:30 02:00 02:30 03:00 03:30 04:00 04:30 05:00 05:30 06:00 0…" at bounding box center [980, 277] width 191 height 28
click at [885, 264] on select "00:00 00:30 01:00 01:30 02:00 02:30 03:00 03:30 04:00 04:30 05:00 05:30 06:00 0…" at bounding box center [980, 277] width 191 height 28
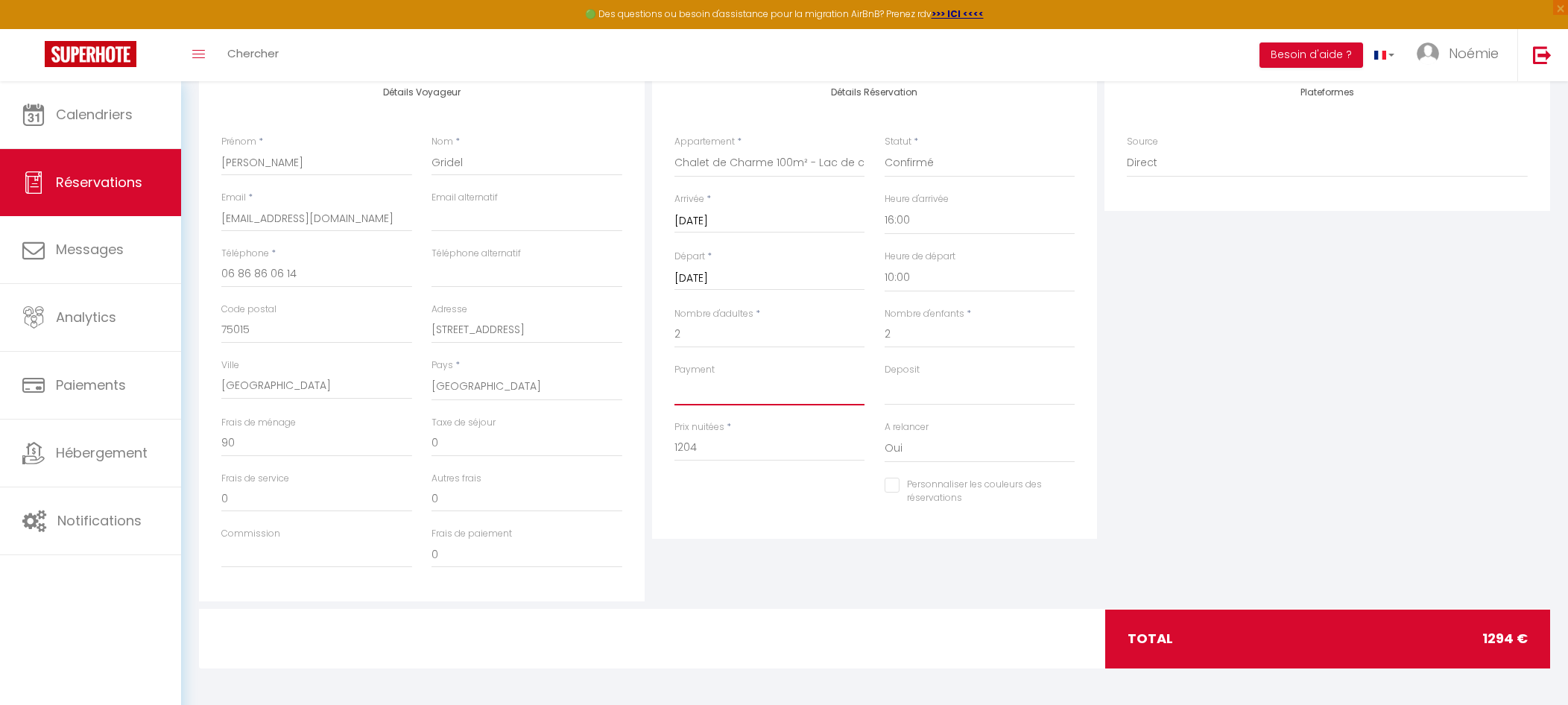
click at [806, 402] on select "OK KO" at bounding box center [770, 390] width 191 height 28
click at [675, 377] on select "OK KO" at bounding box center [770, 390] width 191 height 28
click at [896, 390] on select "OK KO" at bounding box center [980, 390] width 191 height 28
click at [885, 377] on select "OK KO" at bounding box center [980, 390] width 191 height 28
click at [710, 444] on input "1204" at bounding box center [770, 447] width 191 height 27
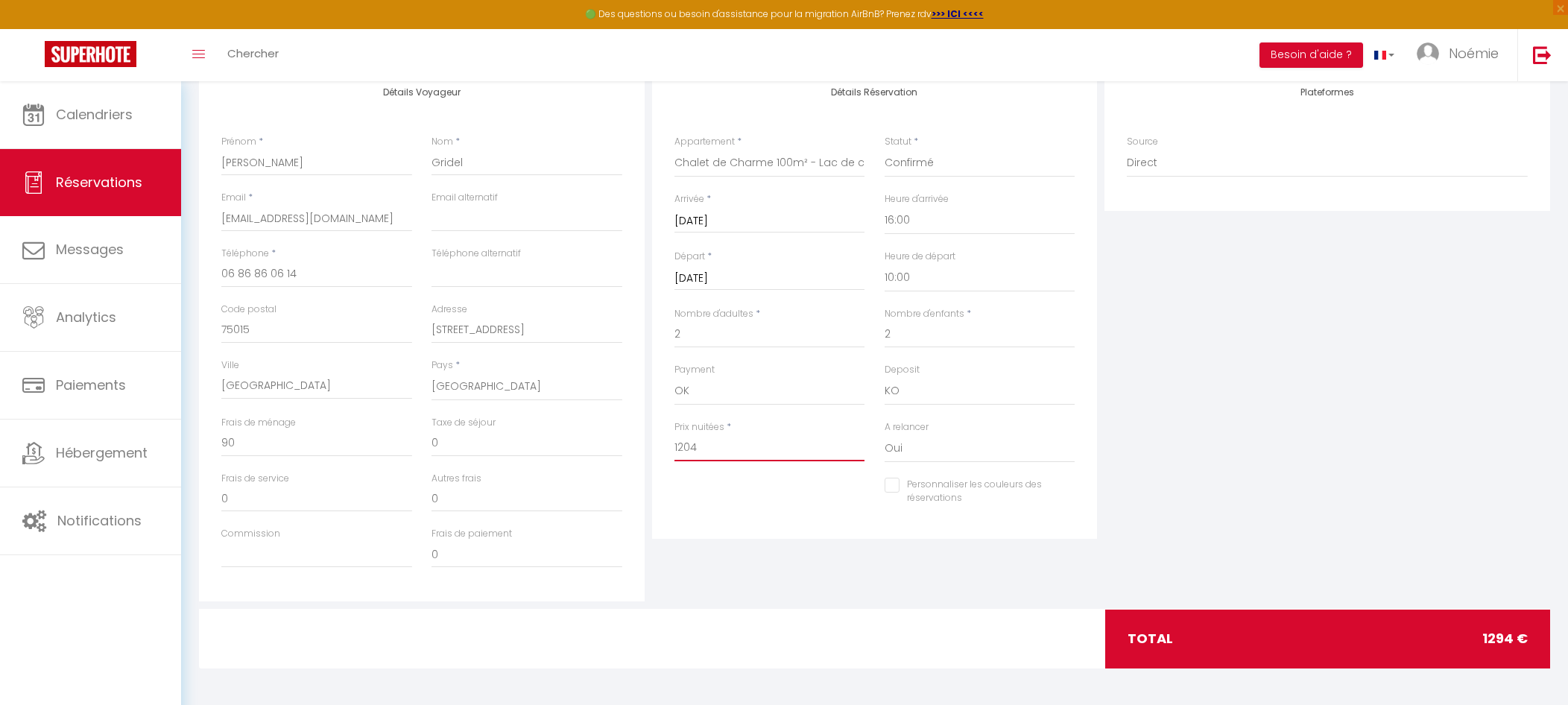
click at [710, 444] on input "1204" at bounding box center [770, 447] width 191 height 27
click at [296, 447] on input "0" at bounding box center [316, 443] width 191 height 27
click at [466, 438] on input "0" at bounding box center [527, 443] width 191 height 27
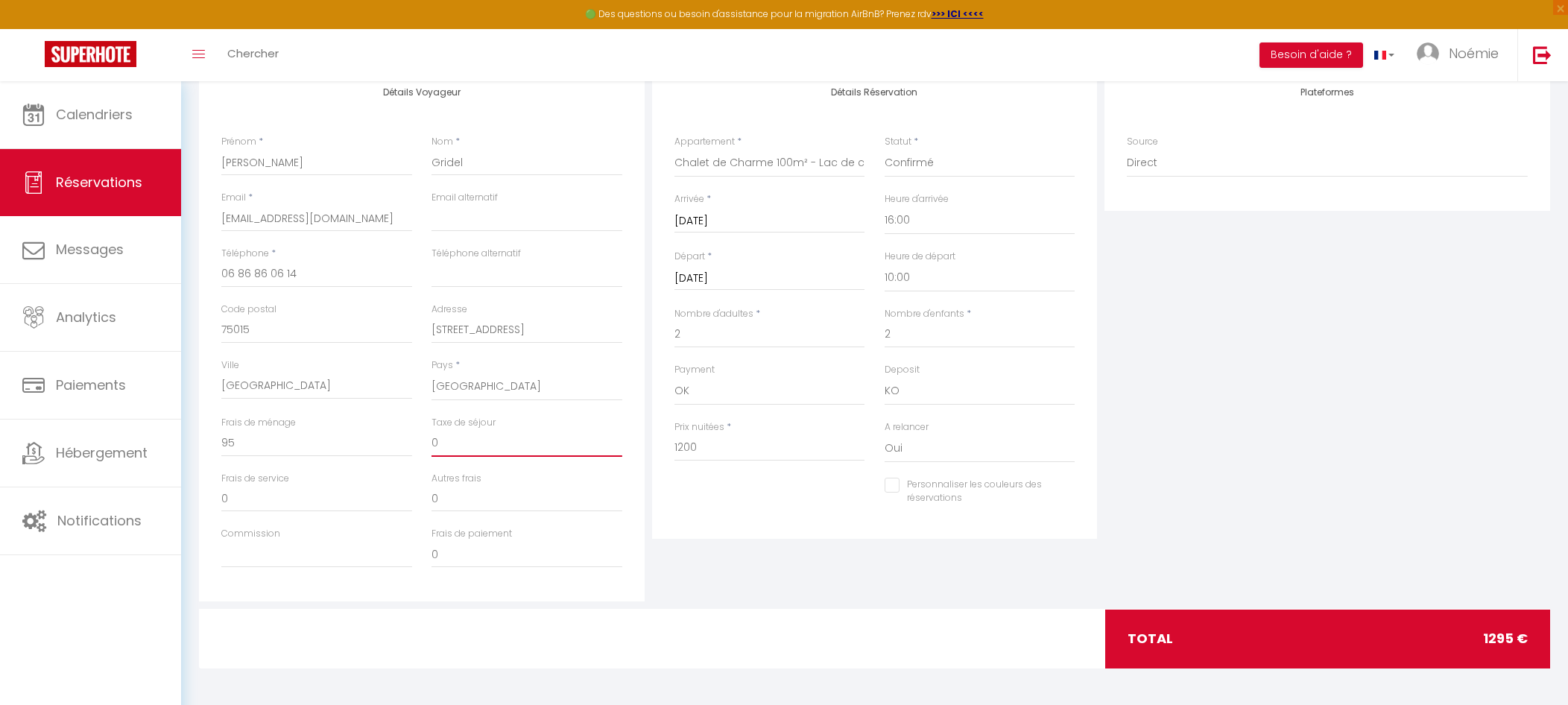
click at [466, 438] on input "0" at bounding box center [527, 443] width 191 height 27
click at [464, 449] on input "15." at bounding box center [527, 443] width 191 height 27
click at [765, 562] on div "Détails Réservation Appartement * Maison 80m²- plain pied - Gîte N°1 Chalet de …" at bounding box center [875, 334] width 453 height 533
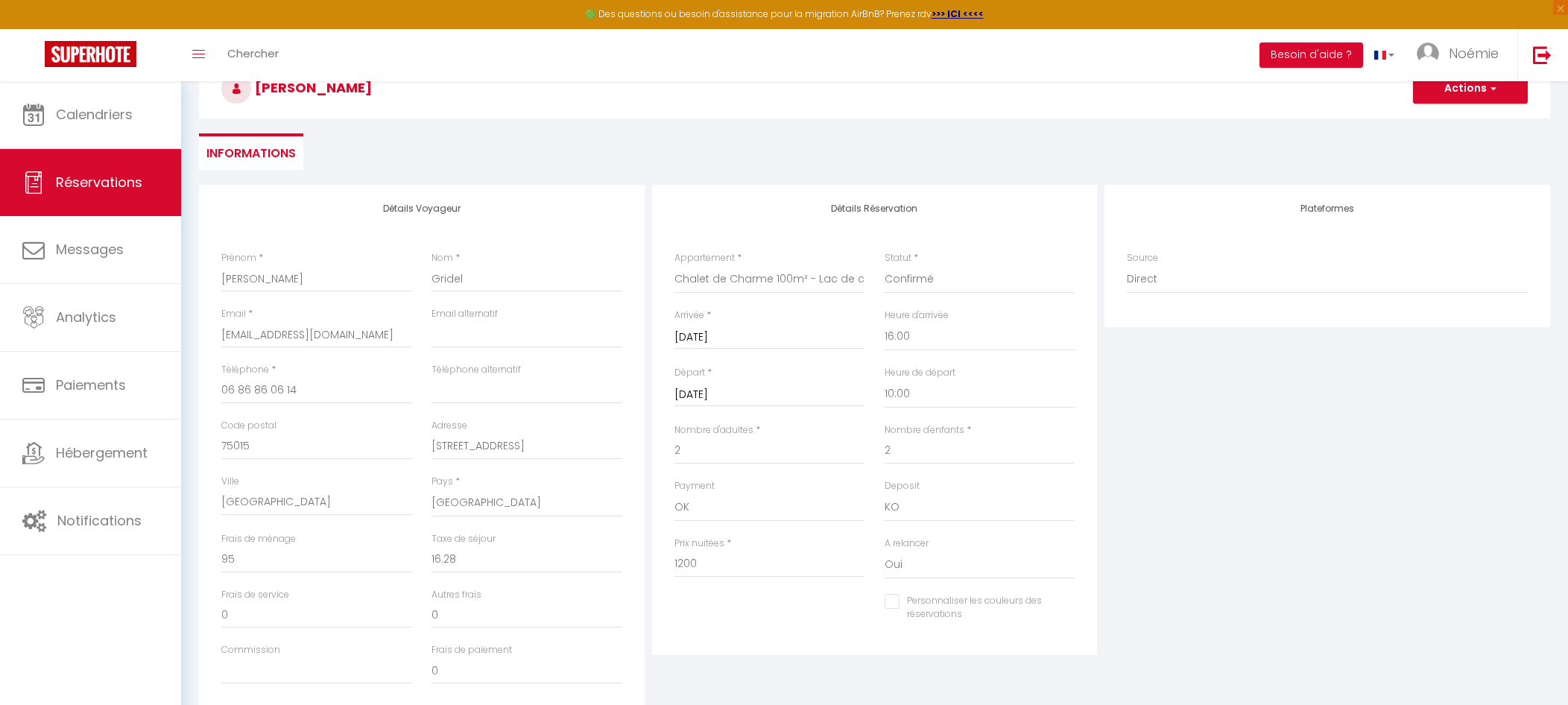
scroll to position [84, 0]
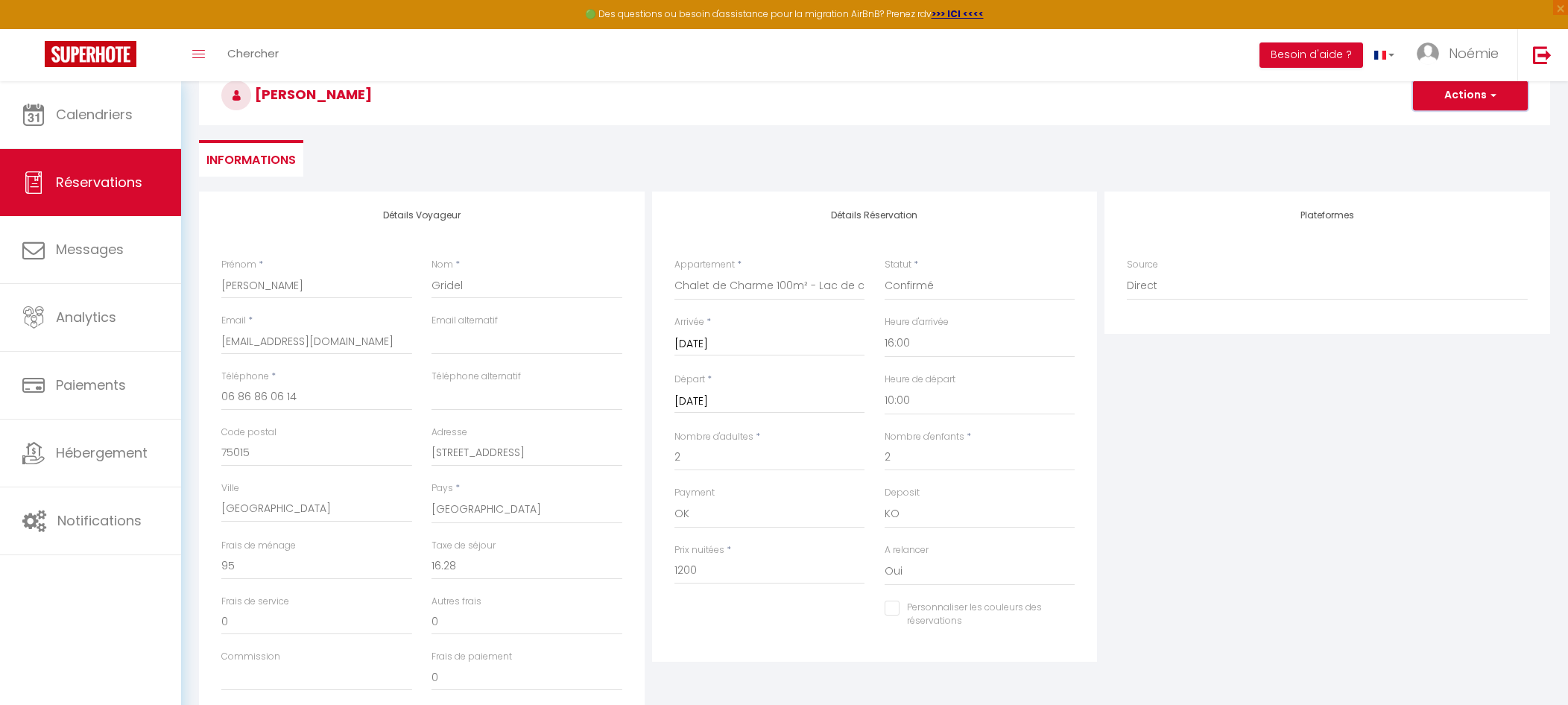
click at [1430, 94] on button "Actions" at bounding box center [1470, 95] width 115 height 30
click at [1442, 127] on link "Enregistrer" at bounding box center [1456, 128] width 118 height 19
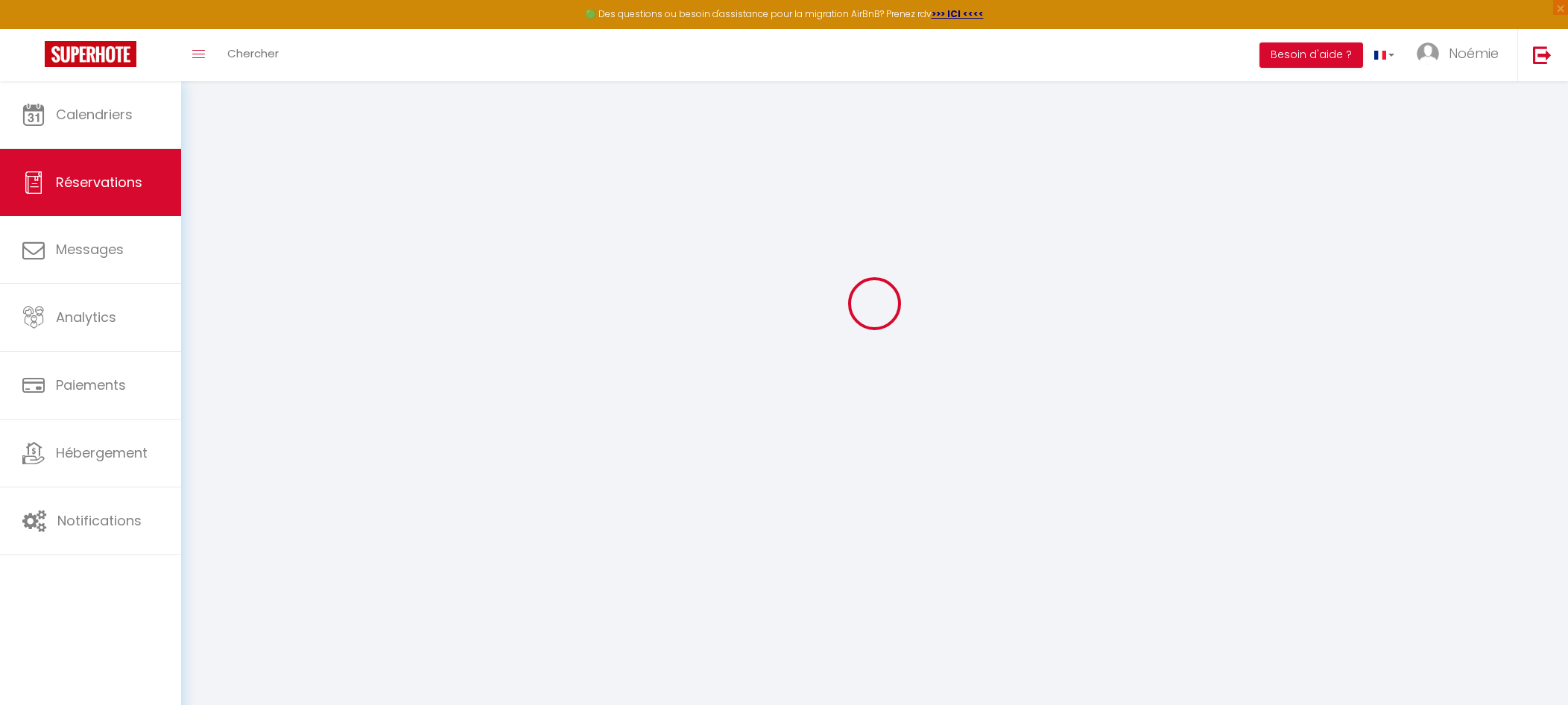
scroll to position [81, 0]
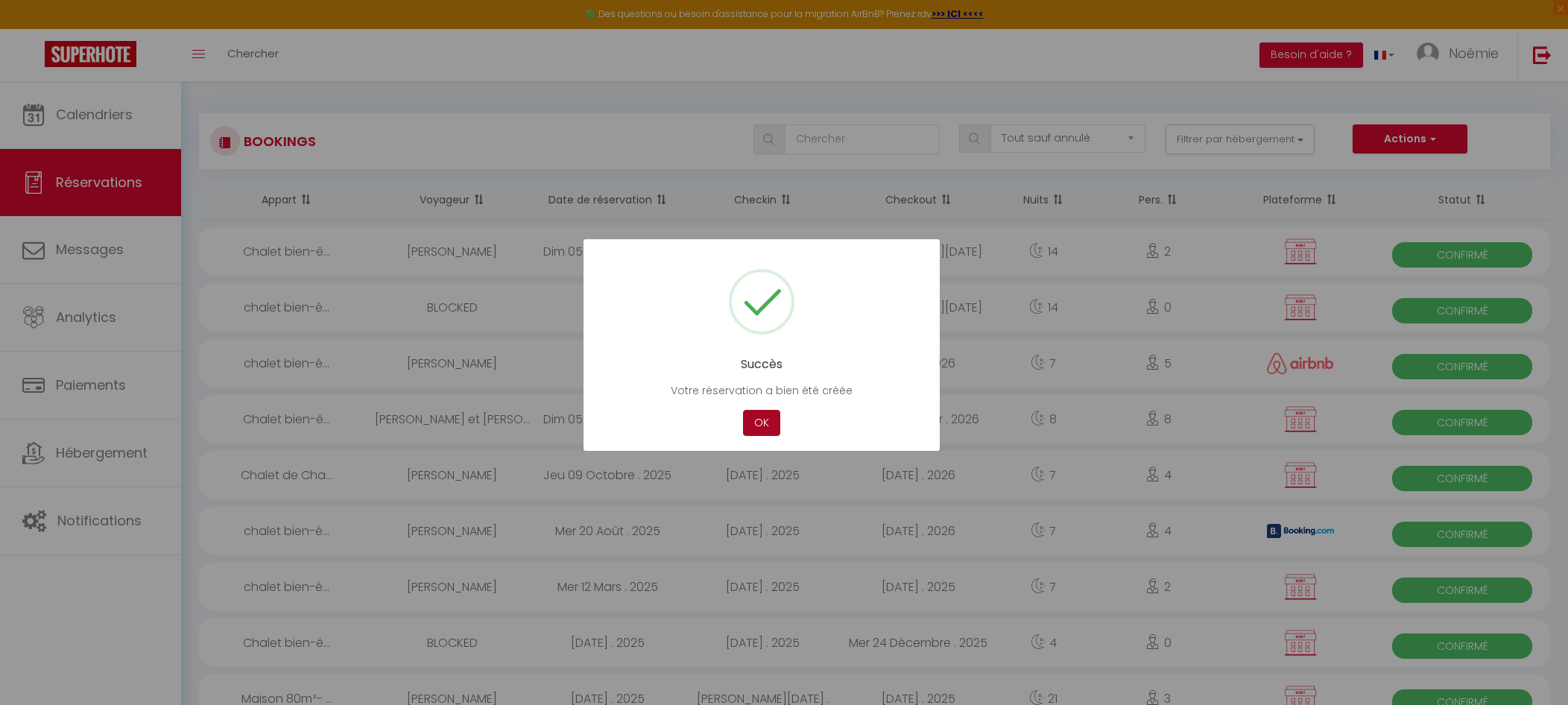
click at [766, 432] on button "OK" at bounding box center [762, 422] width 37 height 26
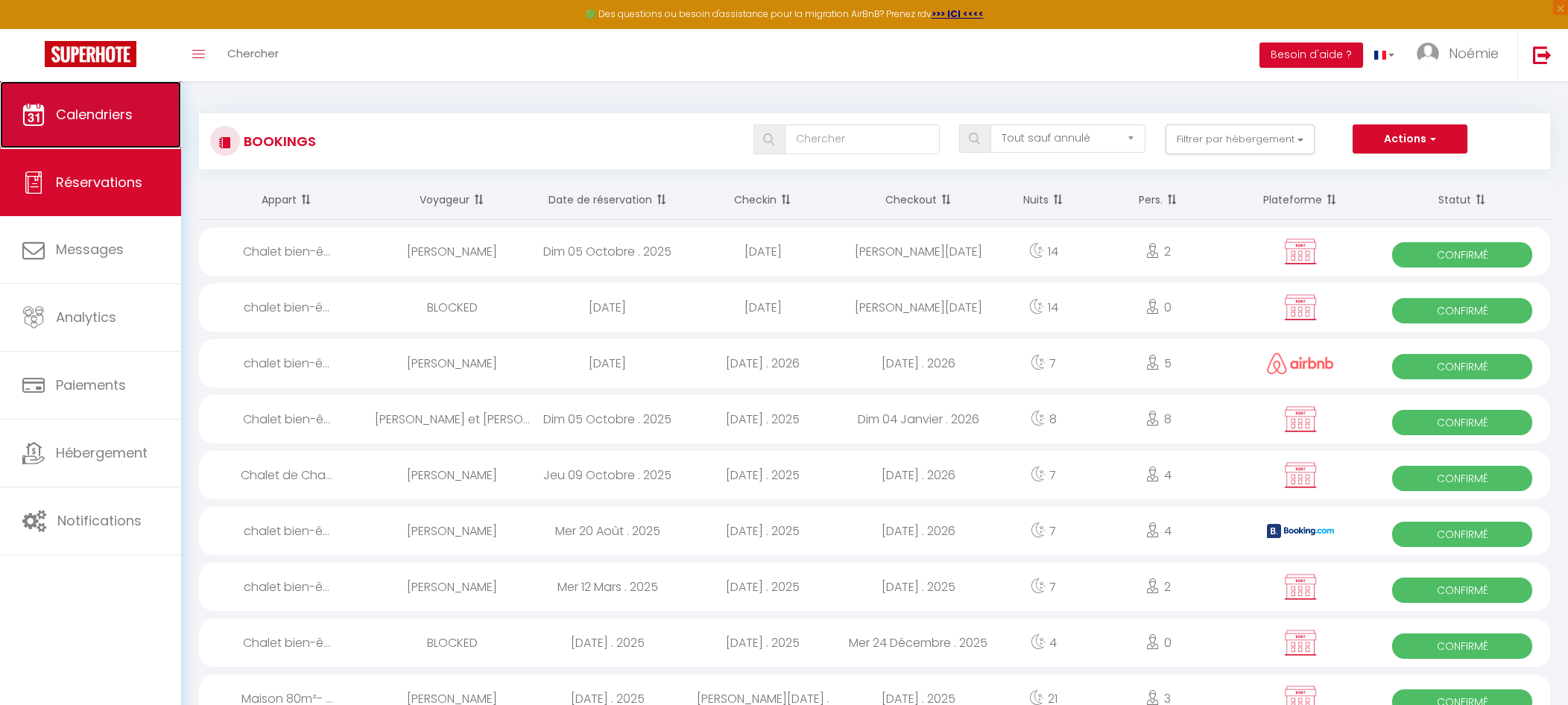
click at [65, 134] on link "Calendriers" at bounding box center [90, 115] width 181 height 67
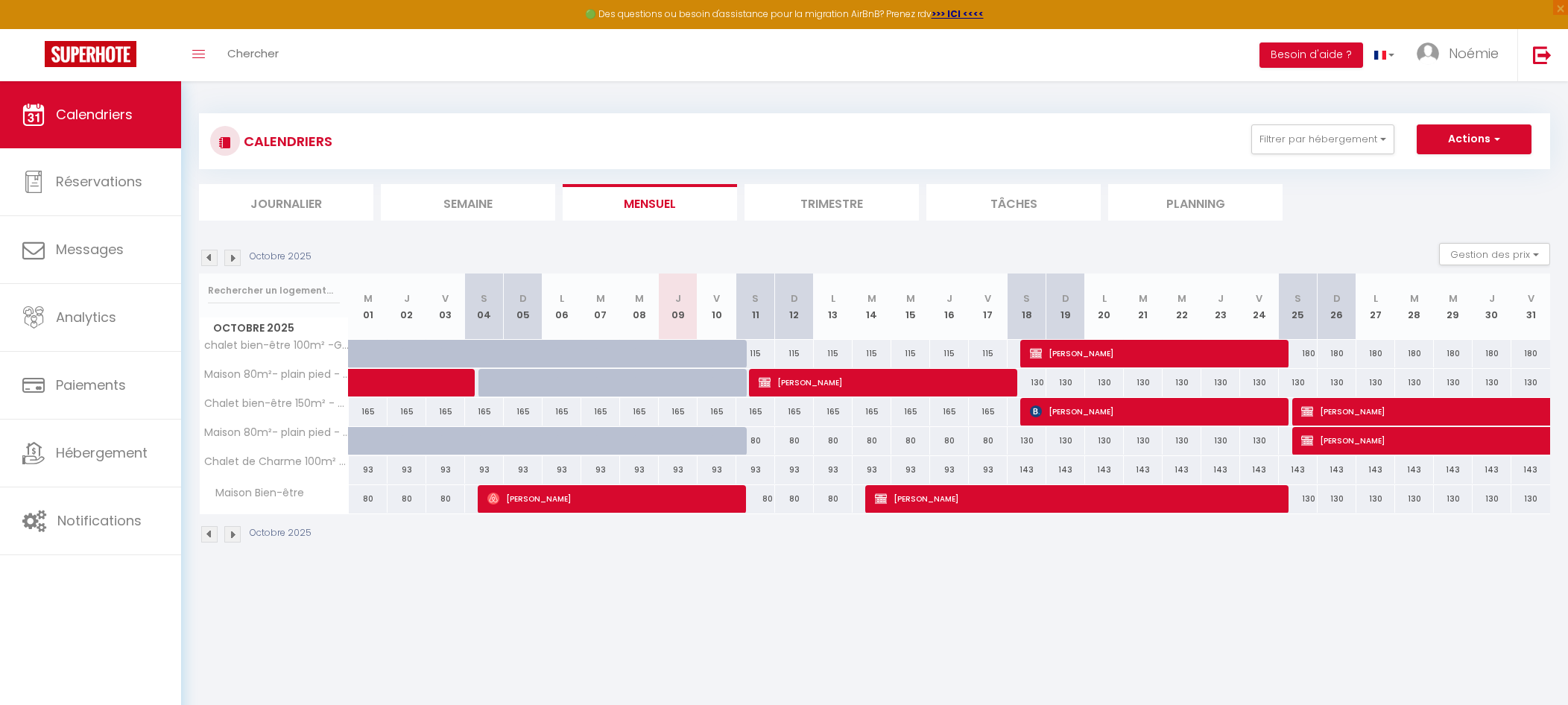
click at [228, 258] on img at bounding box center [233, 258] width 17 height 17
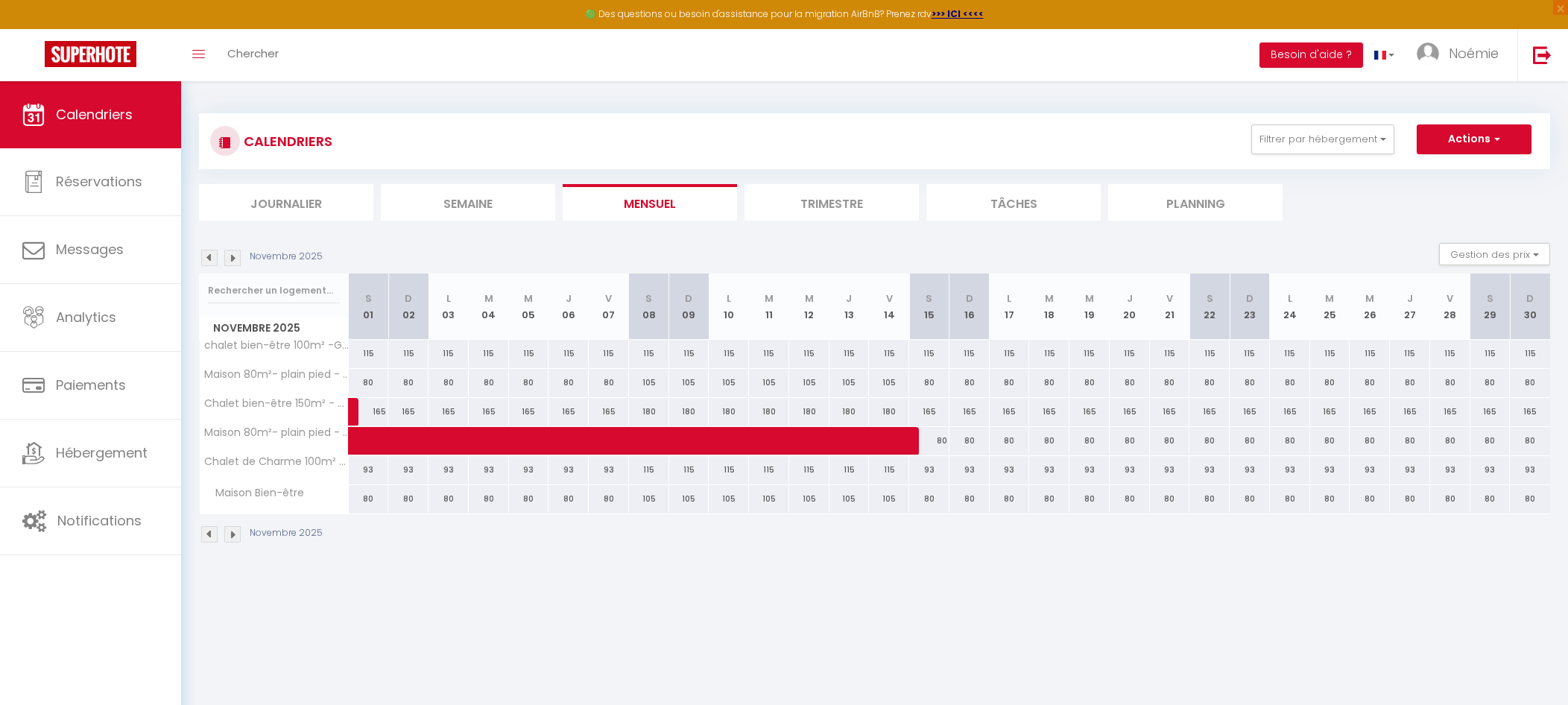
click at [228, 258] on img at bounding box center [233, 258] width 17 height 17
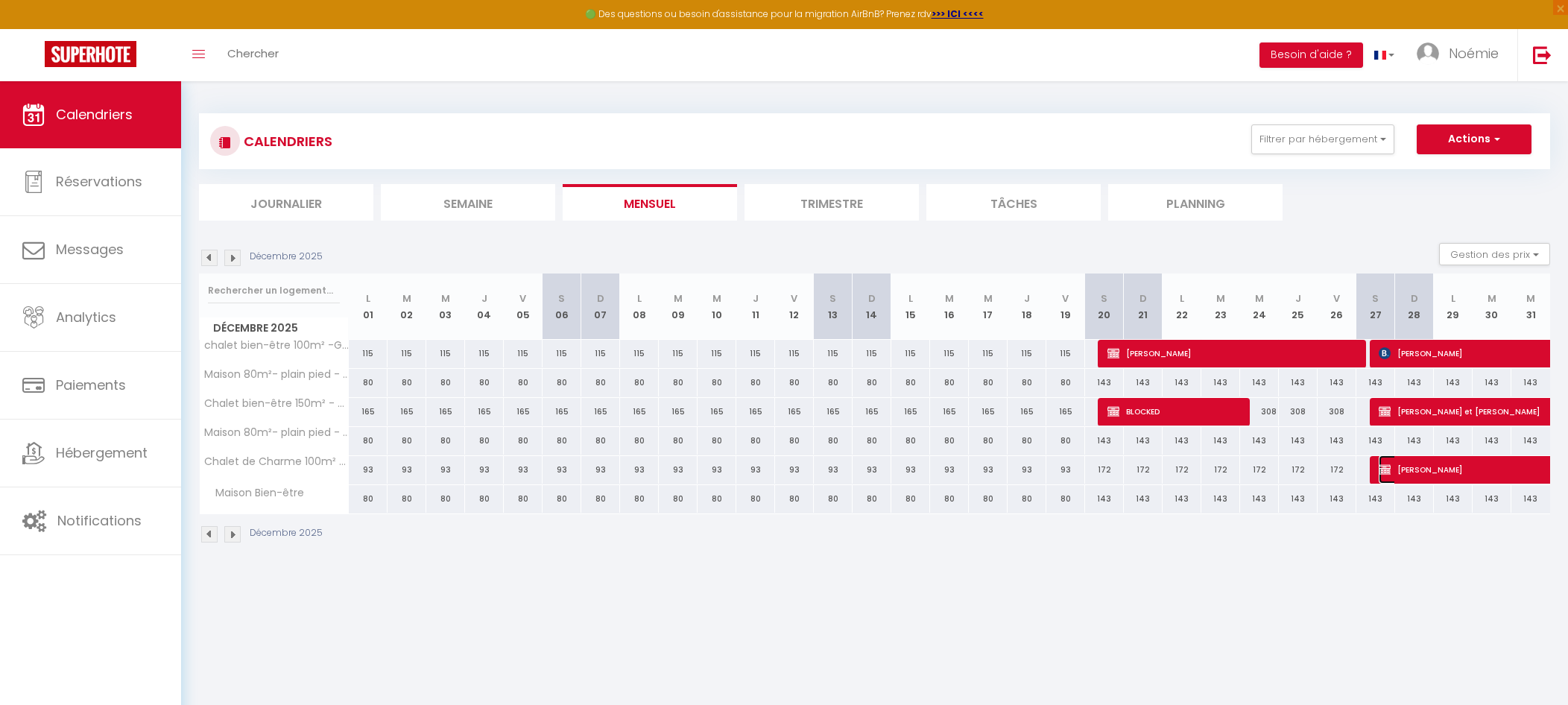
click at [1402, 476] on span "[PERSON_NAME]" at bounding box center [1499, 469] width 240 height 28
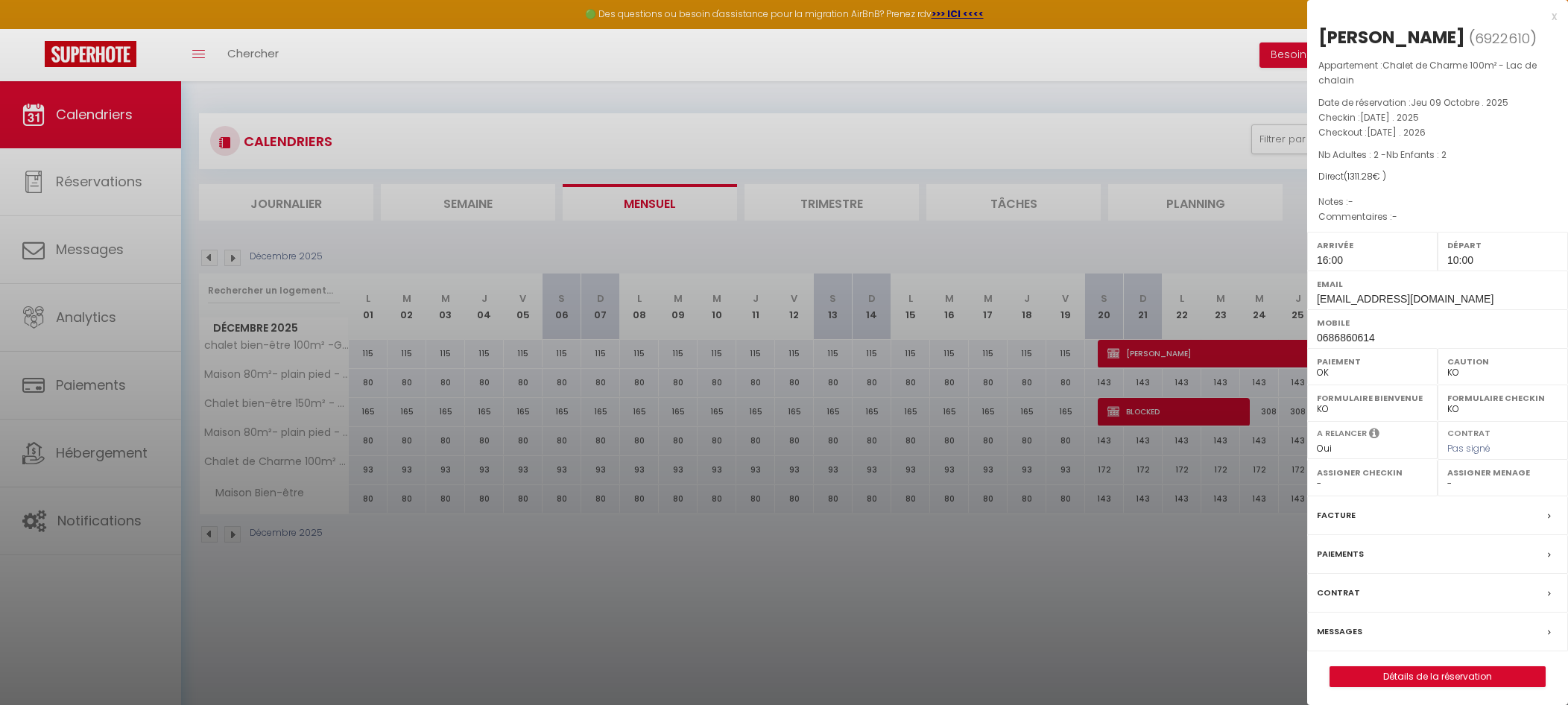
scroll to position [81, 0]
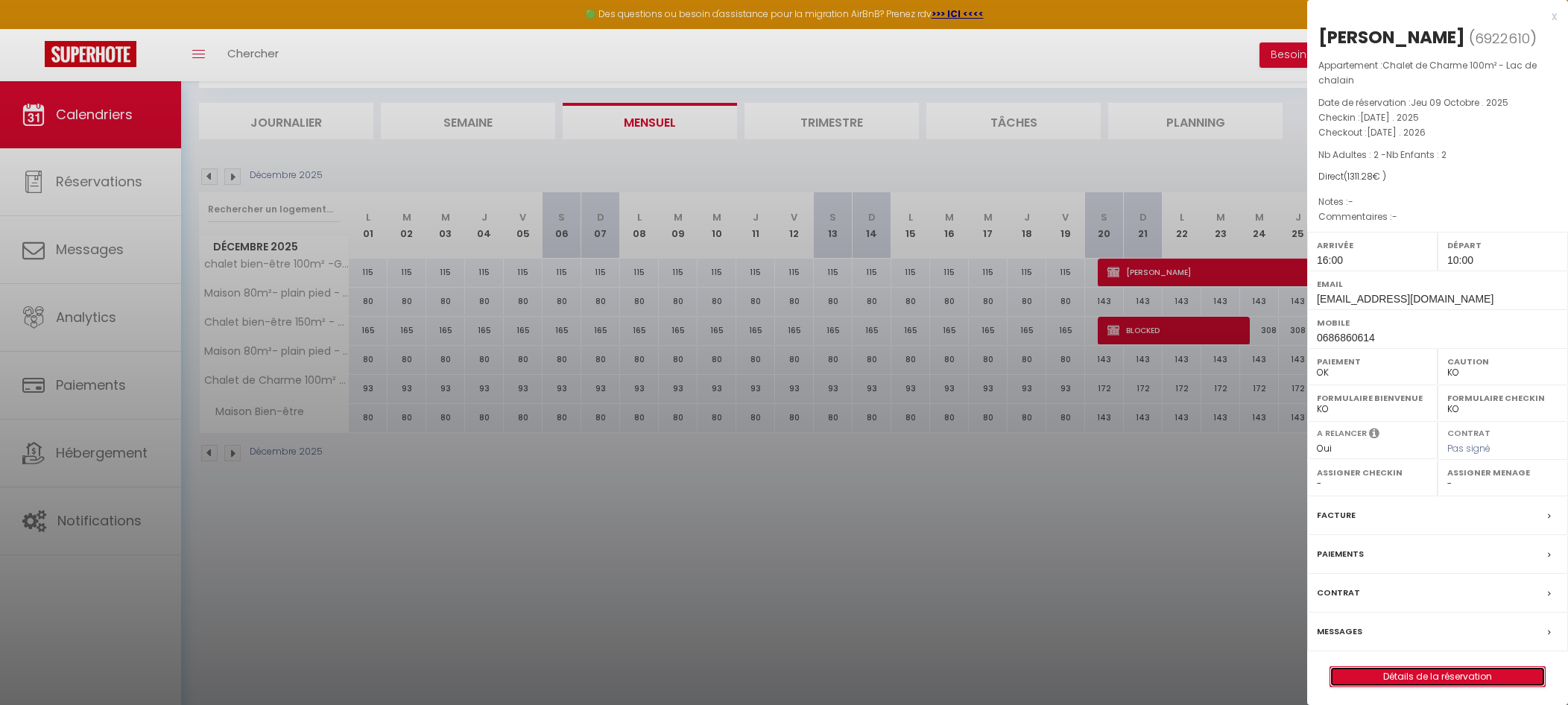
click at [1408, 678] on link "Détails de la réservation" at bounding box center [1438, 676] width 214 height 19
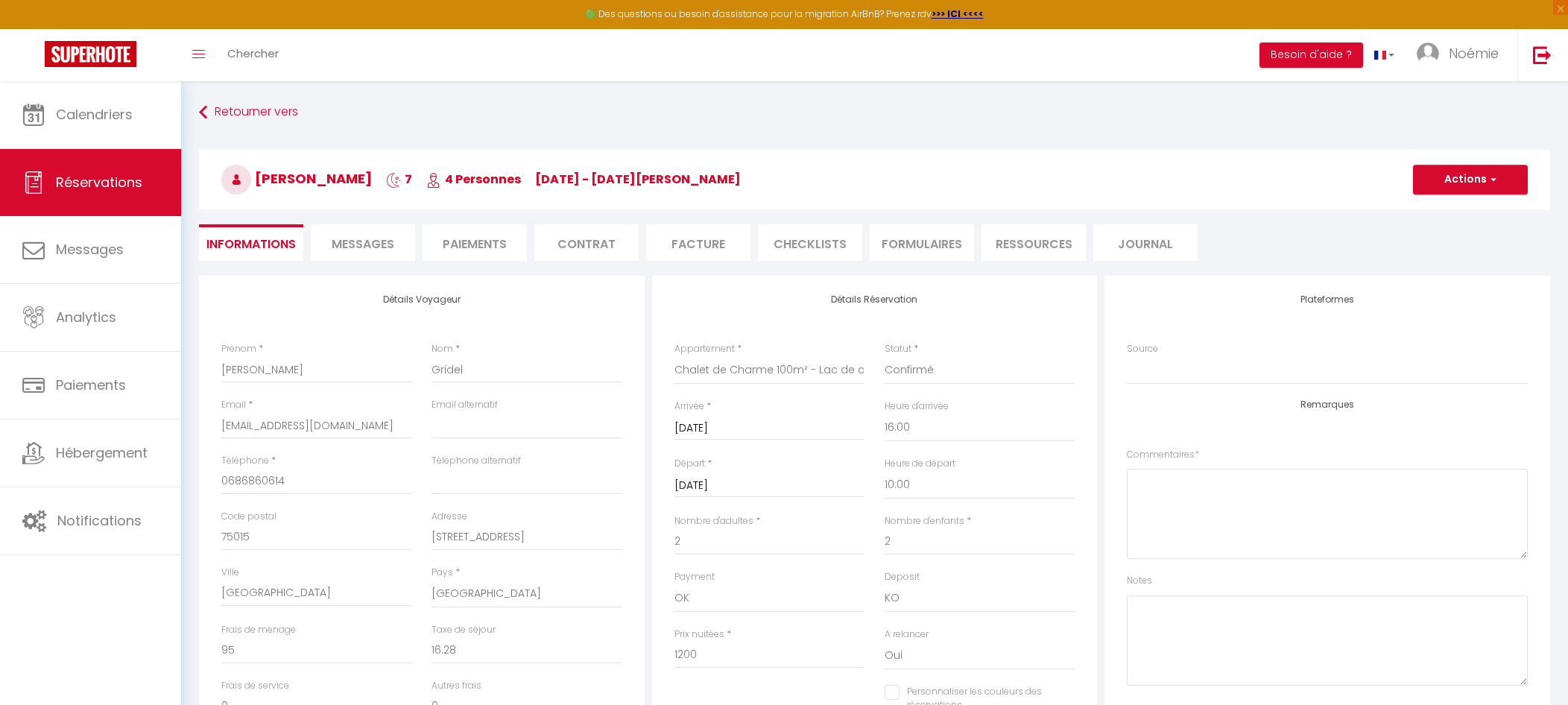
click at [602, 247] on li "Contrat" at bounding box center [586, 242] width 104 height 36
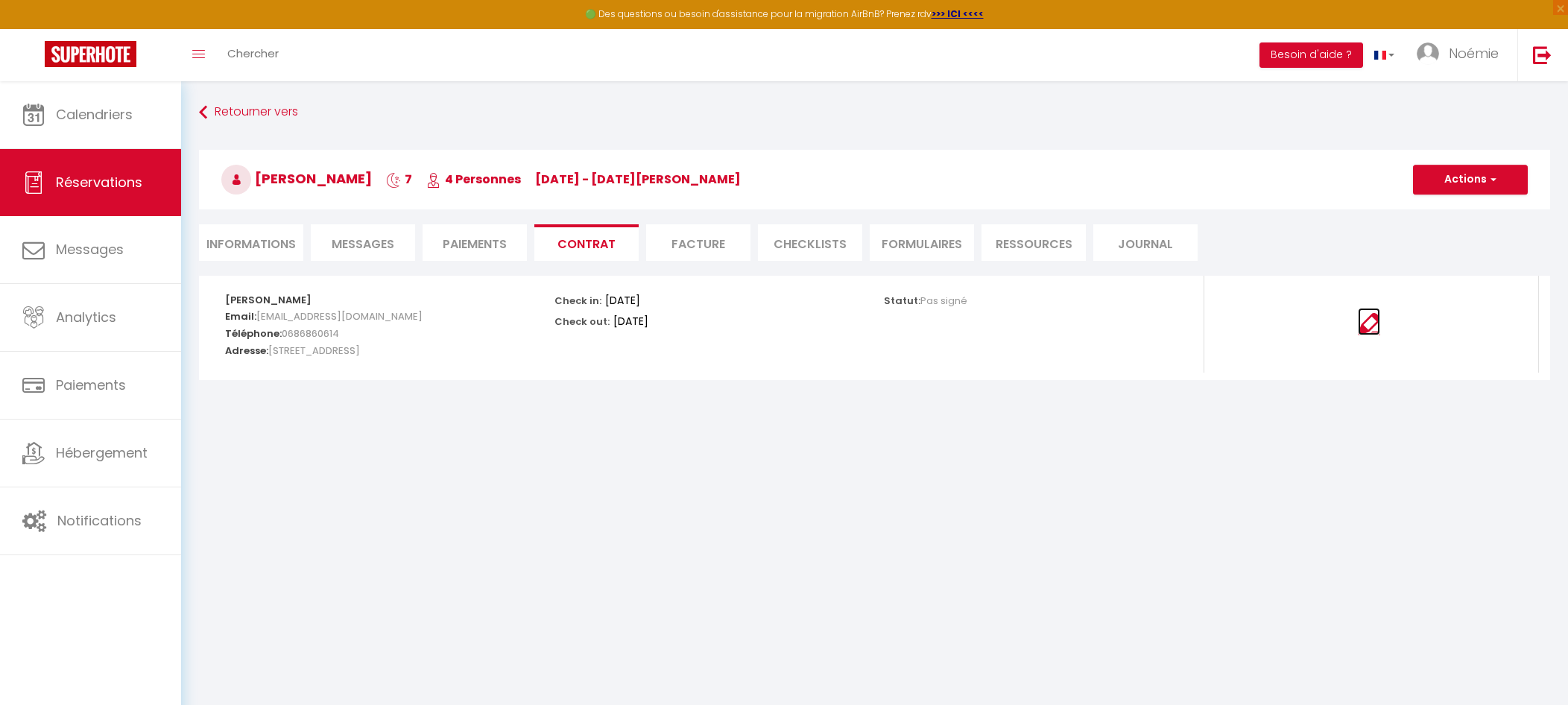
click at [1360, 321] on img at bounding box center [1369, 324] width 22 height 22
click at [1471, 183] on button "Actions" at bounding box center [1470, 179] width 115 height 30
click at [1474, 226] on link "Envoyer le contrat" at bounding box center [1459, 231] width 125 height 19
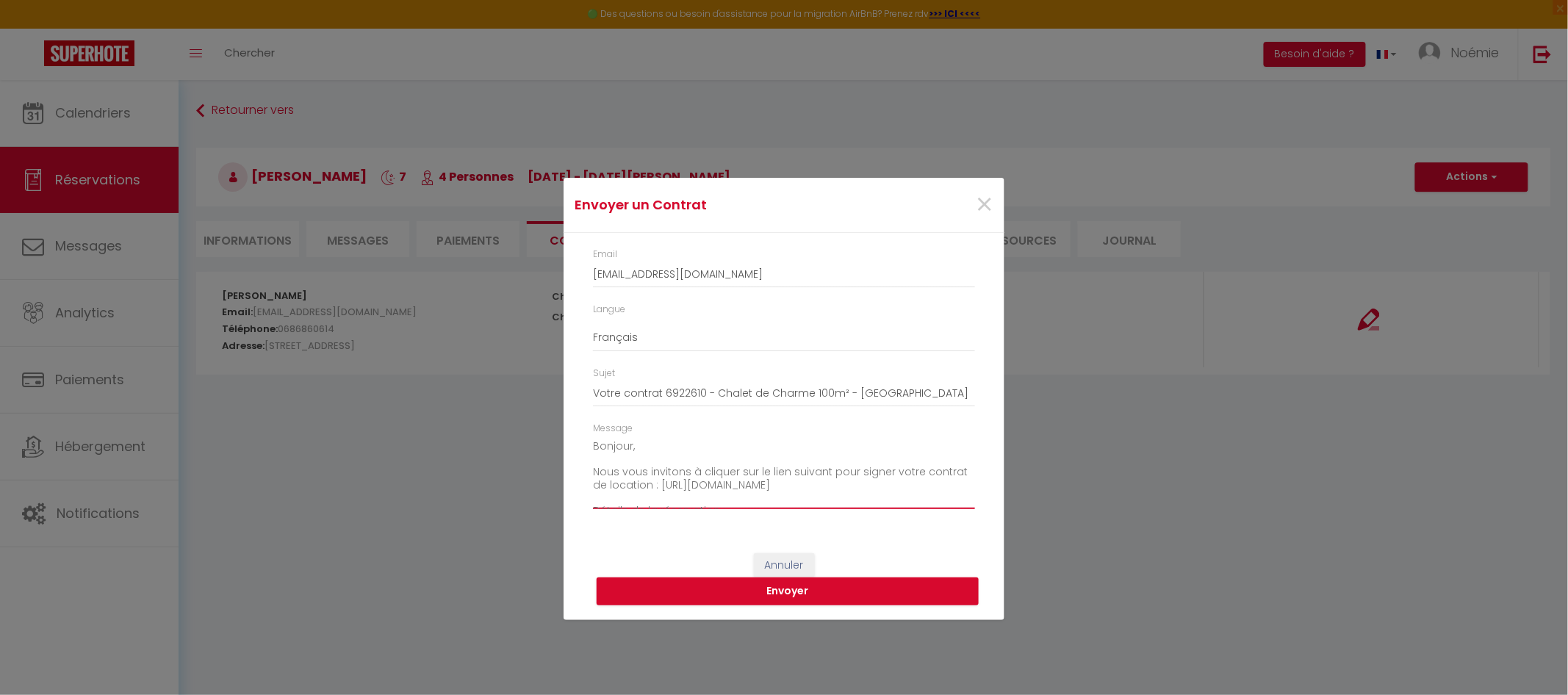
click at [629, 446] on textarea "Bonjour, Nous vous invitons à cliquer sur le lien suivant pour signer votre con…" at bounding box center [784, 472] width 382 height 74
click at [673, 495] on textarea "Bonjour Madame [PERSON_NAME], Nous vous invitons à cliquer sur le lien suivant …" at bounding box center [784, 472] width 382 height 74
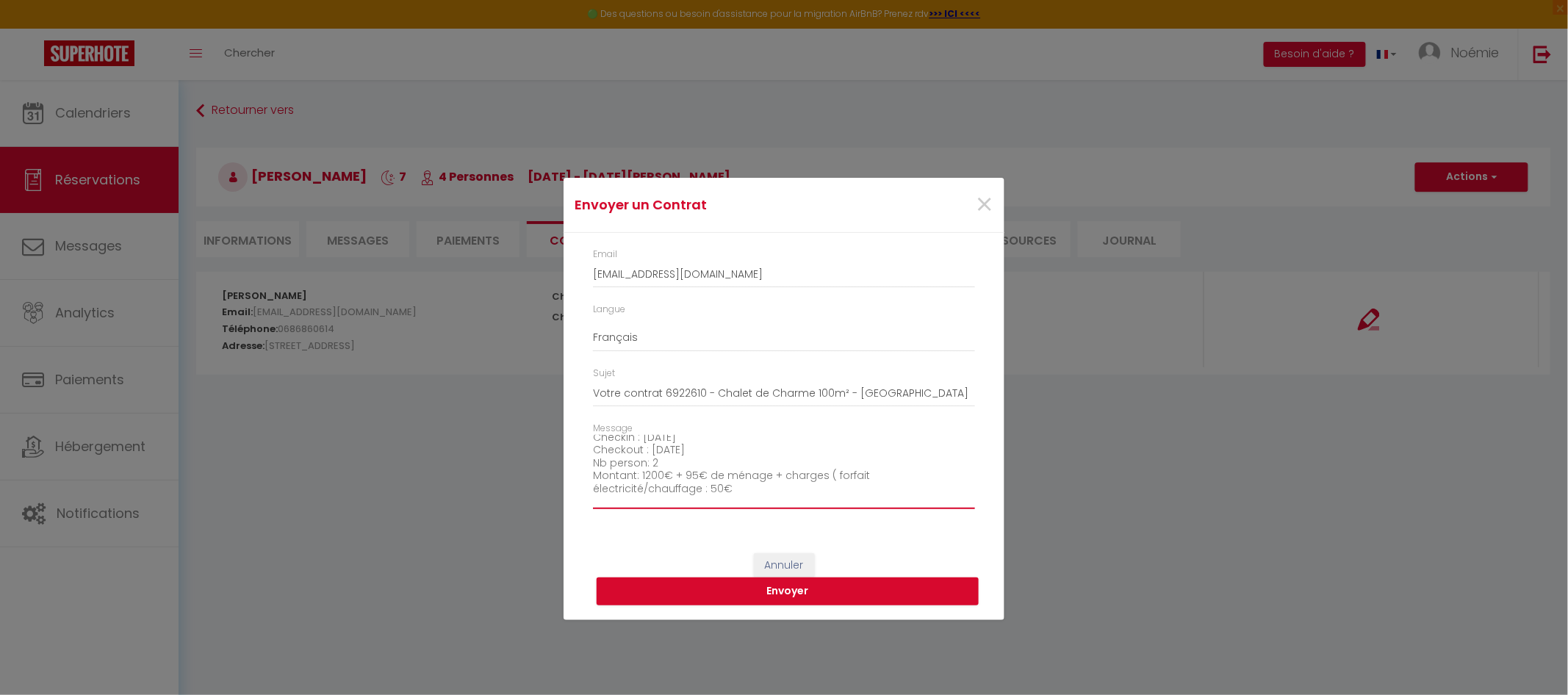
click at [829, 478] on textarea "Bonjour Madame [PERSON_NAME], Nous vous invitons à cliquer sur le lien suivant …" at bounding box center [784, 472] width 382 height 74
click at [829, 481] on textarea "Bonjour Madame [PERSON_NAME], Nous vous invitons à cliquer sur le lien suivant …" at bounding box center [784, 472] width 382 height 74
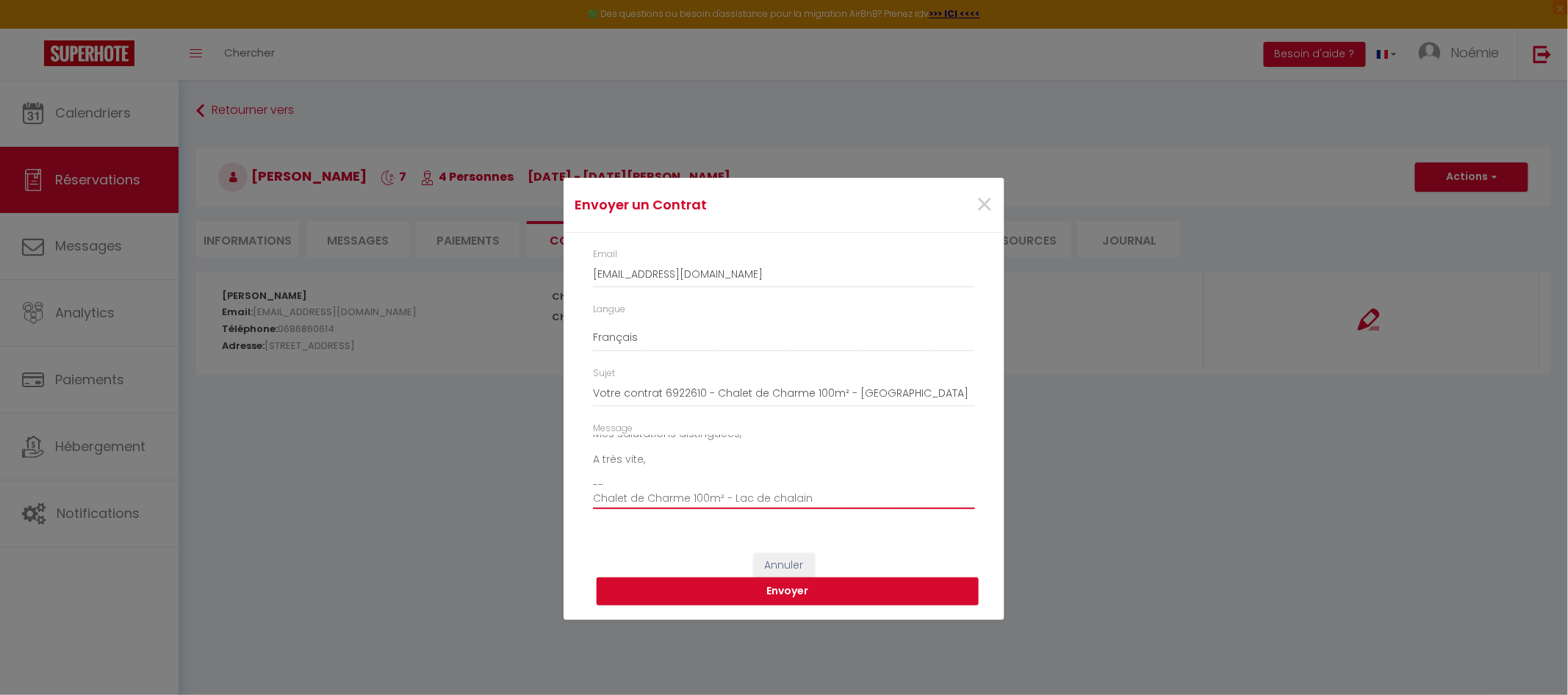
click at [671, 473] on textarea "Bonjour Madame [PERSON_NAME], Nous vous invitons à cliquer sur le lien suivant …" at bounding box center [784, 472] width 382 height 74
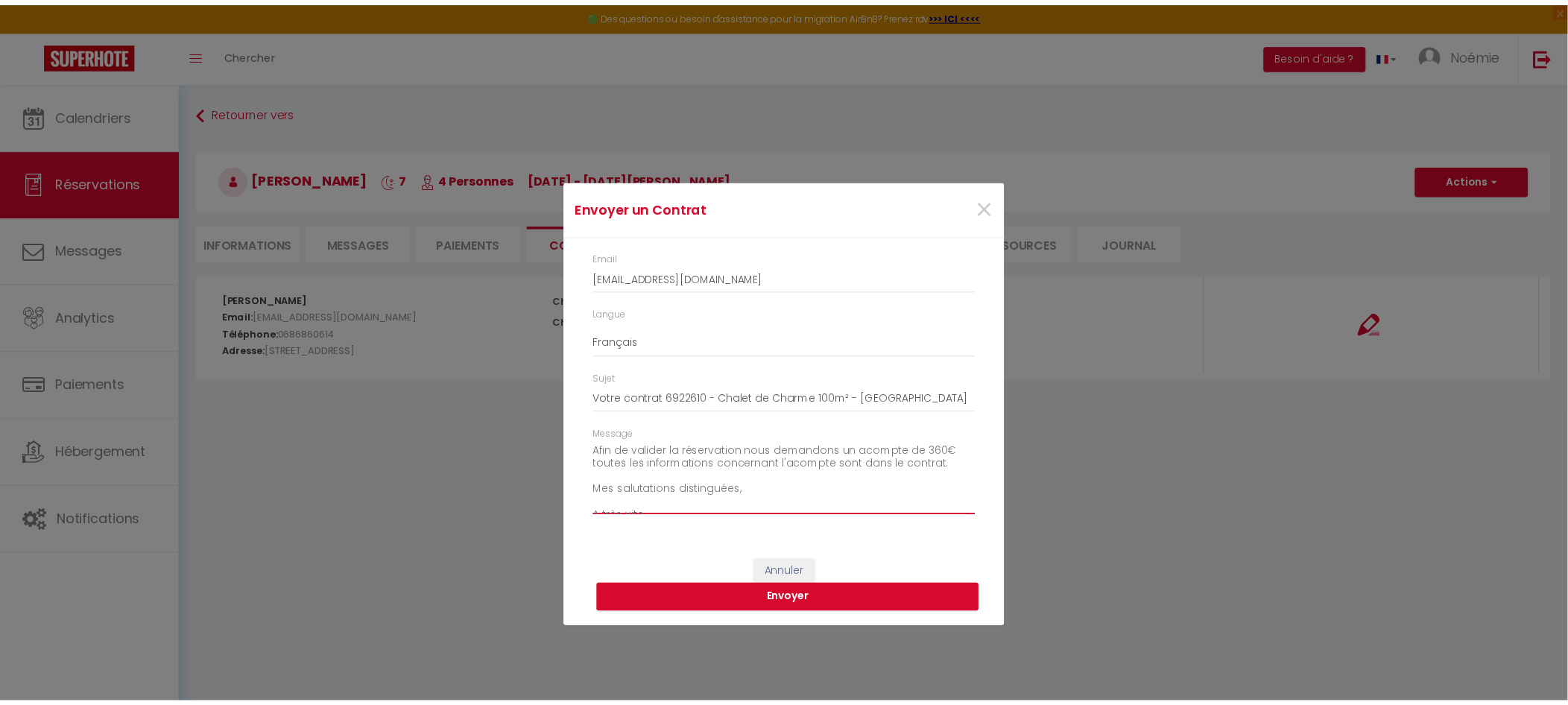
scroll to position [338, 0]
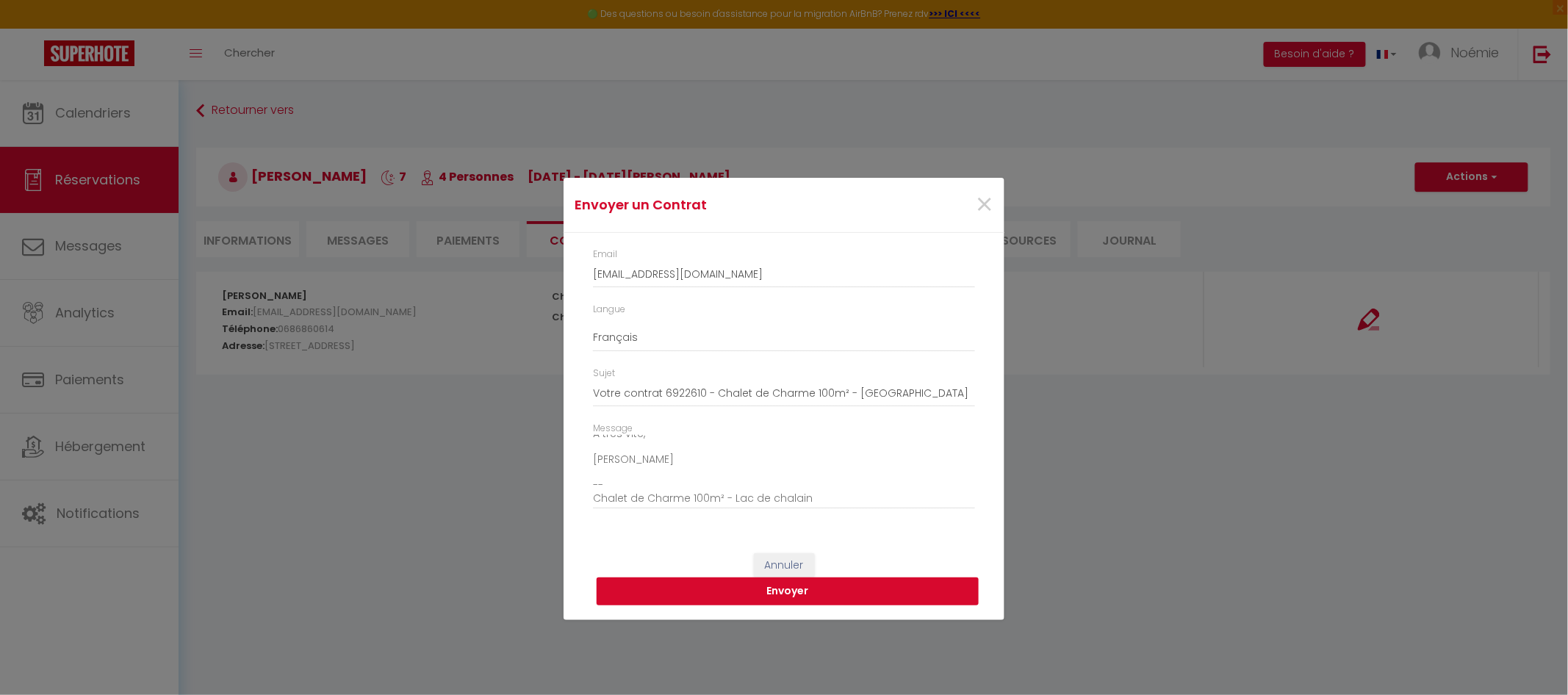
click at [808, 589] on button "Envoyer" at bounding box center [787, 591] width 382 height 28
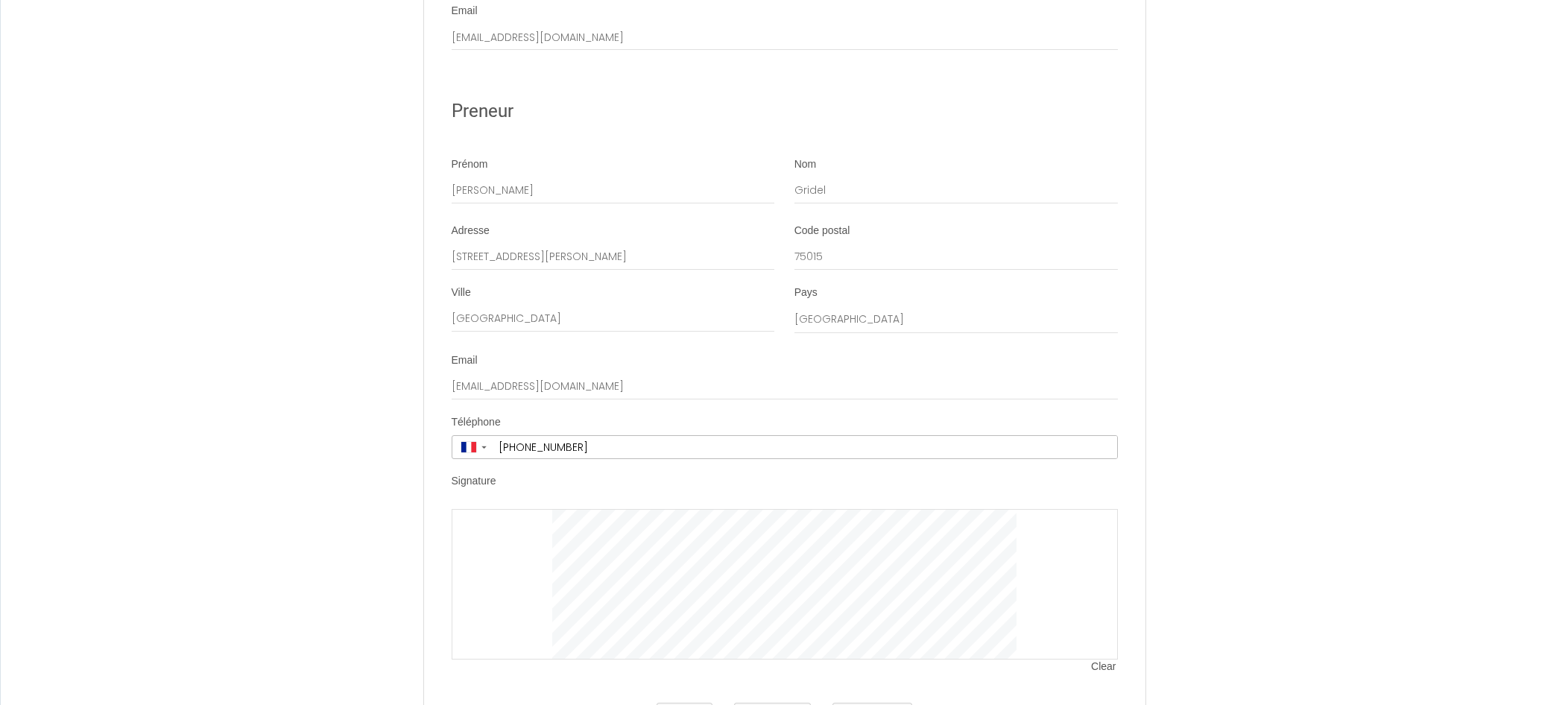
scroll to position [2698, 0]
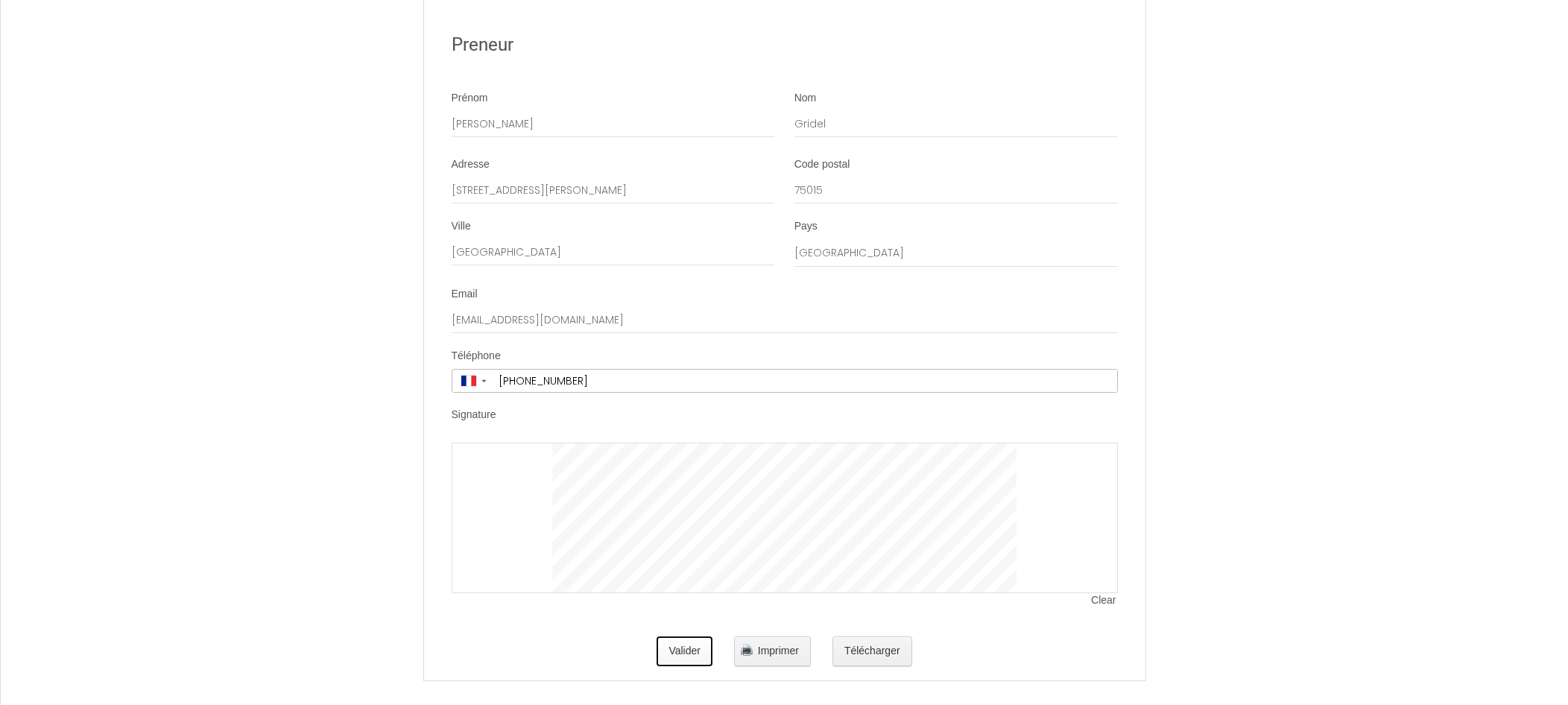
click at [687, 636] on button "Valider" at bounding box center [685, 650] width 56 height 30
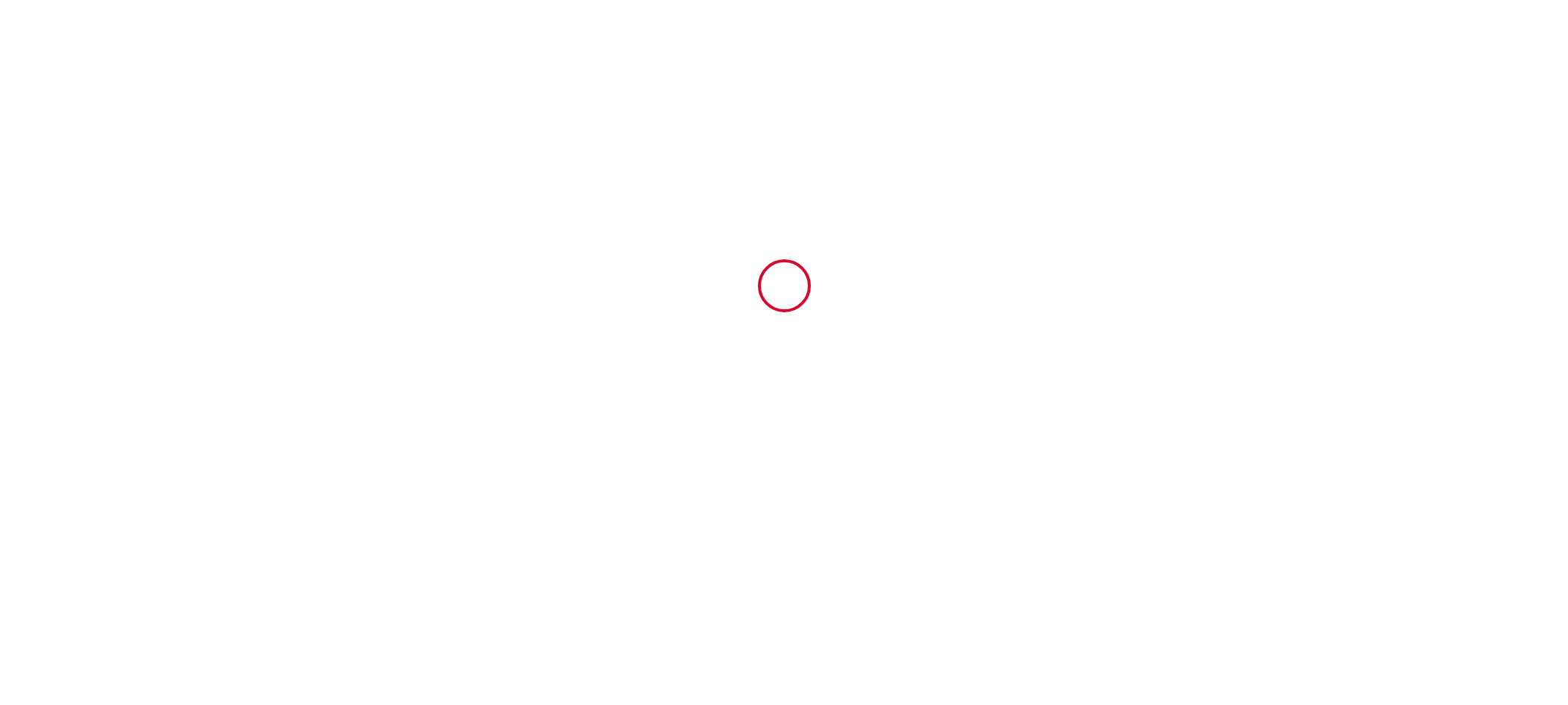
scroll to position [0, 0]
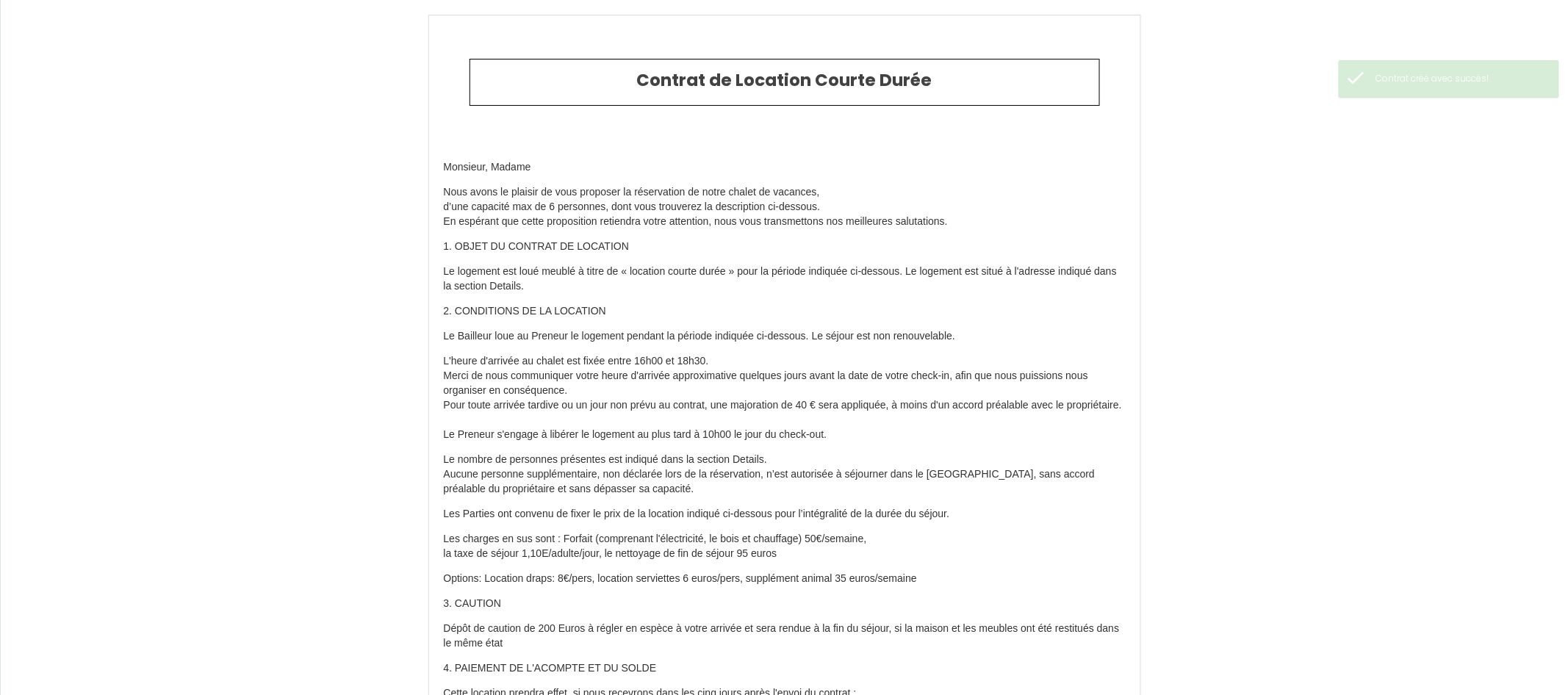
type input "95"
type input "1200"
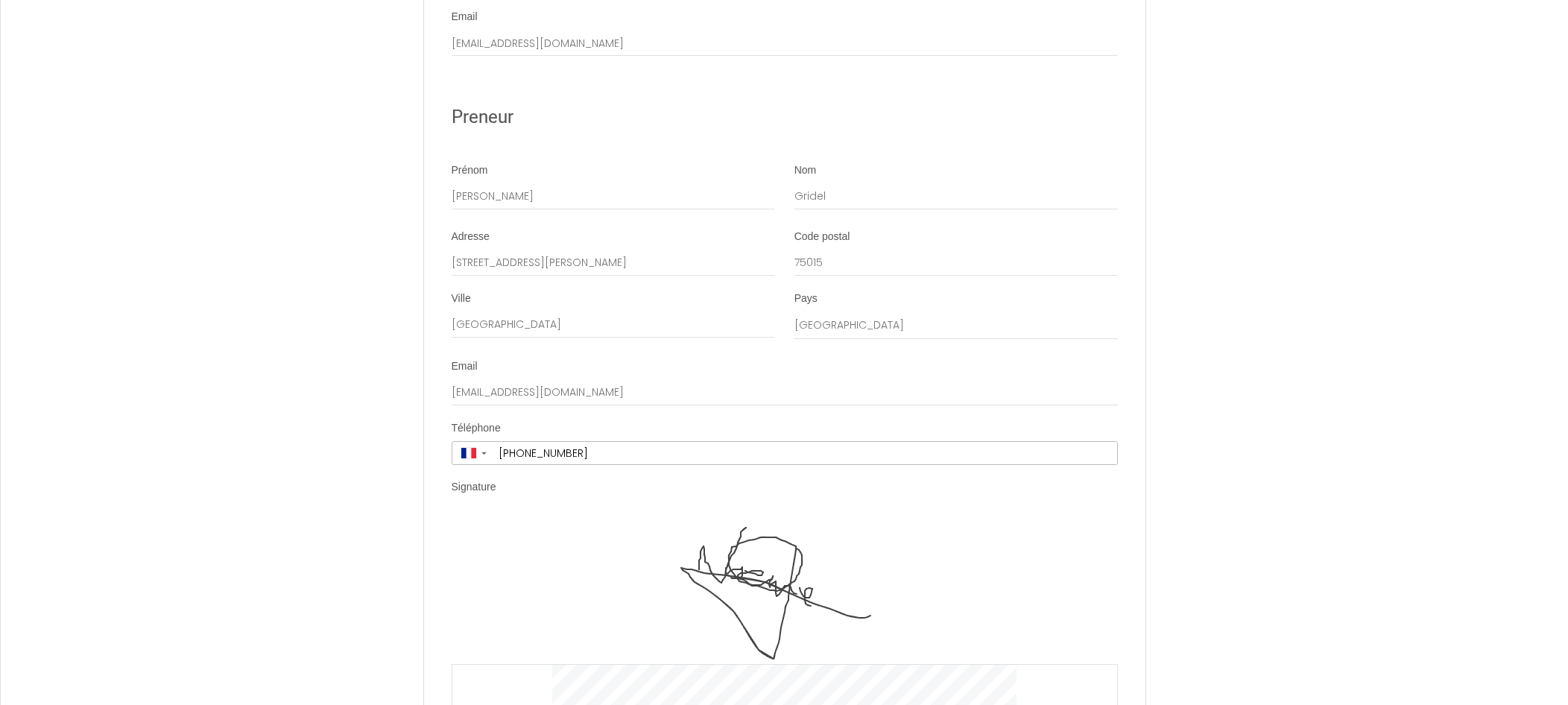
scroll to position [2627, 0]
